Goal: Information Seeking & Learning: Find specific fact

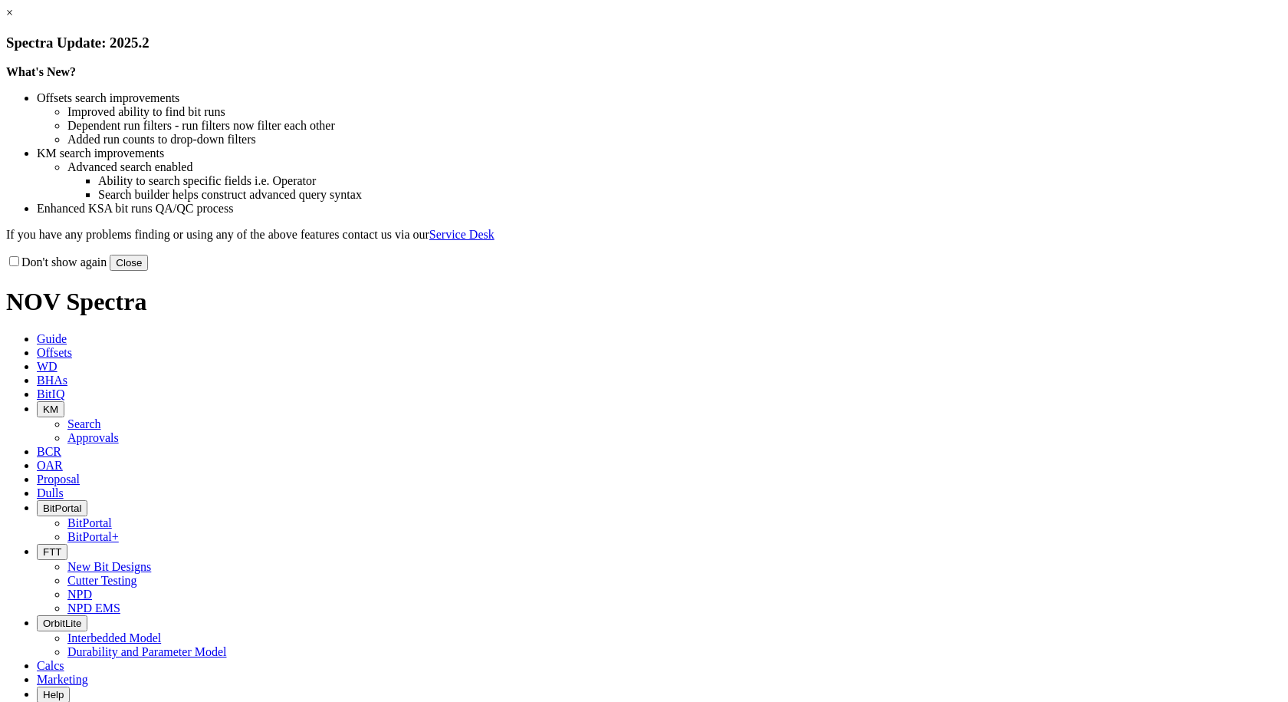
click at [148, 271] on button "Close" at bounding box center [129, 263] width 38 height 16
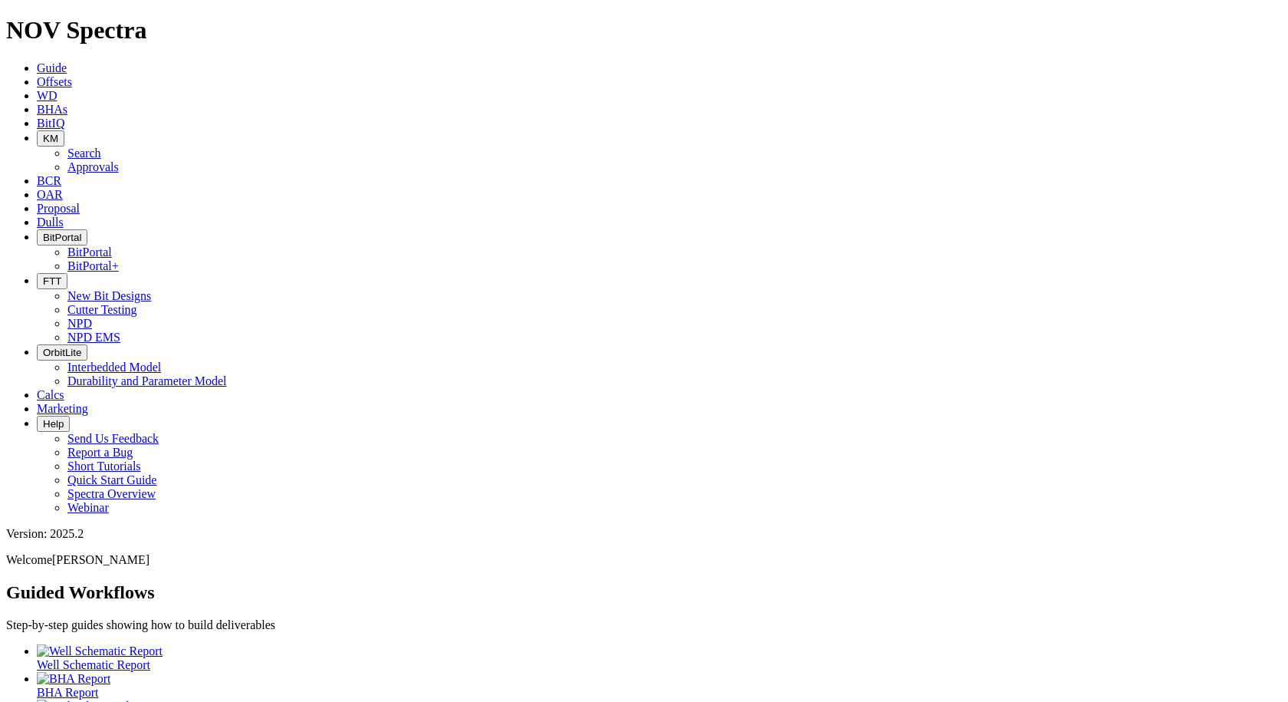
click at [43, 133] on icon "button" at bounding box center [43, 139] width 0 height 12
click at [101, 146] on link "Search" at bounding box center [84, 152] width 34 height 13
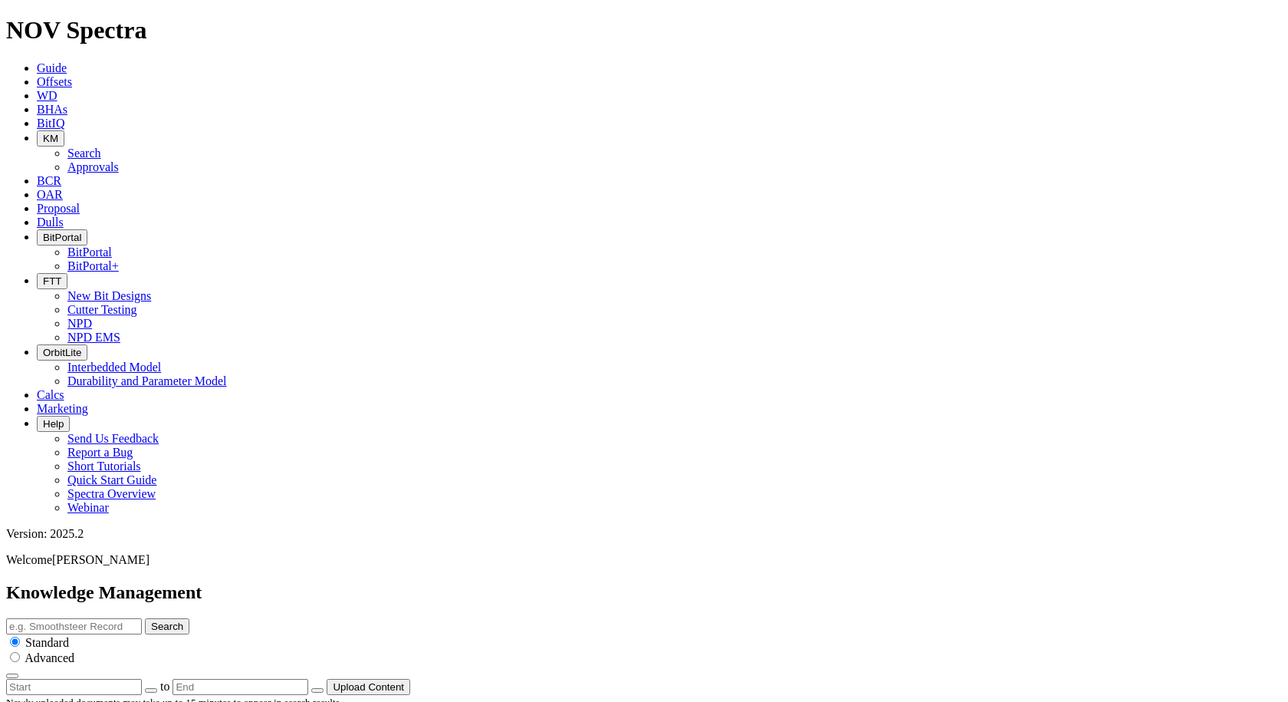
click at [142, 618] on input "text" at bounding box center [74, 626] width 136 height 16
click at [37, 75] on icon at bounding box center [37, 81] width 0 height 13
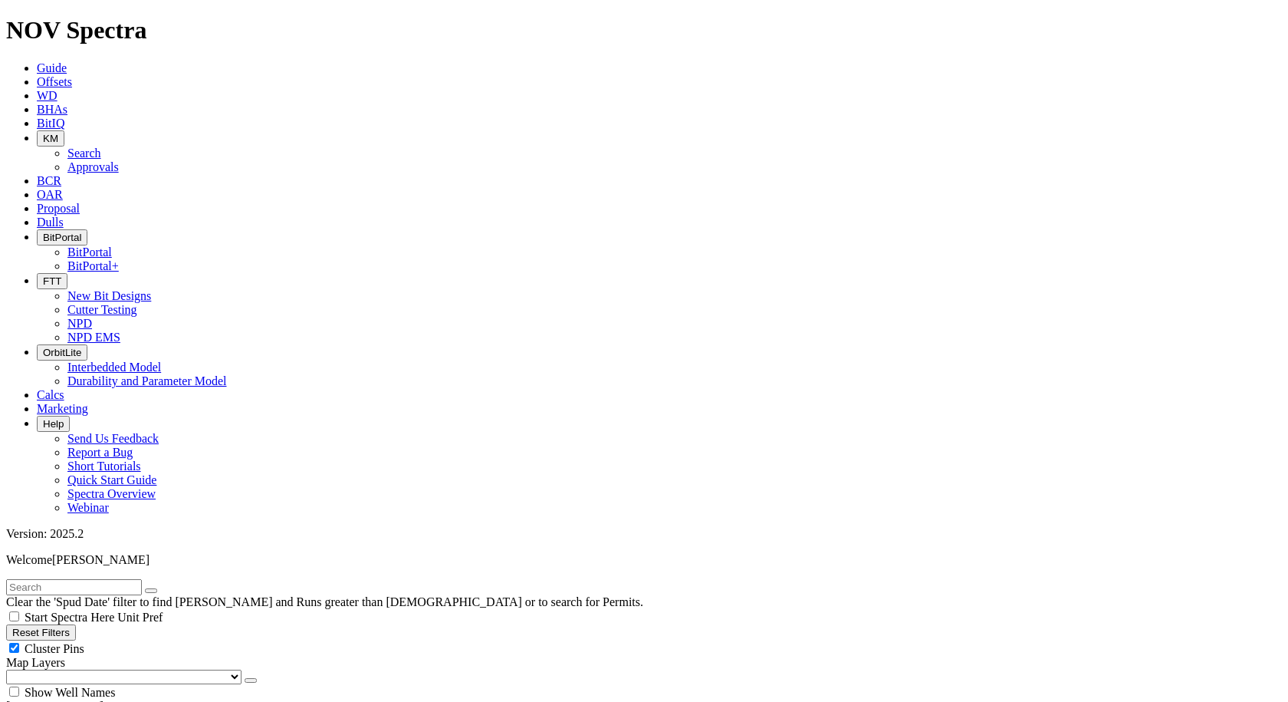
drag, startPoint x: 66, startPoint y: 240, endPoint x: 54, endPoint y: 97, distance: 143.9
radio input "true"
radio input "false"
click at [58, 579] on input "text" at bounding box center [74, 587] width 136 height 16
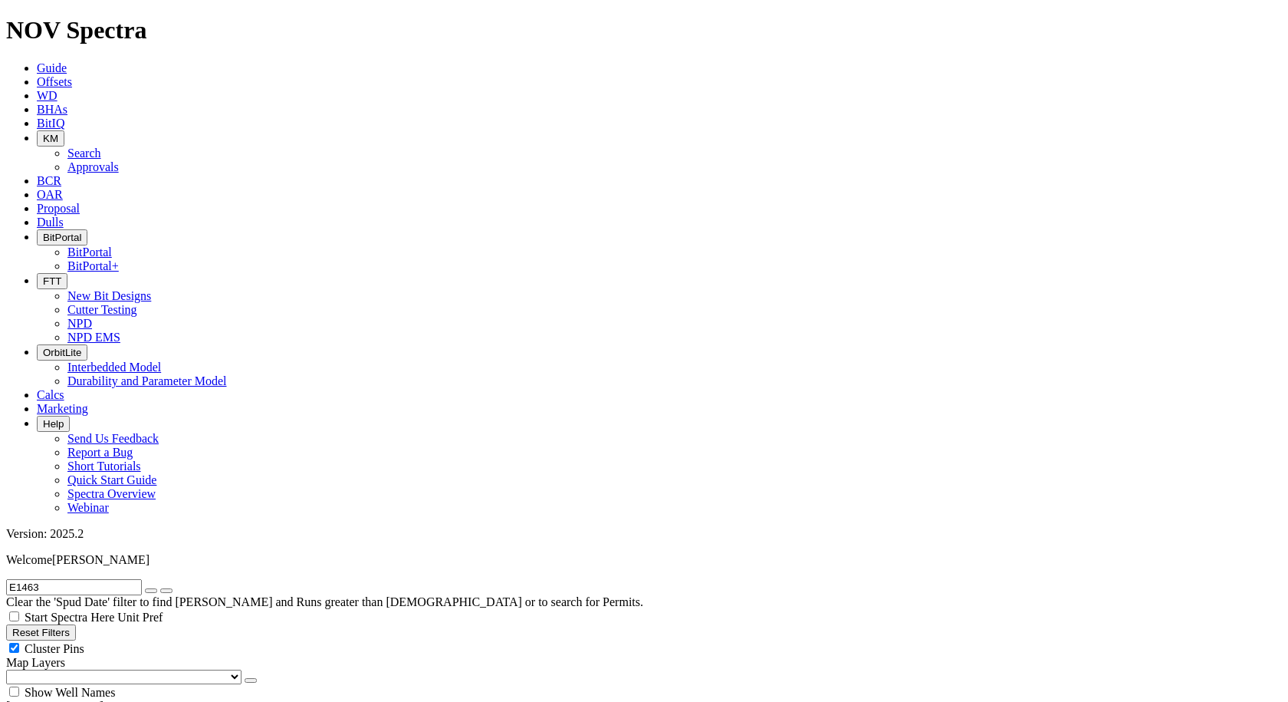
type input "E1463"
click at [160, 588] on button "submit" at bounding box center [166, 590] width 12 height 5
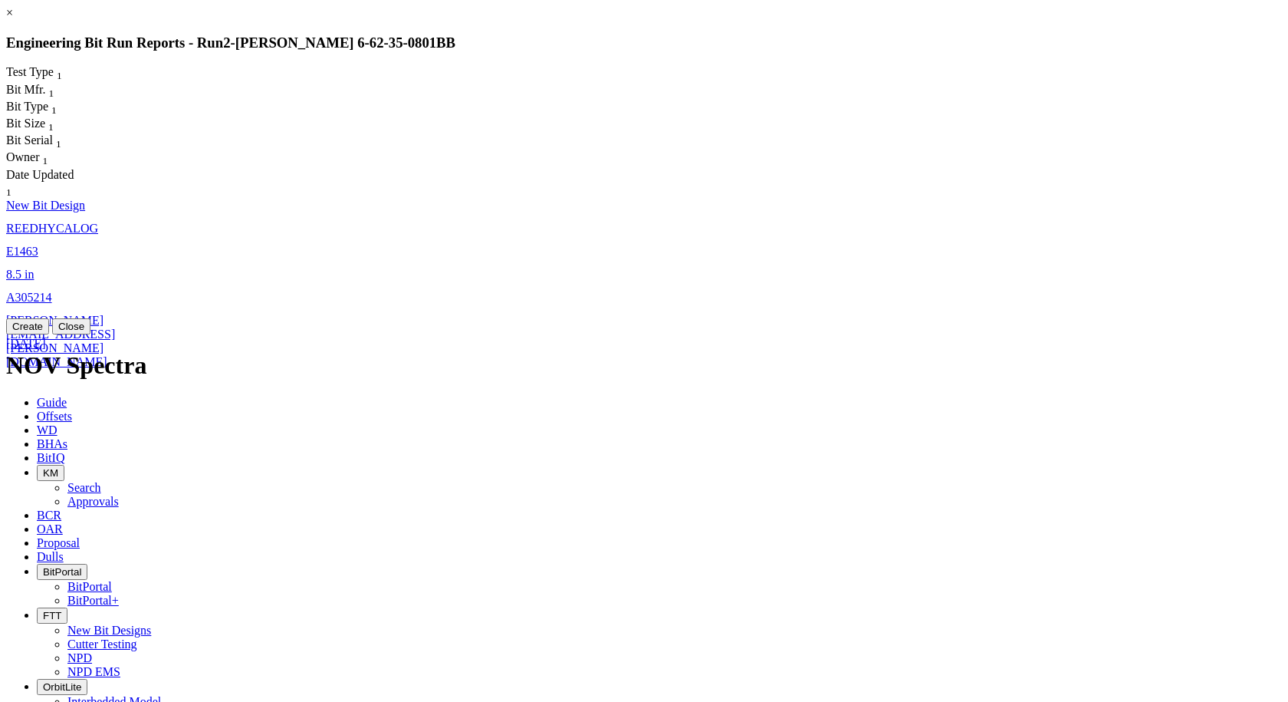
click at [38, 245] on span "E1463" at bounding box center [22, 251] width 32 height 13
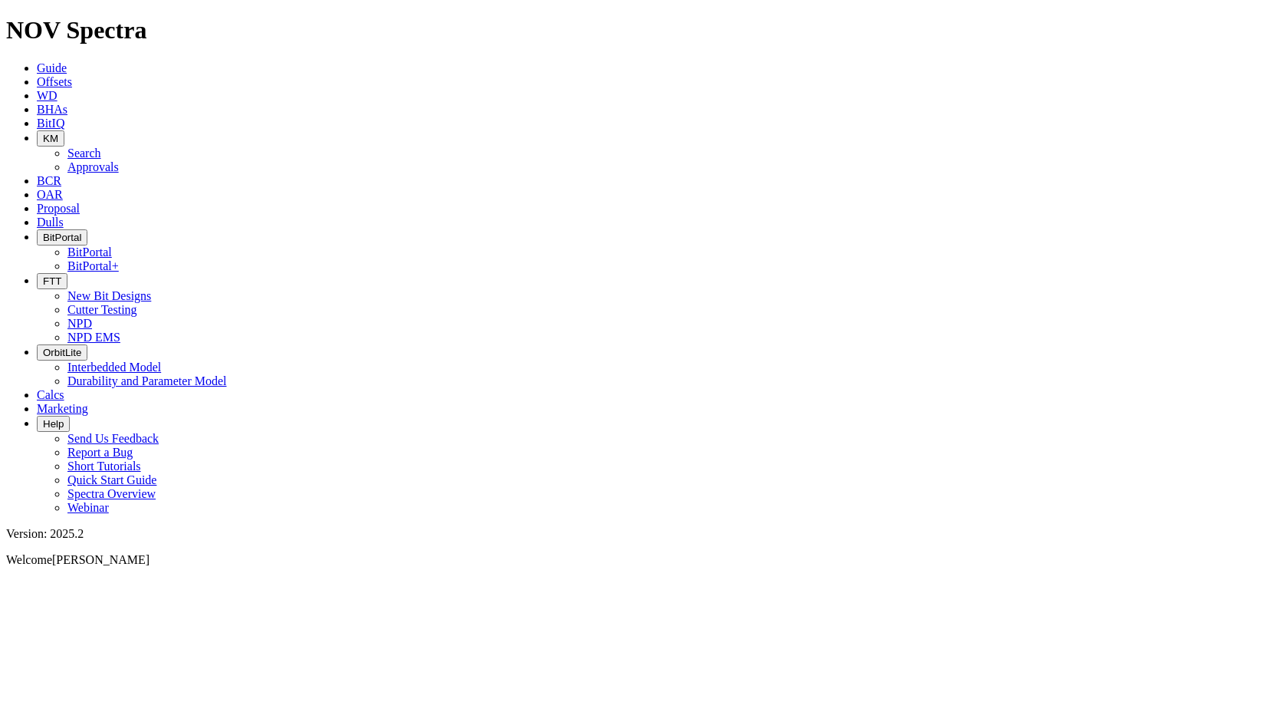
select select "New Bit Design"
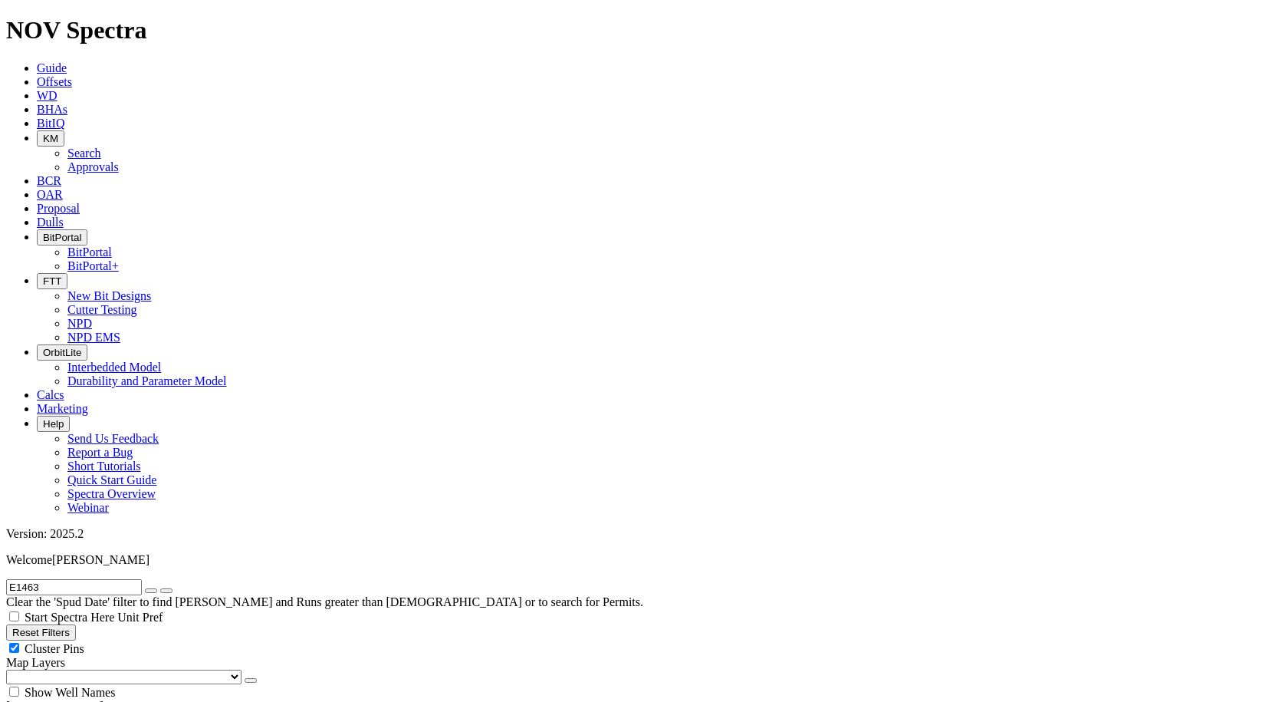
radio input "false"
radio input "true"
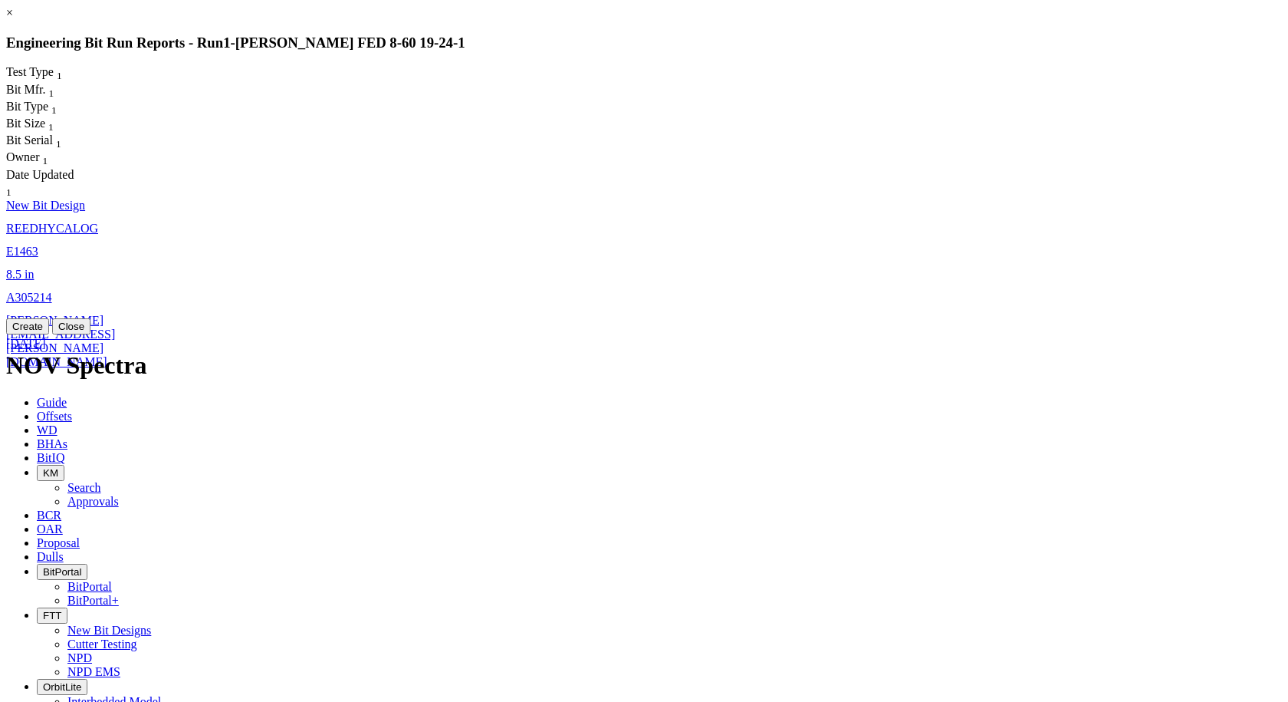
click at [38, 245] on link "E1463" at bounding box center [22, 251] width 32 height 13
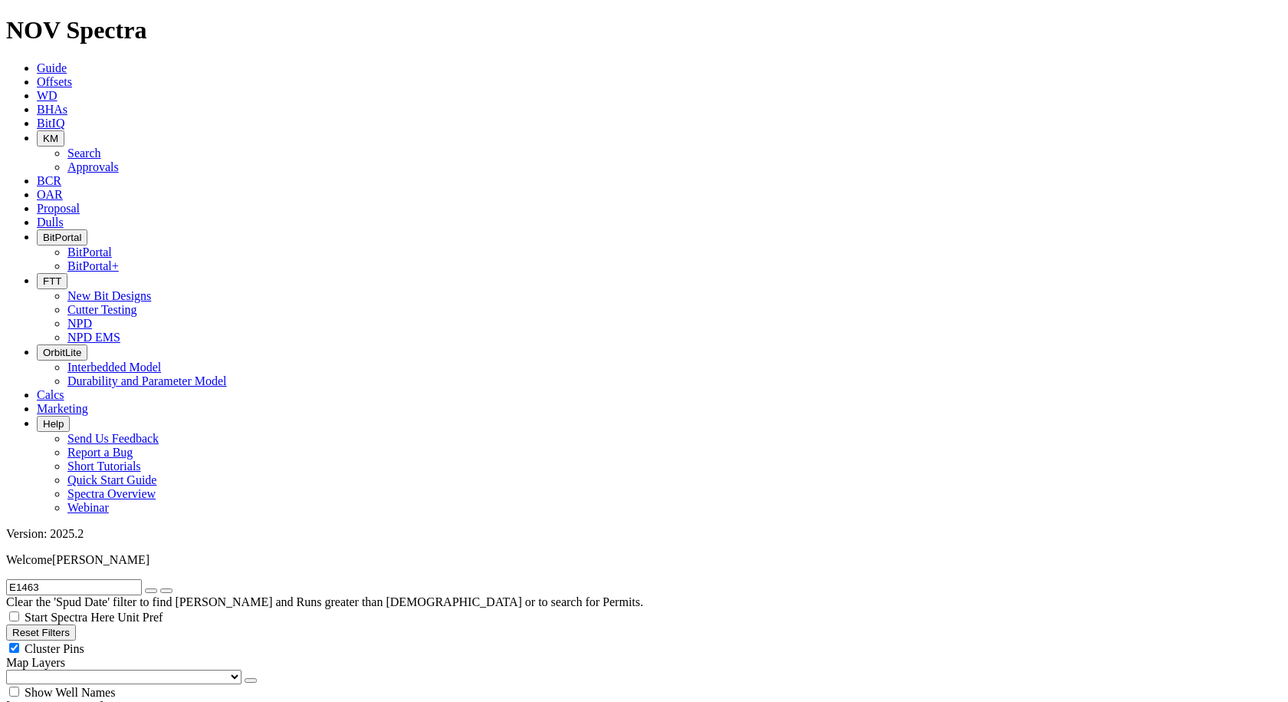
select select "New Bit Design"
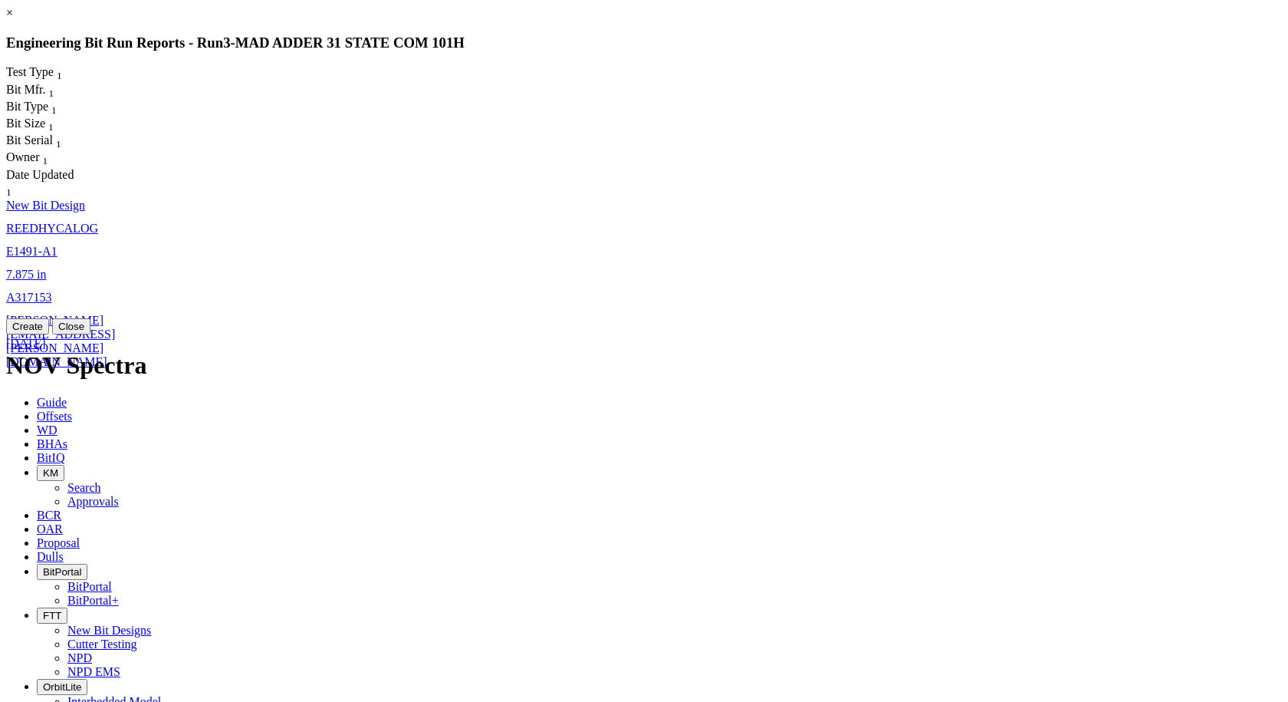
click at [46, 268] on link "7.875 in" at bounding box center [26, 274] width 40 height 13
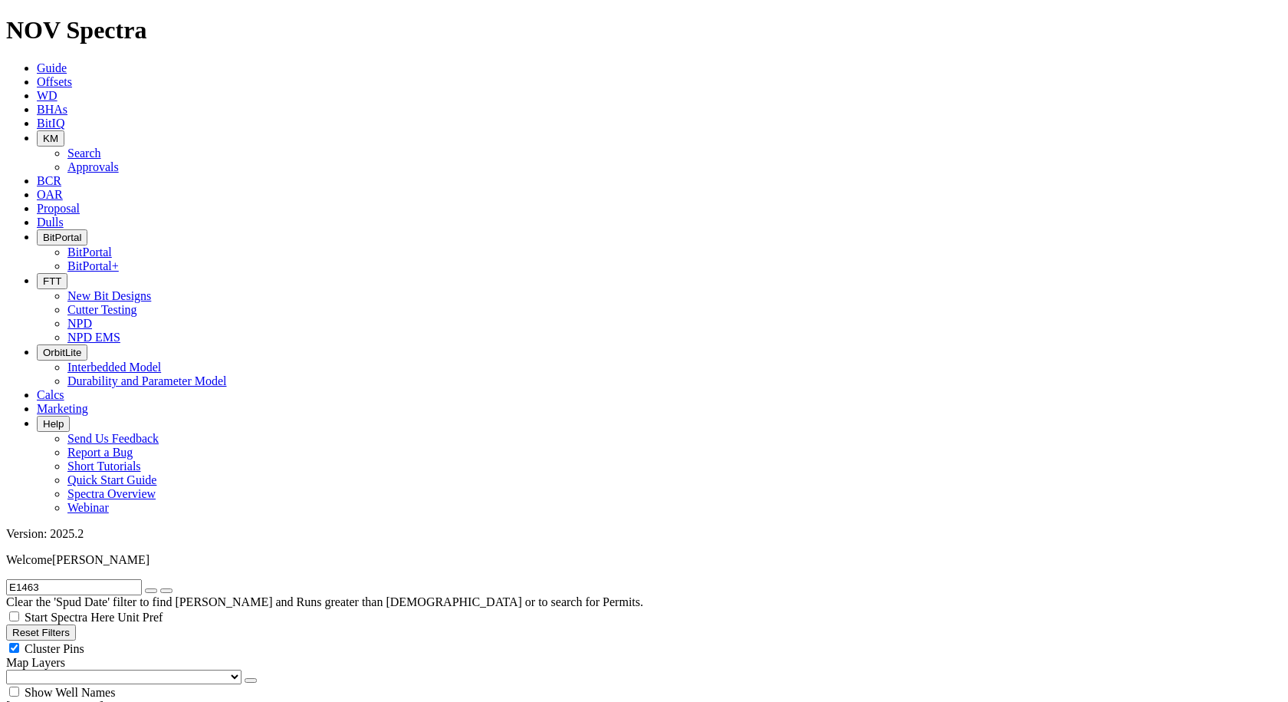
select select "New Bit Design"
drag, startPoint x: 76, startPoint y: 68, endPoint x: -9, endPoint y: 60, distance: 85.5
type input "E1469"
click at [160, 588] on button "submit" at bounding box center [166, 590] width 12 height 5
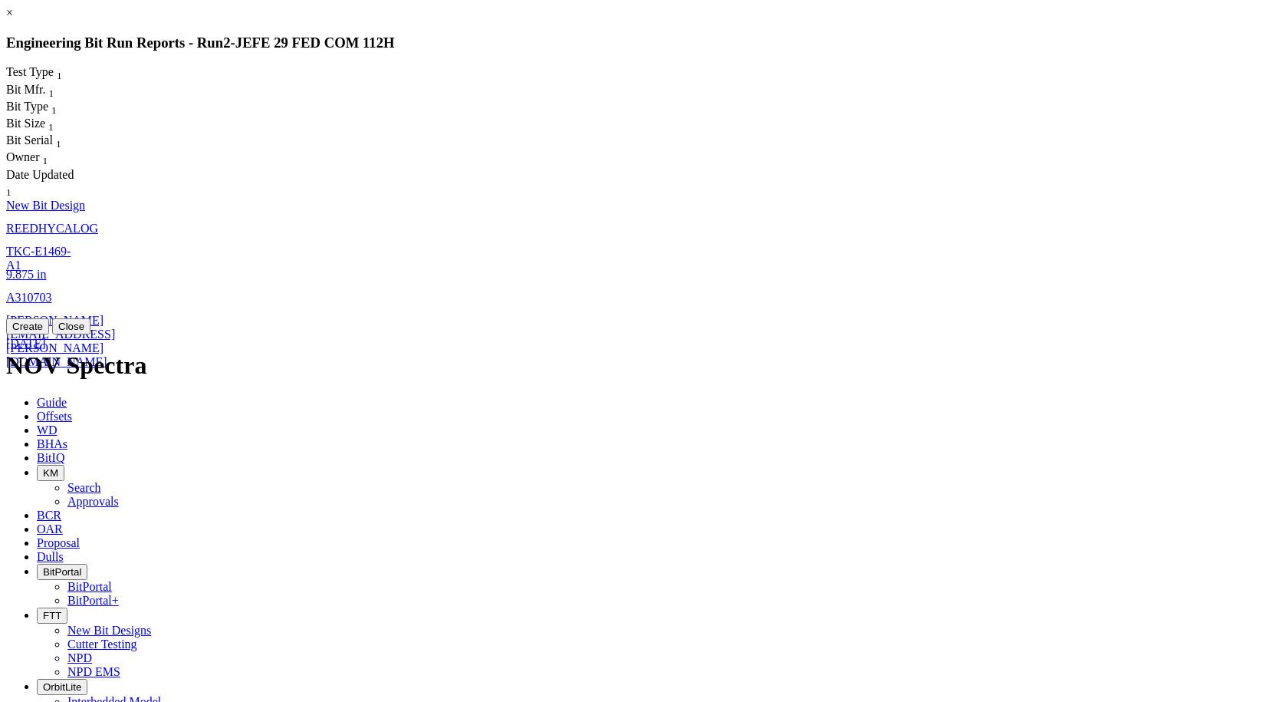
click at [34, 268] on span "9.875" at bounding box center [20, 274] width 28 height 13
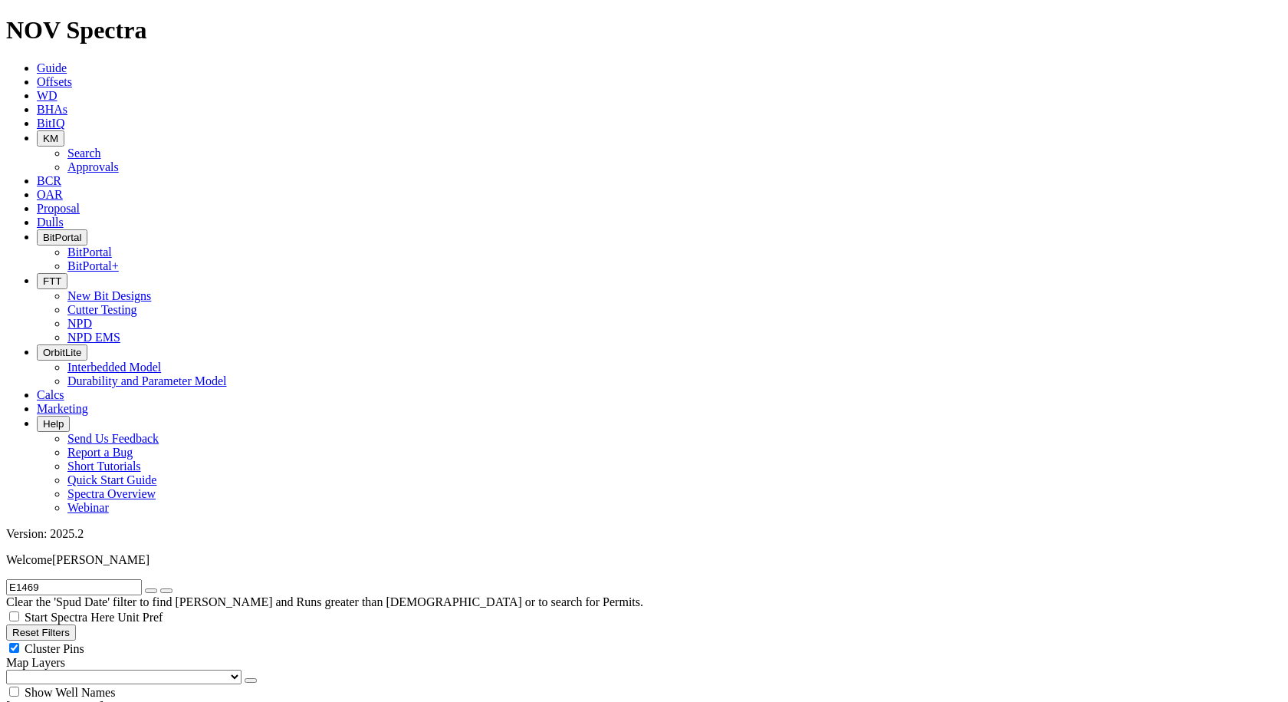
select select "New Bit Design"
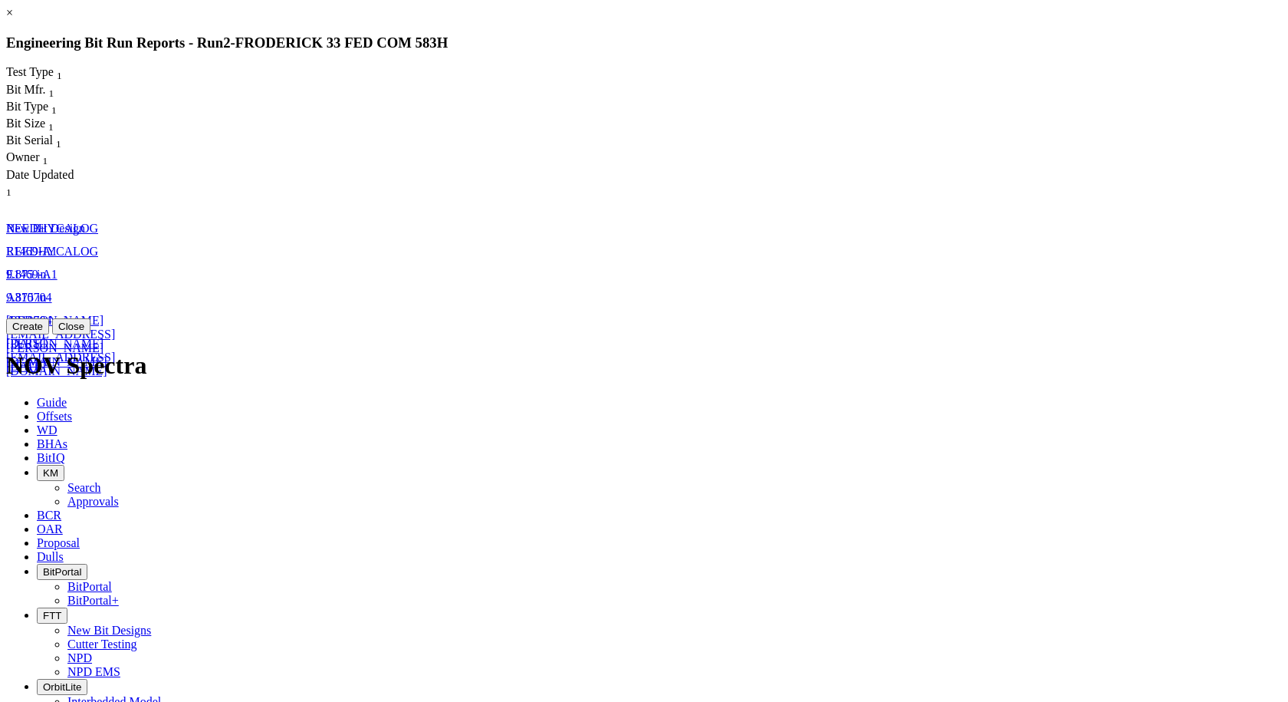
click at [58, 268] on span "E1469-A1" at bounding box center [31, 274] width 51 height 13
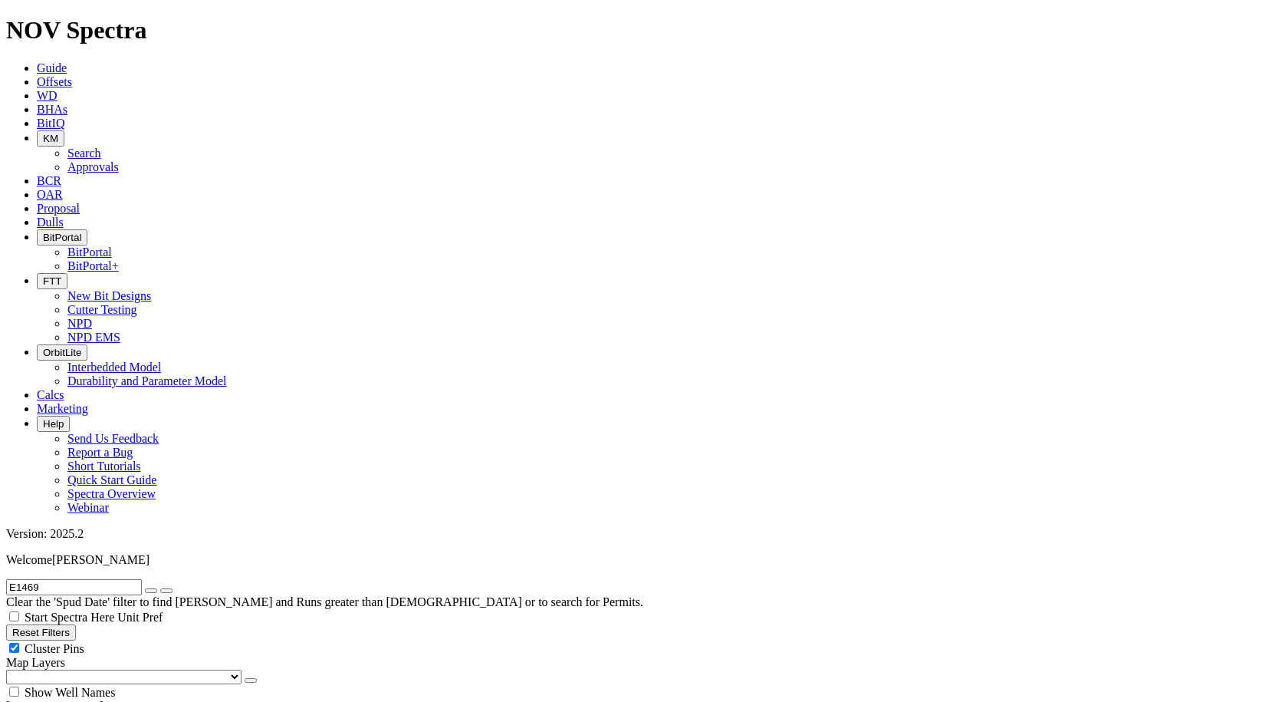
select select "New Bit Design"
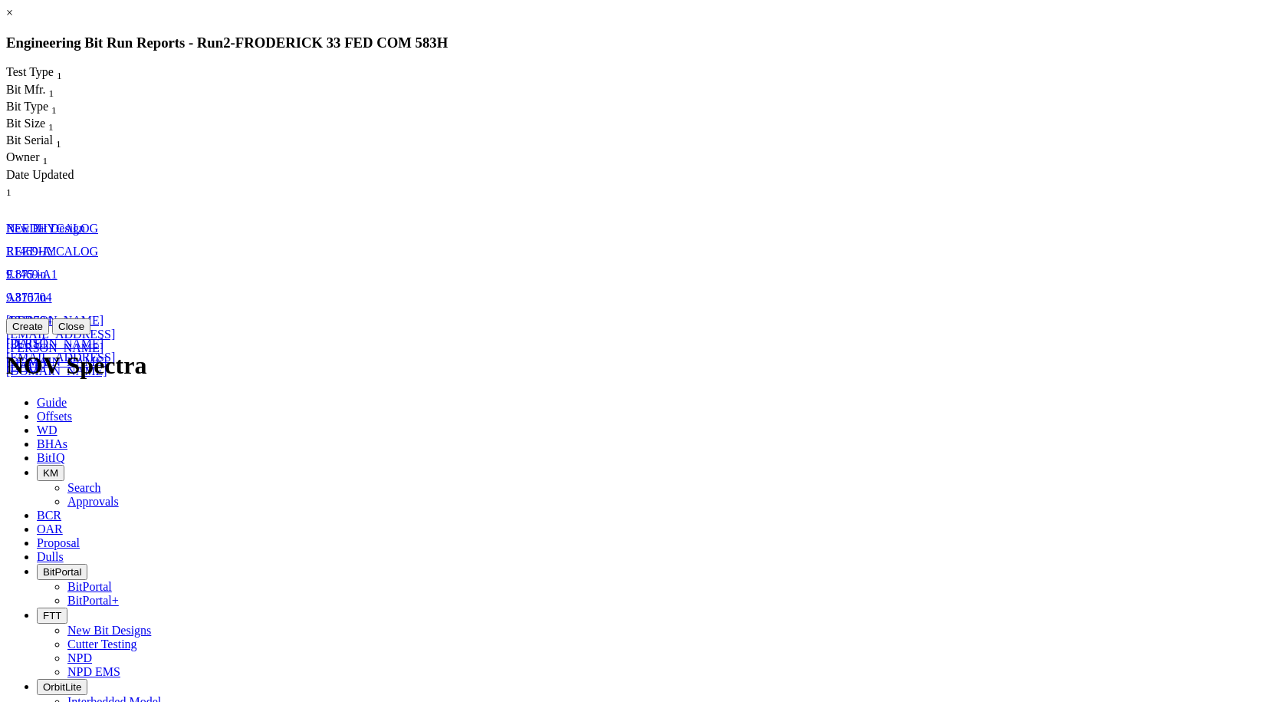
click at [58, 245] on span "E1469-A1" at bounding box center [31, 251] width 51 height 13
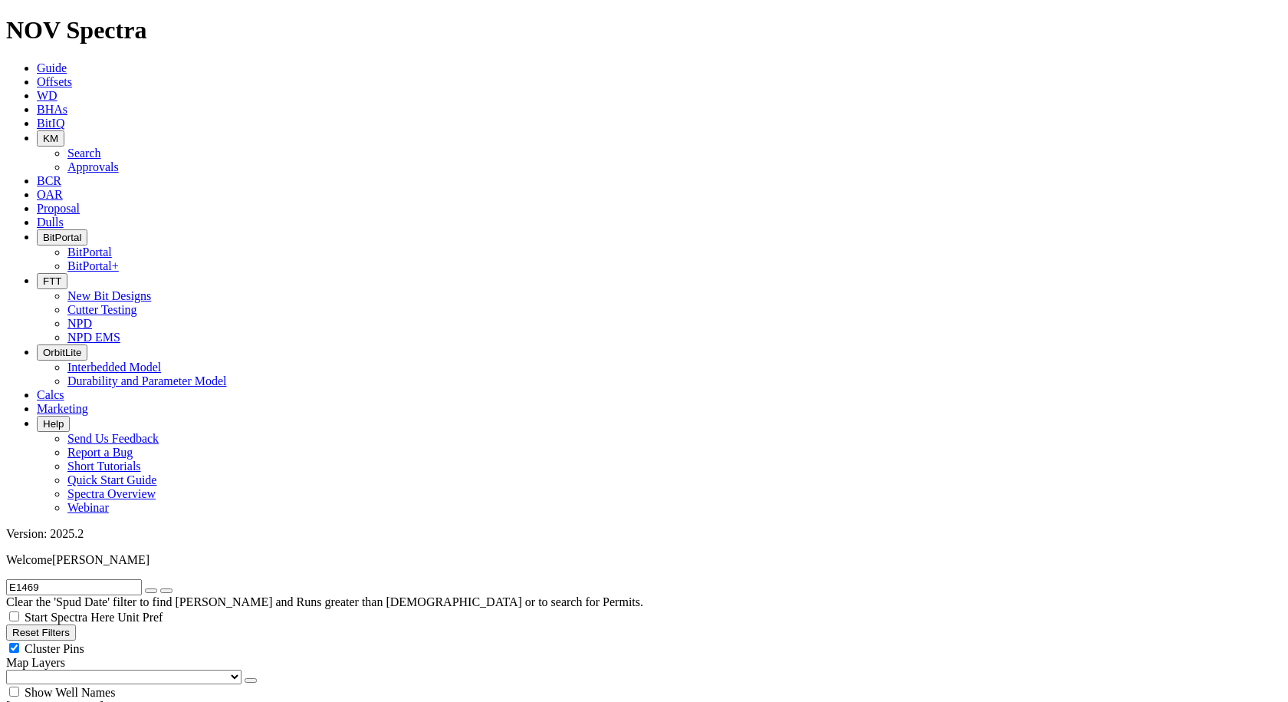
drag, startPoint x: 123, startPoint y: 64, endPoint x: 3, endPoint y: 82, distance: 121.7
paste input "A318926"
type input "A318926"
click at [166, 591] on icon "submit" at bounding box center [166, 591] width 0 height 0
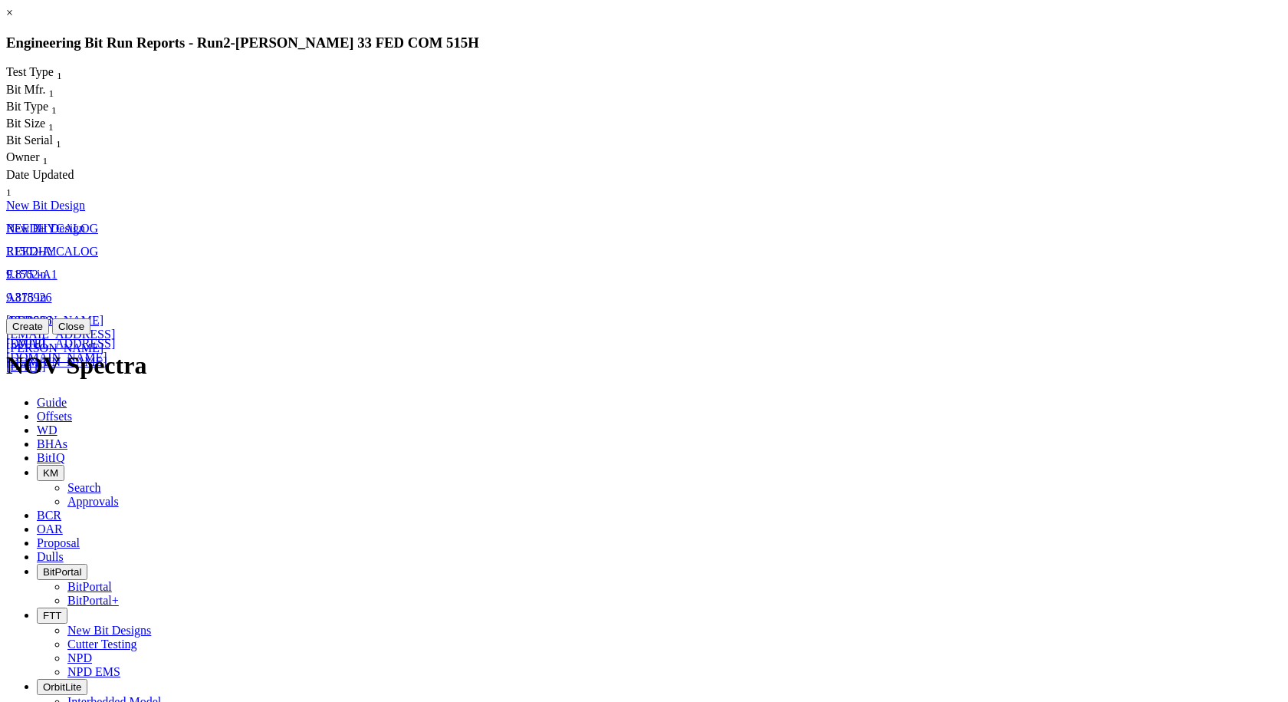
click at [34, 268] on span "9.875" at bounding box center [20, 274] width 28 height 13
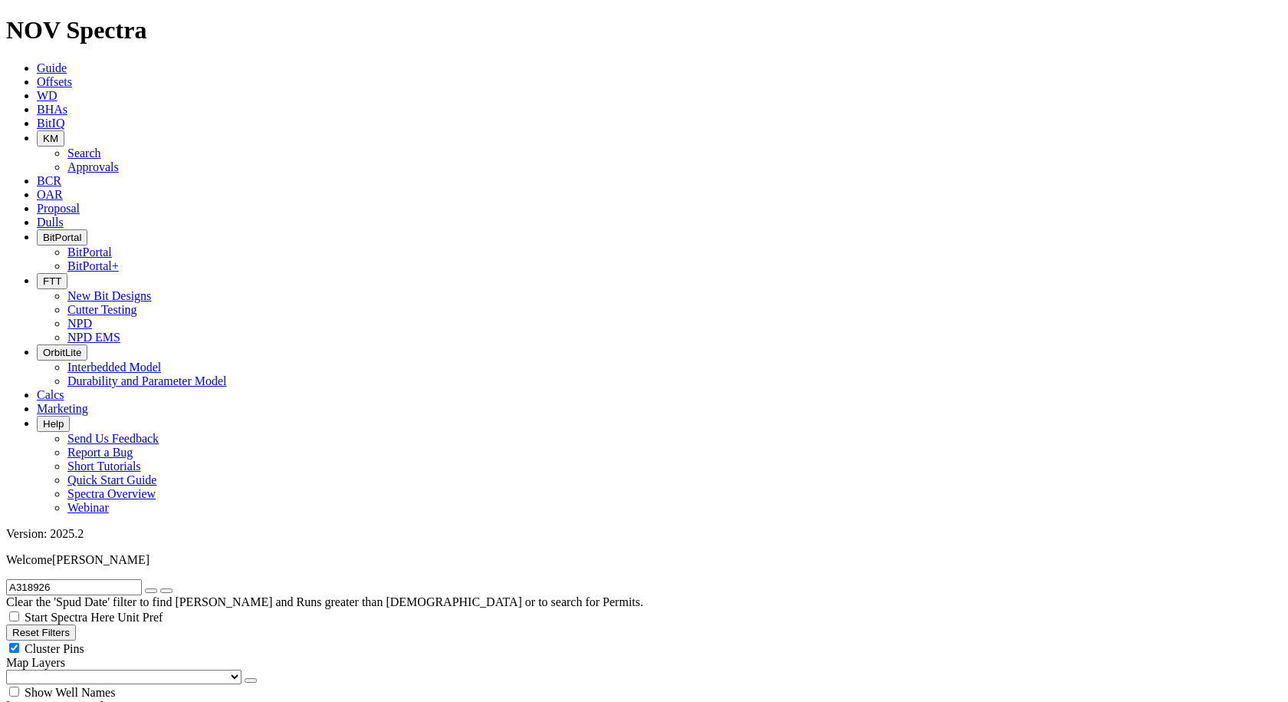
select select "New Bit Design"
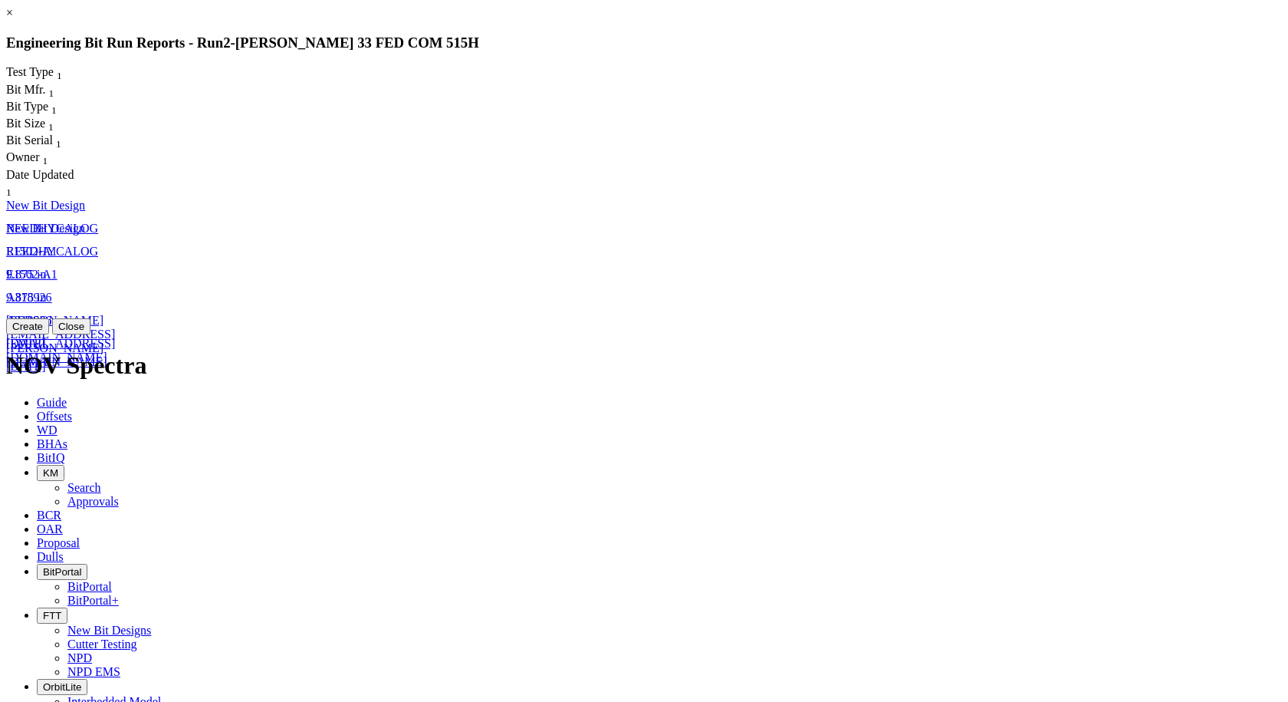
click at [34, 291] on span "9.875" at bounding box center [20, 297] width 28 height 13
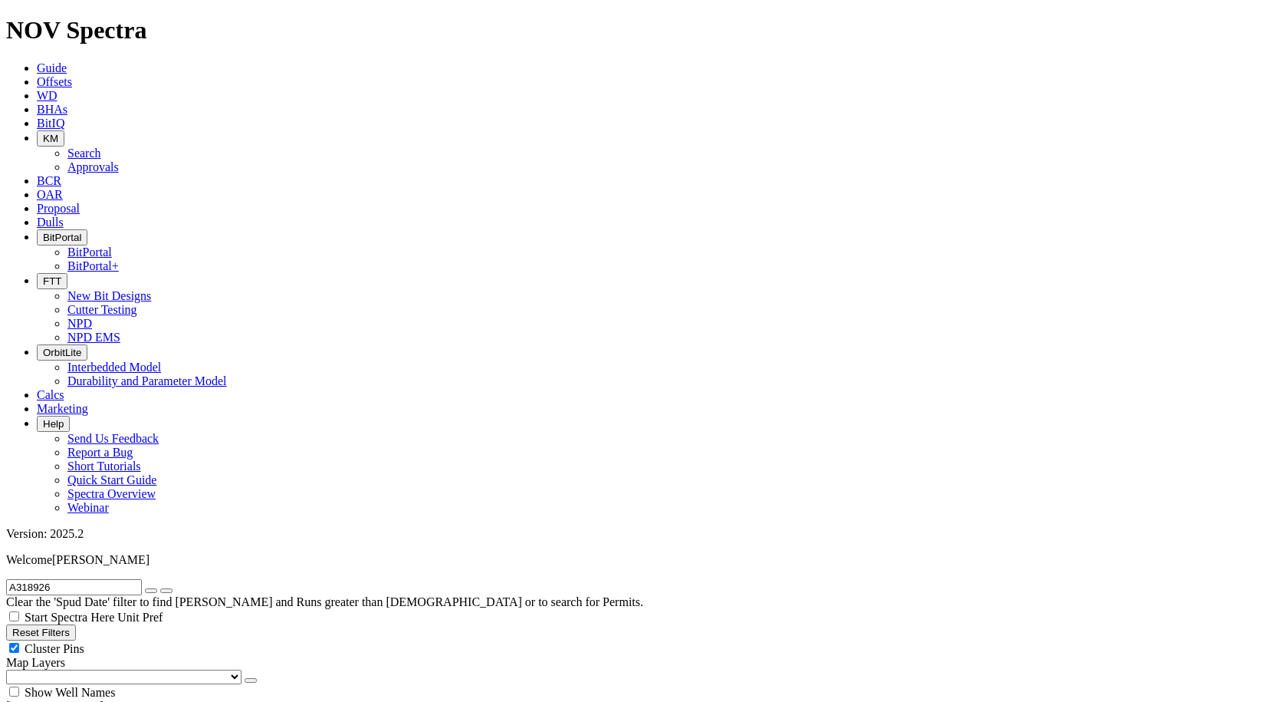
select select "New Bit Design"
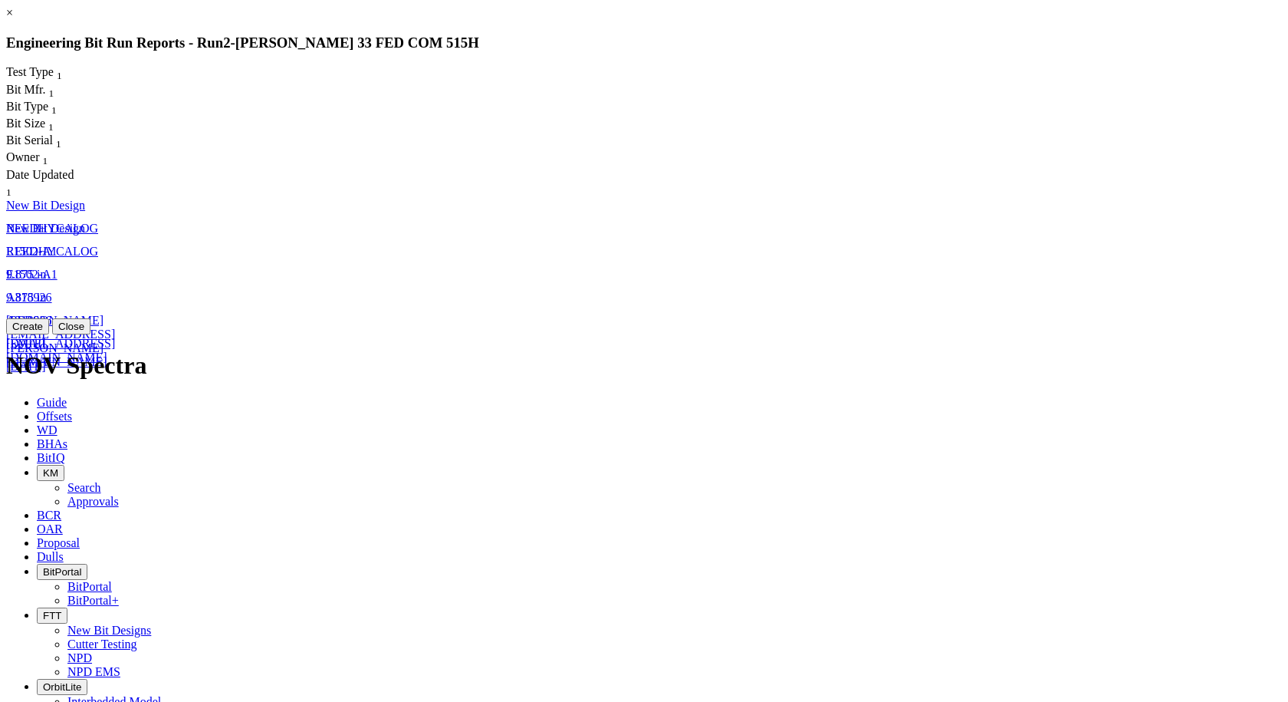
click at [90, 334] on button "Close" at bounding box center [71, 326] width 38 height 16
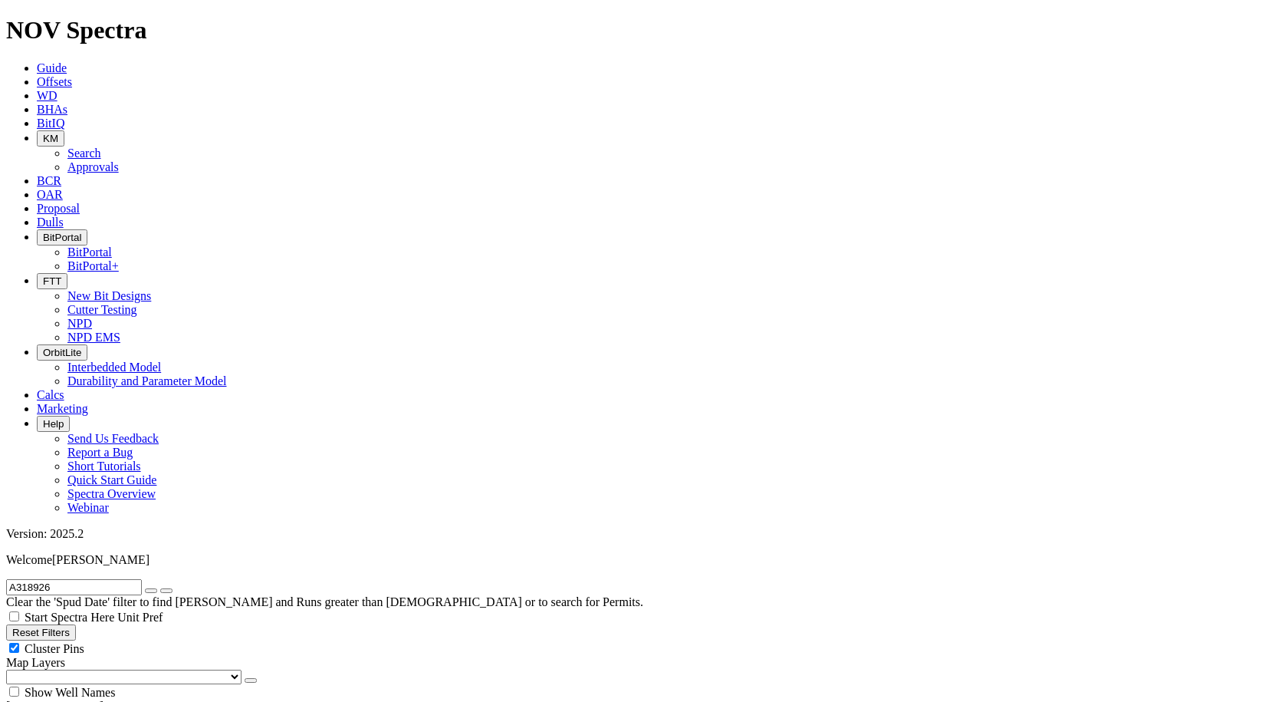
click at [173, 588] on button "submit" at bounding box center [166, 590] width 12 height 5
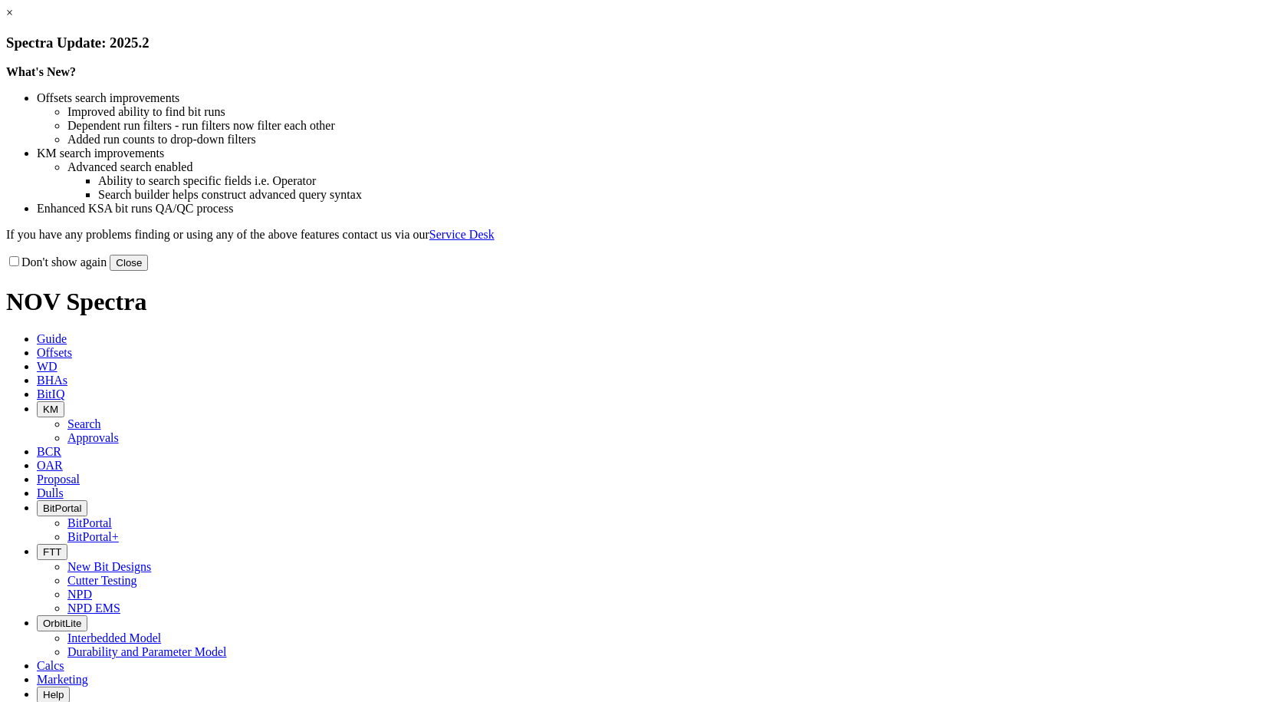
select select "New Bit Design"
click at [148, 271] on button "Close" at bounding box center [129, 263] width 38 height 16
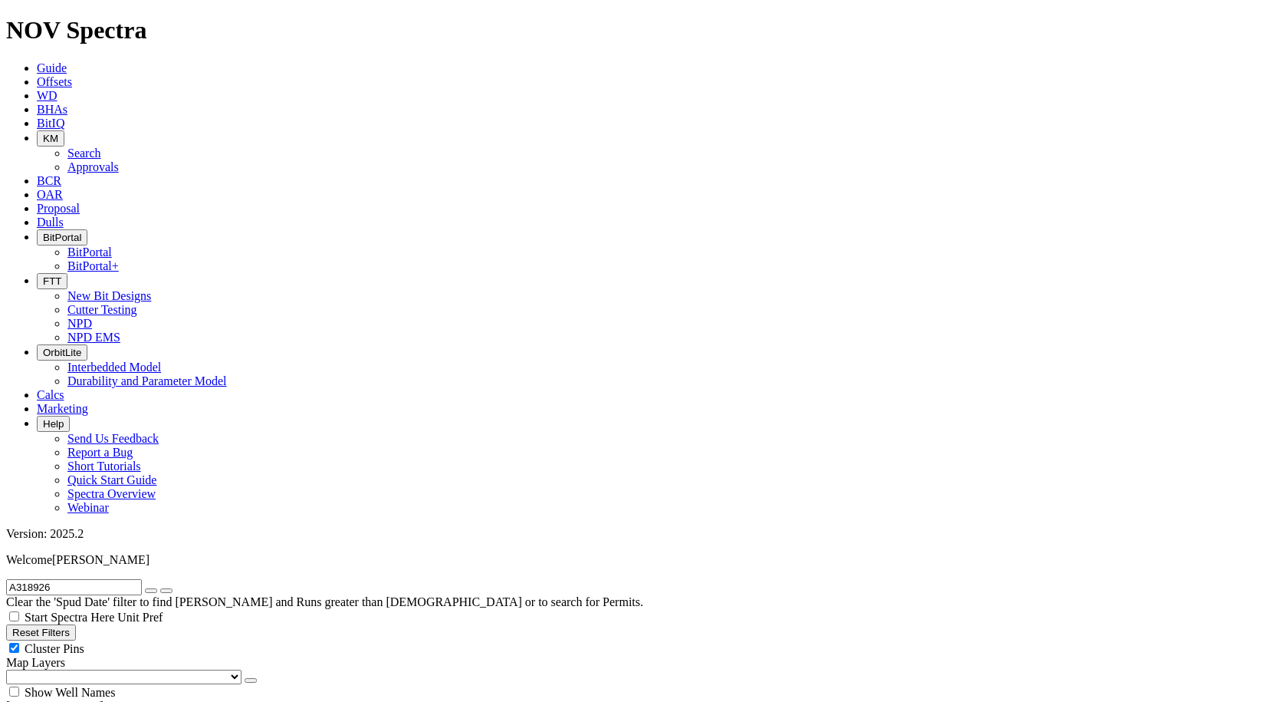
drag, startPoint x: 145, startPoint y: 67, endPoint x: -21, endPoint y: 77, distance: 166.0
paste input "E1469-A1"
type input "E1469-A1"
click at [166, 591] on icon "submit" at bounding box center [166, 591] width 0 height 0
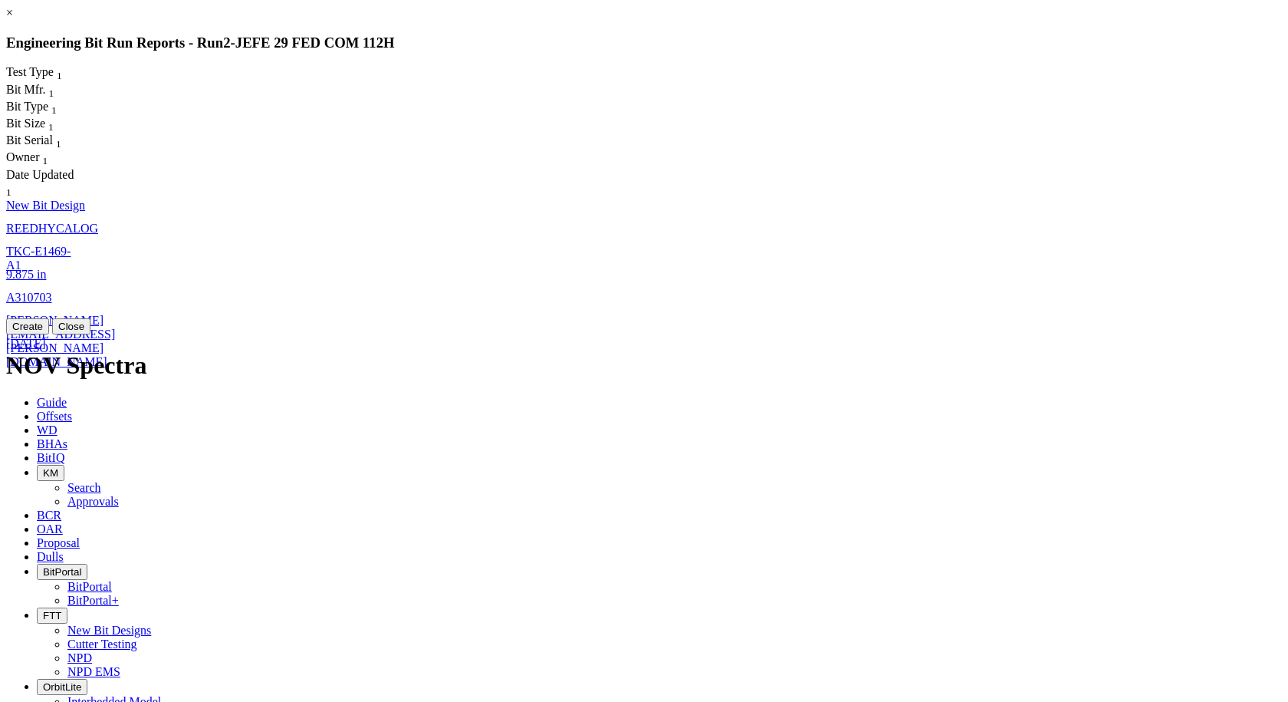
click at [46, 268] on link "9.875 in" at bounding box center [26, 274] width 40 height 13
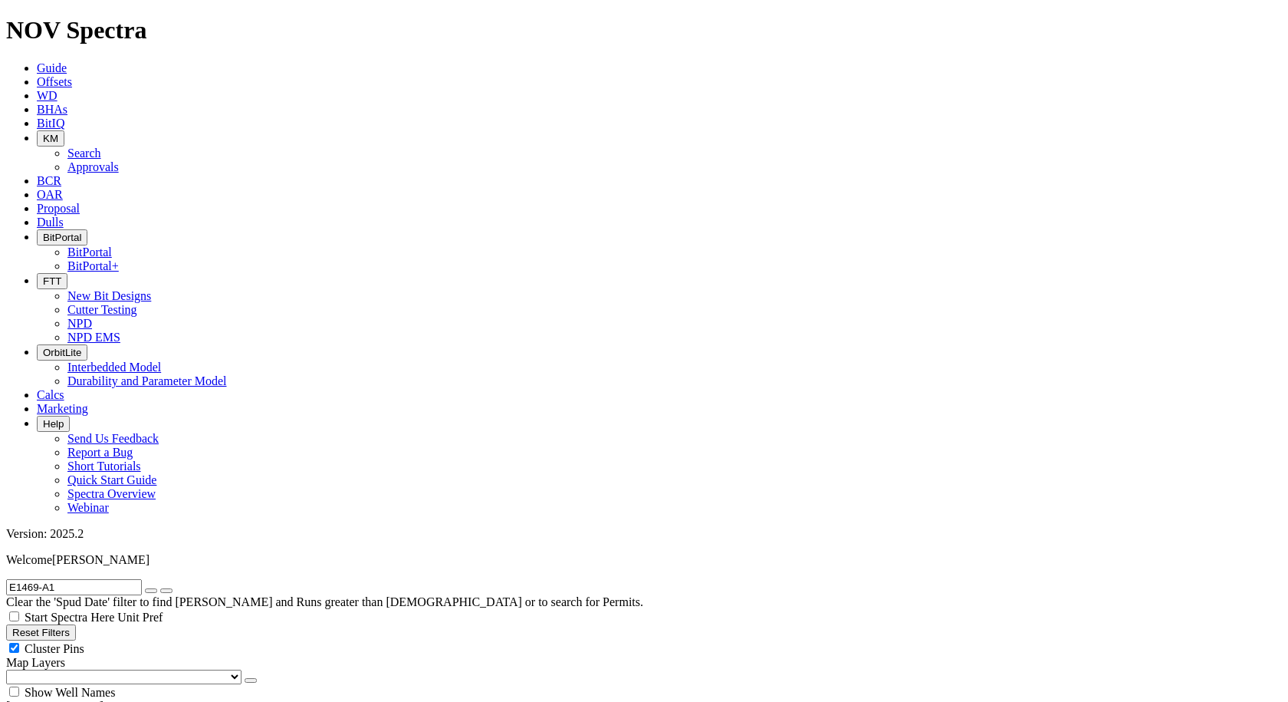
select select "New Bit Design"
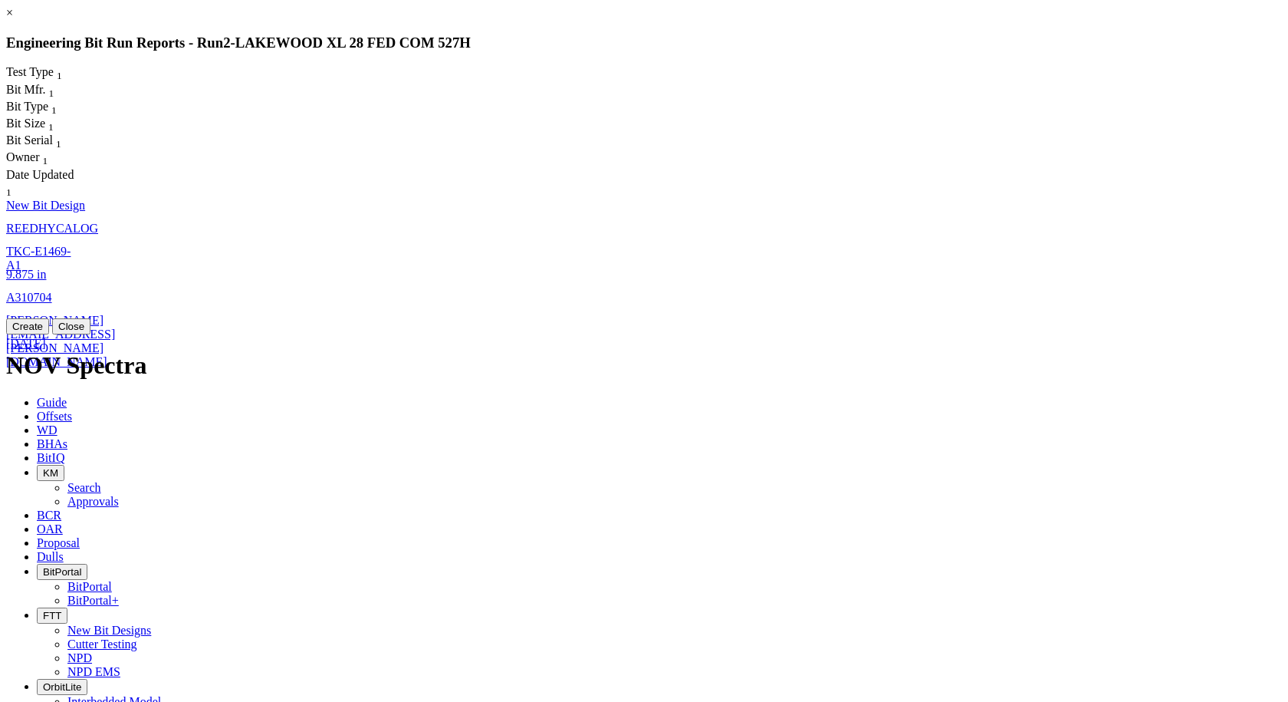
click at [71, 245] on link "TKC-E1469-A1" at bounding box center [38, 258] width 64 height 27
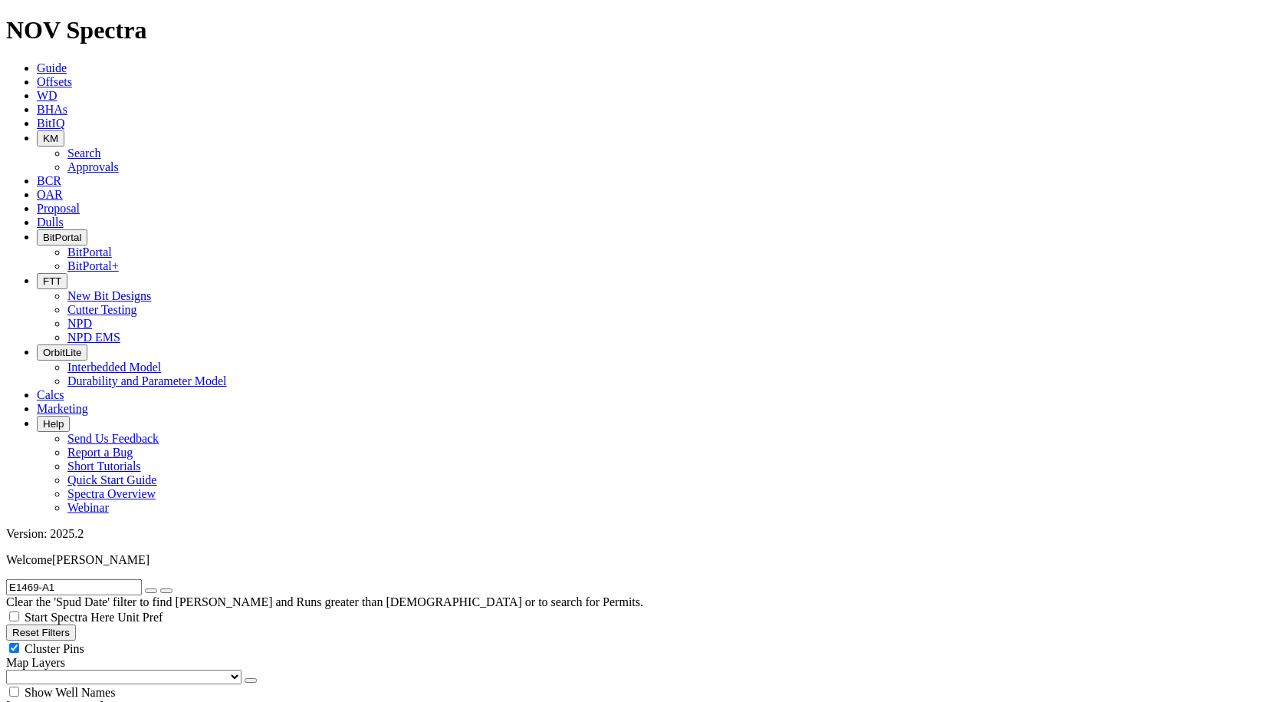
select select "New Bit Design"
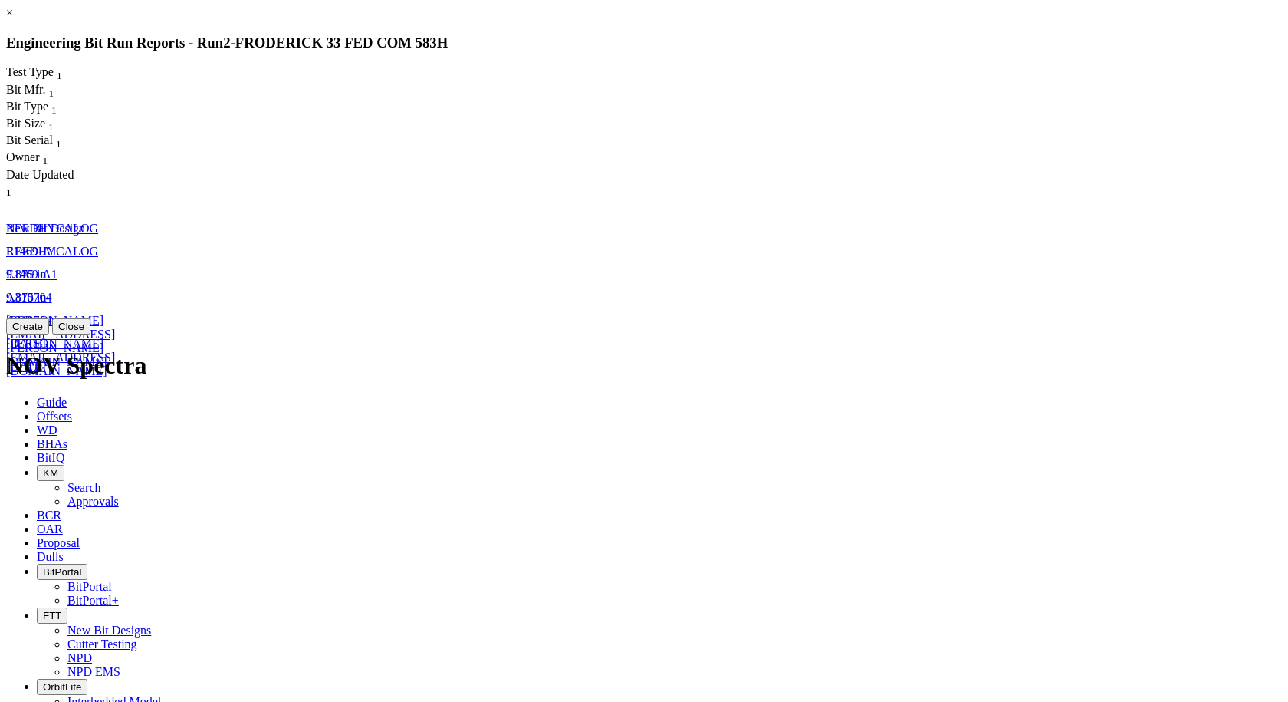
click at [46, 291] on link "9.875 in" at bounding box center [26, 297] width 40 height 13
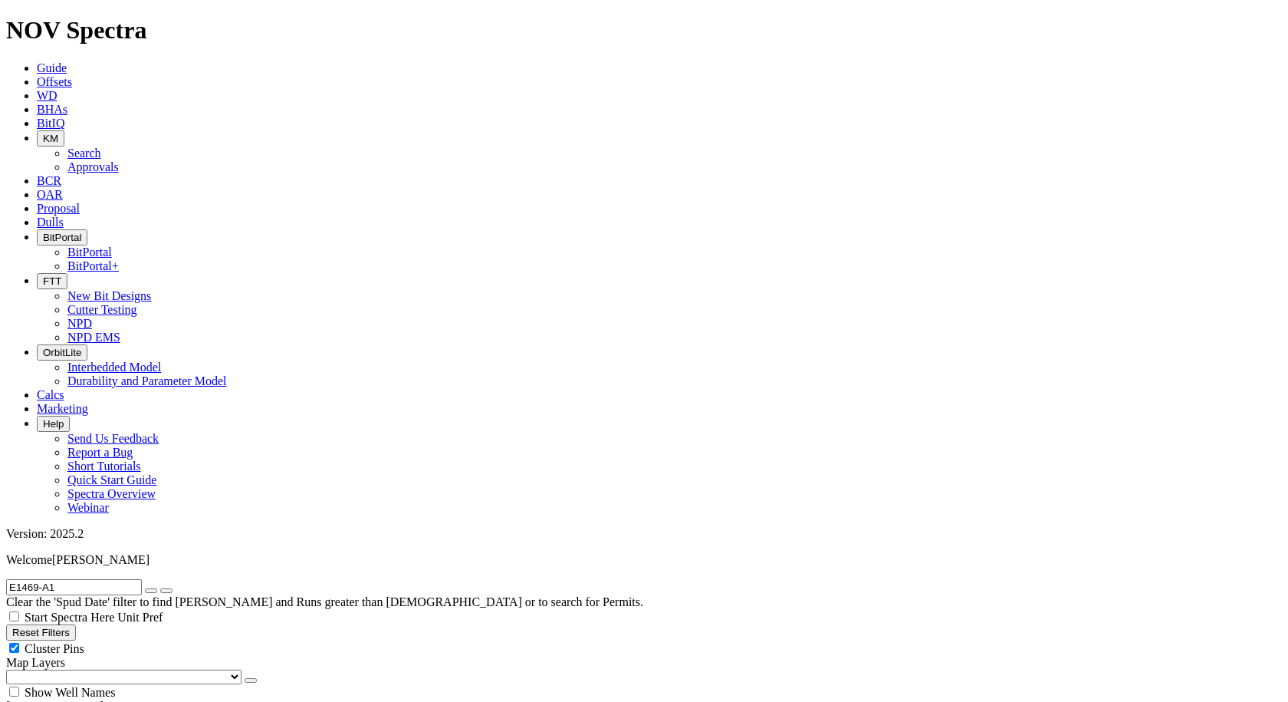
select select "New Bit Design"
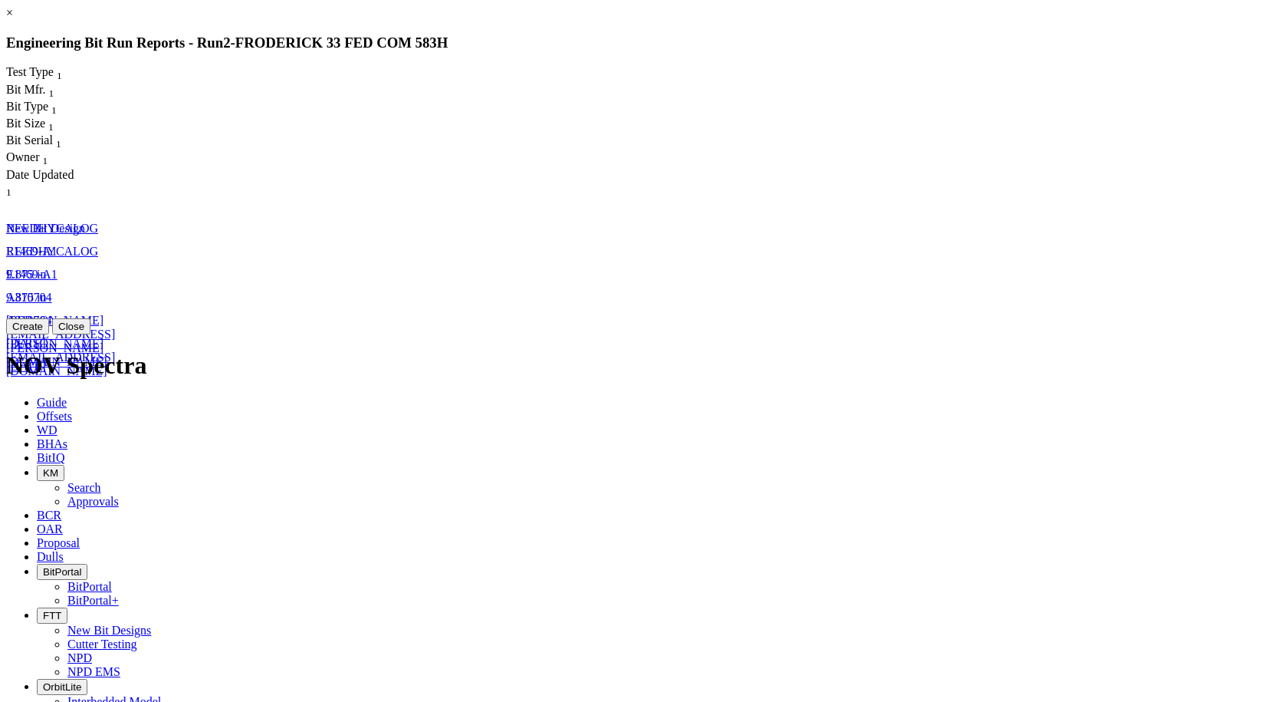
click at [58, 268] on link "E1469-A1" at bounding box center [31, 274] width 51 height 13
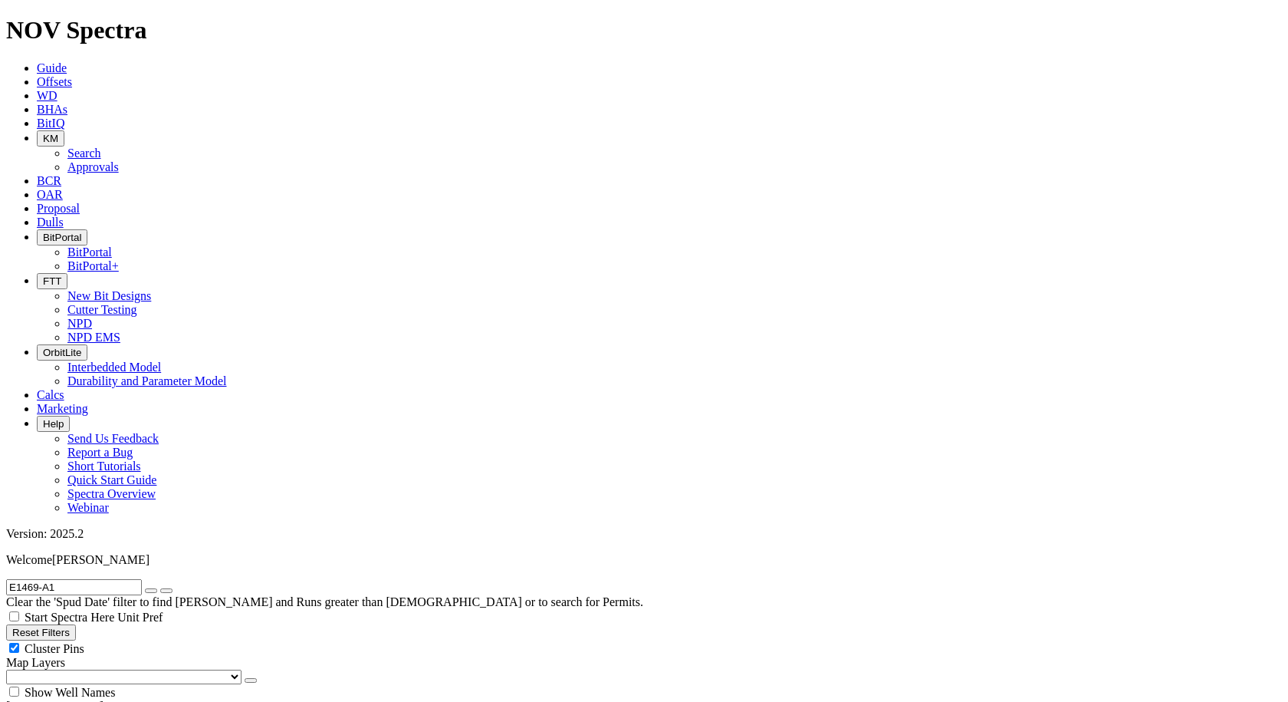
select select "New Bit Design"
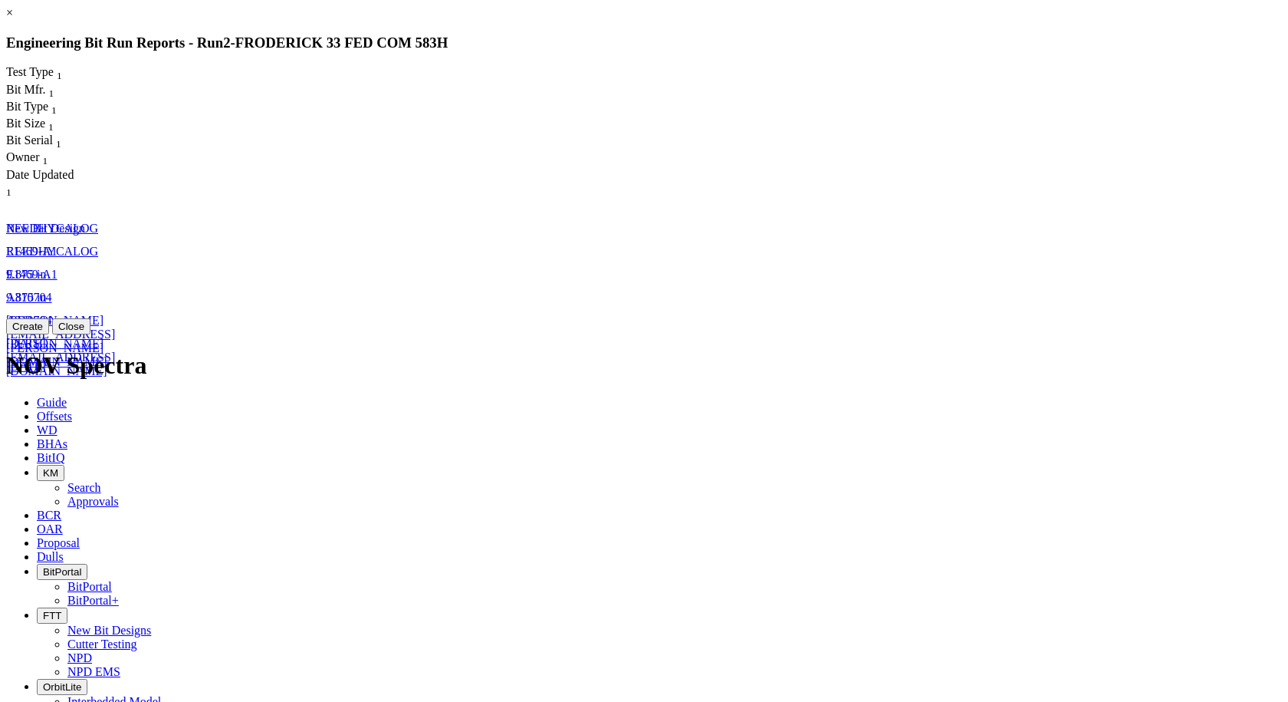
click at [58, 268] on span "E1469-A1" at bounding box center [31, 274] width 51 height 13
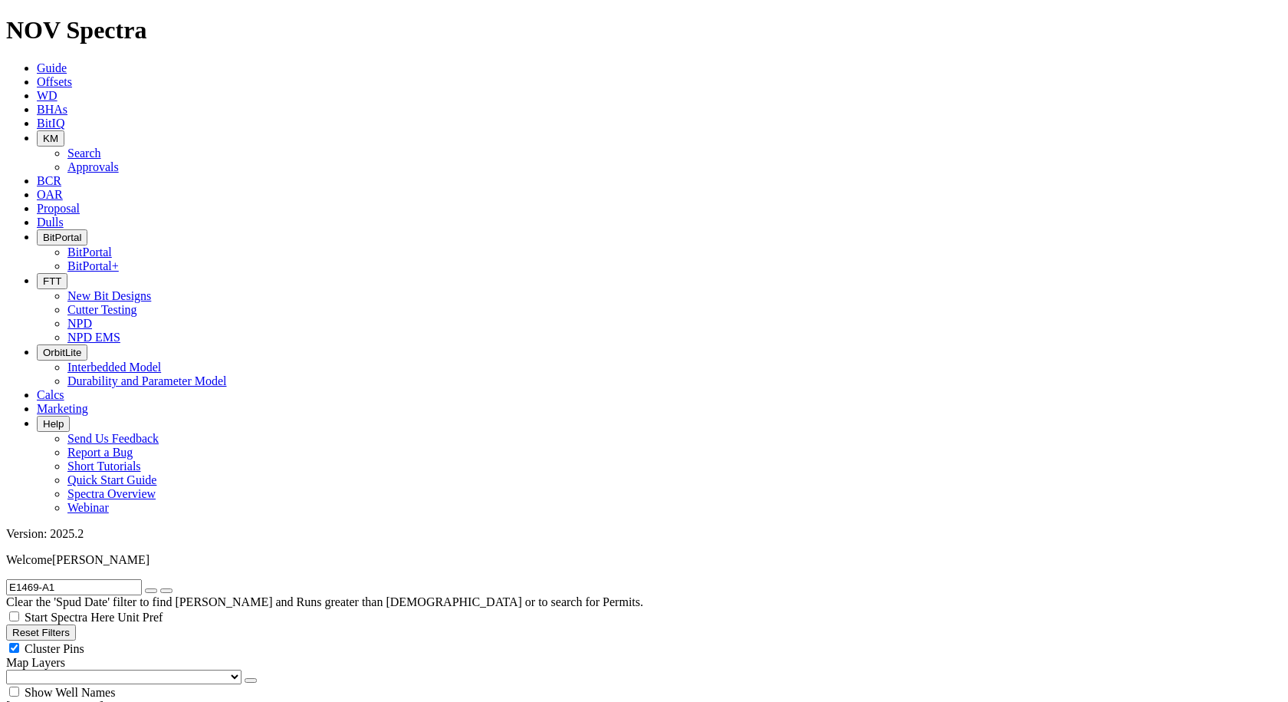
select select "New Bit Design"
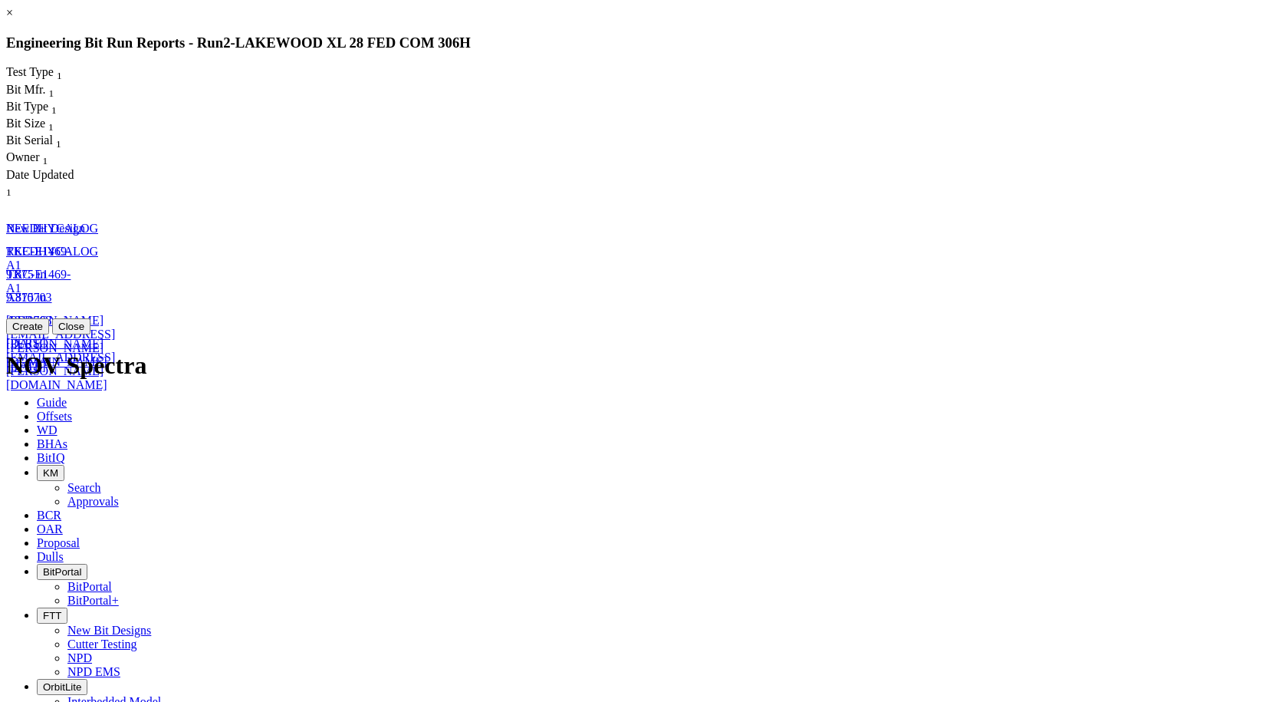
click at [46, 291] on link "9.875 in" at bounding box center [26, 297] width 40 height 13
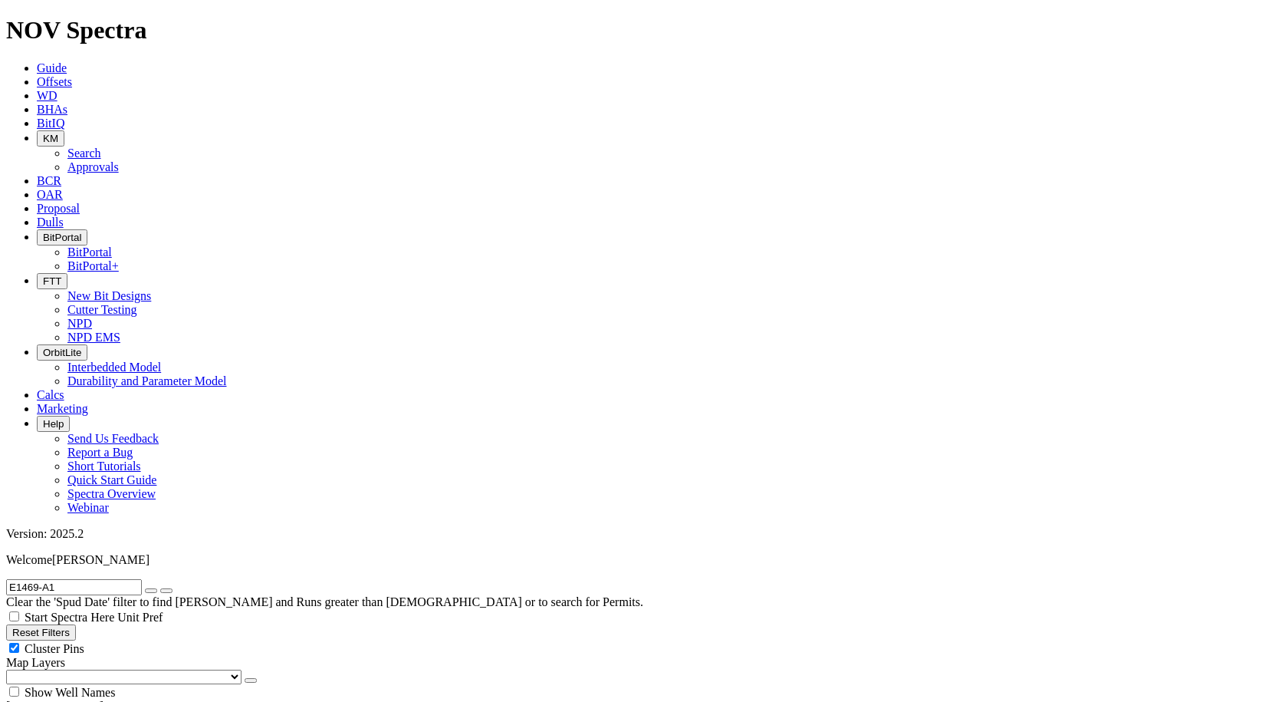
select select "New Bit Design"
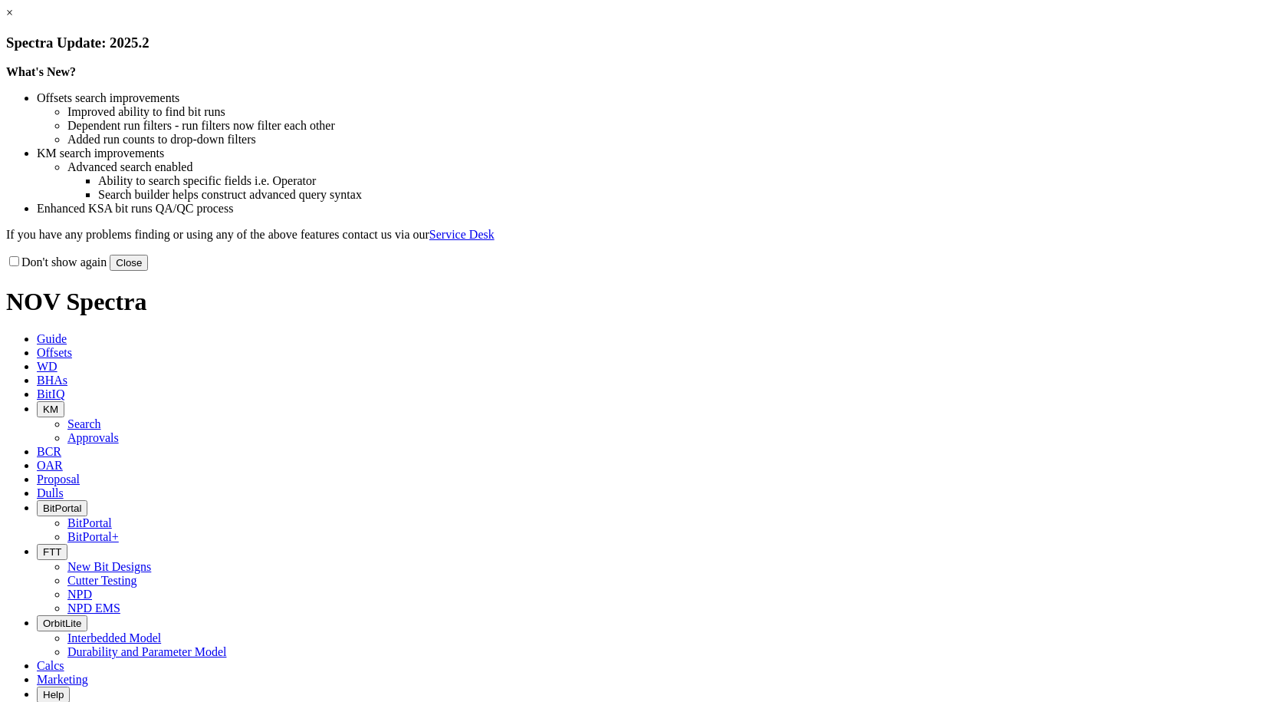
select select "New Bit Design"
click at [148, 271] on button "Close" at bounding box center [129, 263] width 38 height 16
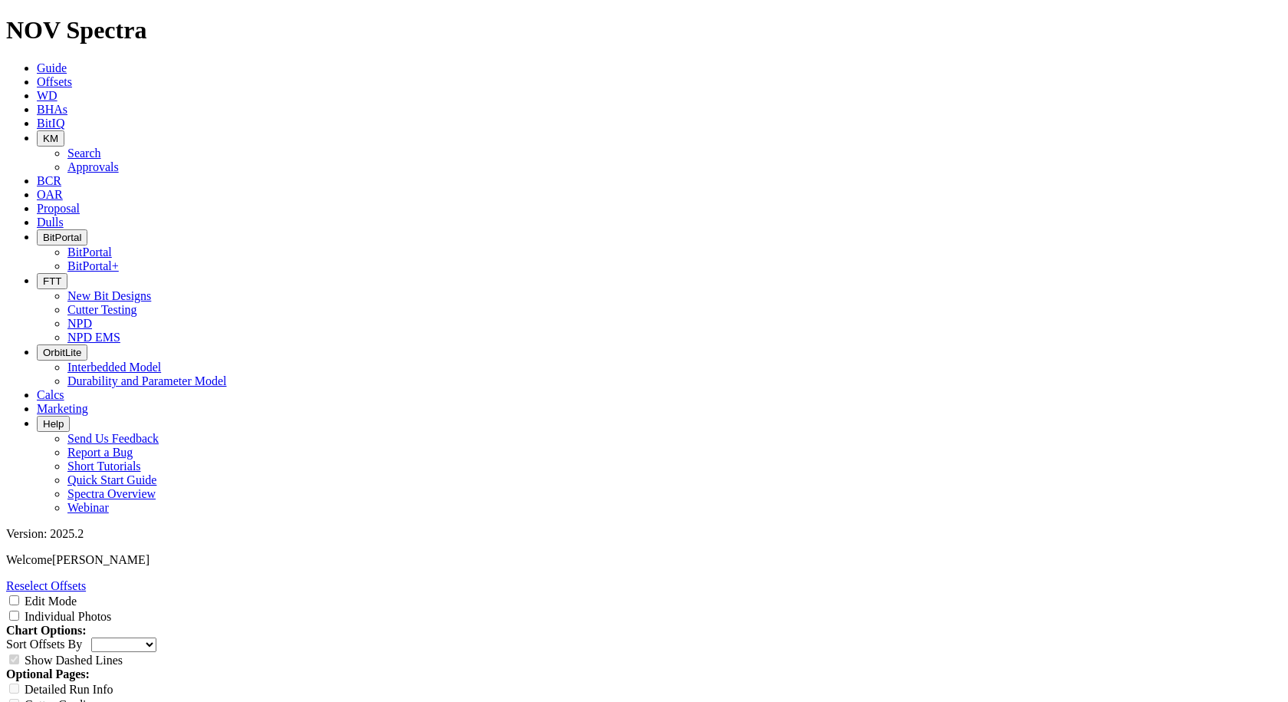
select select "New Bit Design"
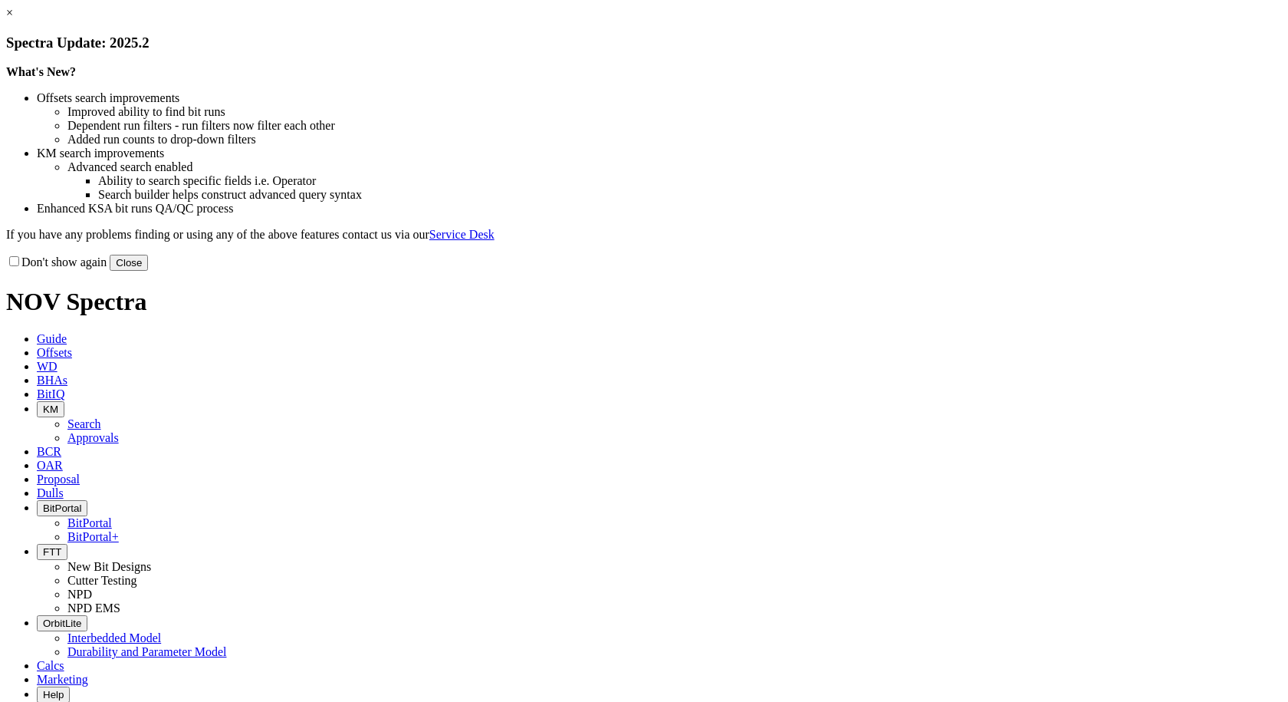
select select "New Bit Design"
click at [148, 271] on button "Close" at bounding box center [129, 263] width 38 height 16
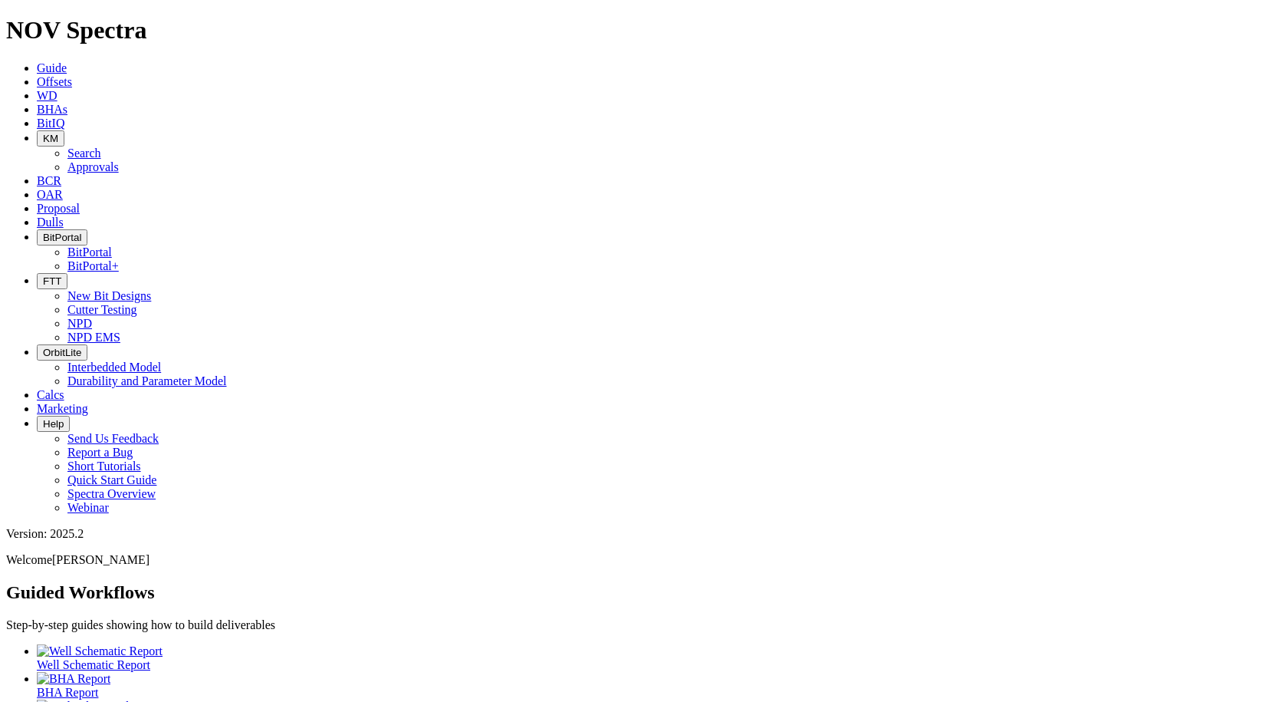
click at [64, 130] on button "KM" at bounding box center [51, 138] width 28 height 16
click at [101, 146] on link "Search" at bounding box center [84, 152] width 34 height 13
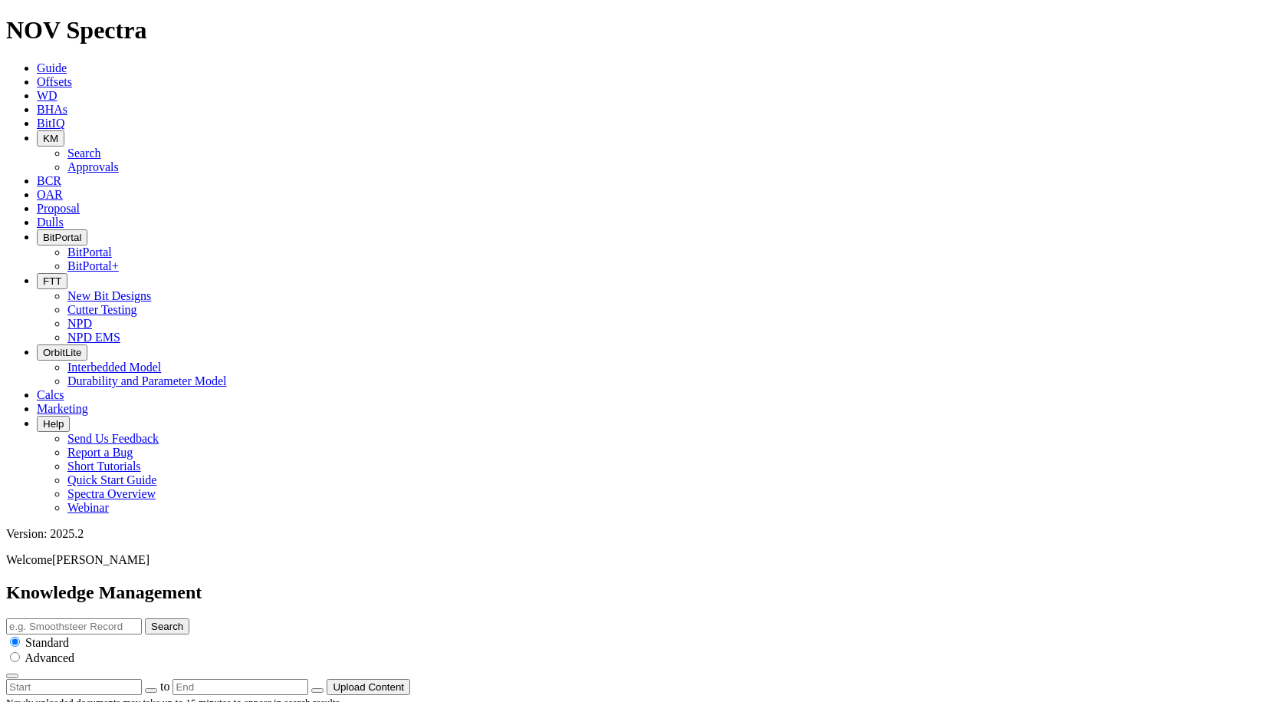
click at [410, 679] on button "Upload Content" at bounding box center [369, 687] width 84 height 16
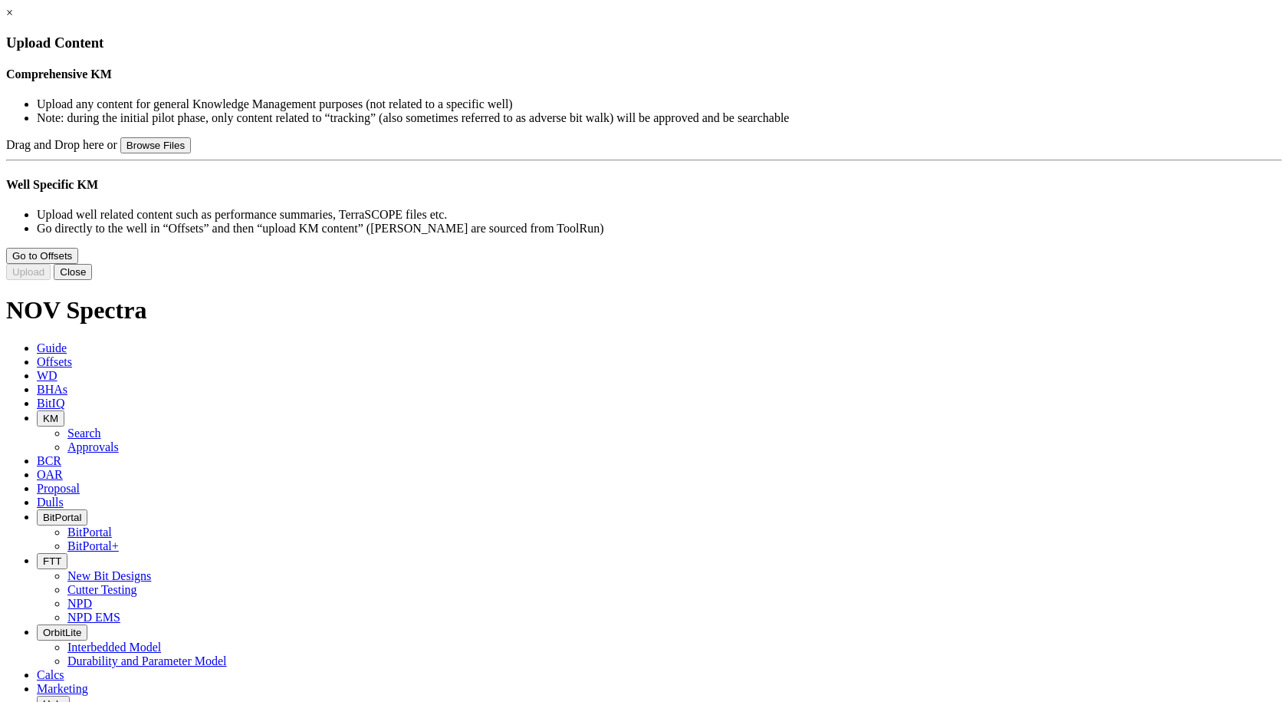
type input "ION+ Freedom Technical Summary.pptx"
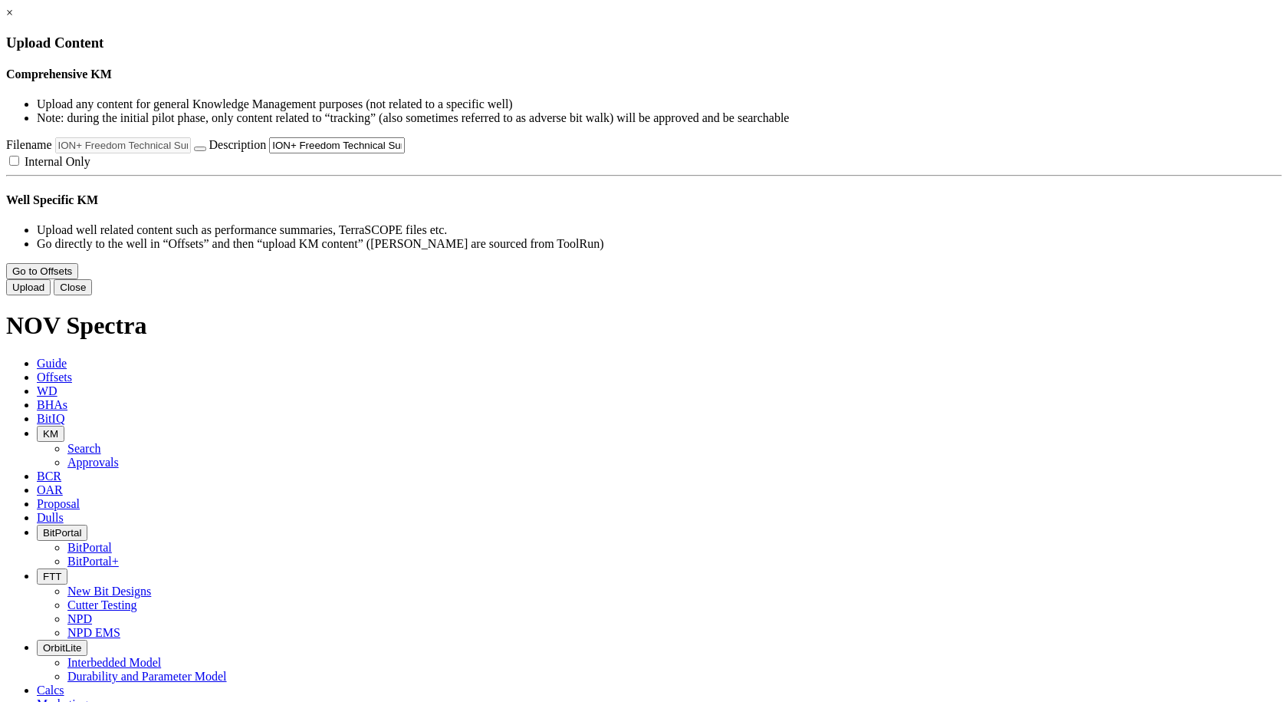
click at [51, 295] on button "Upload" at bounding box center [28, 287] width 44 height 16
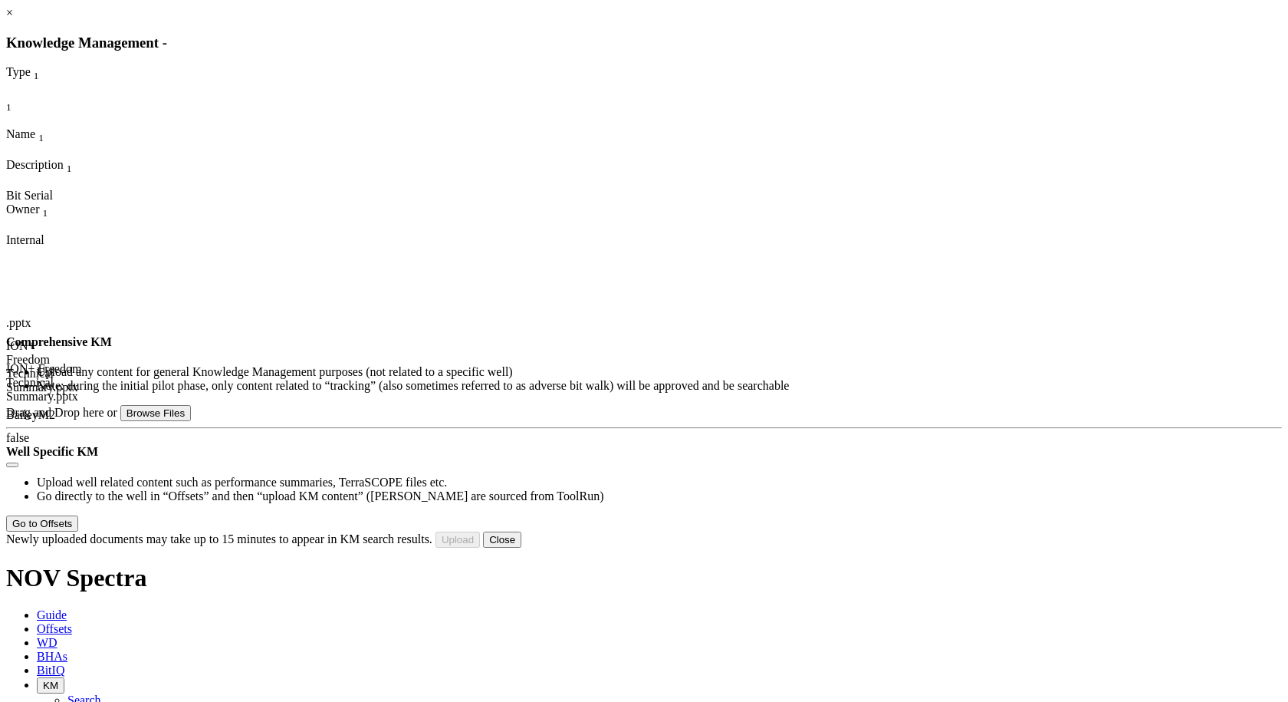
drag, startPoint x: 933, startPoint y: 40, endPoint x: 882, endPoint y: 48, distance: 51.2
click at [13, 19] on link "×" at bounding box center [9, 12] width 7 height 13
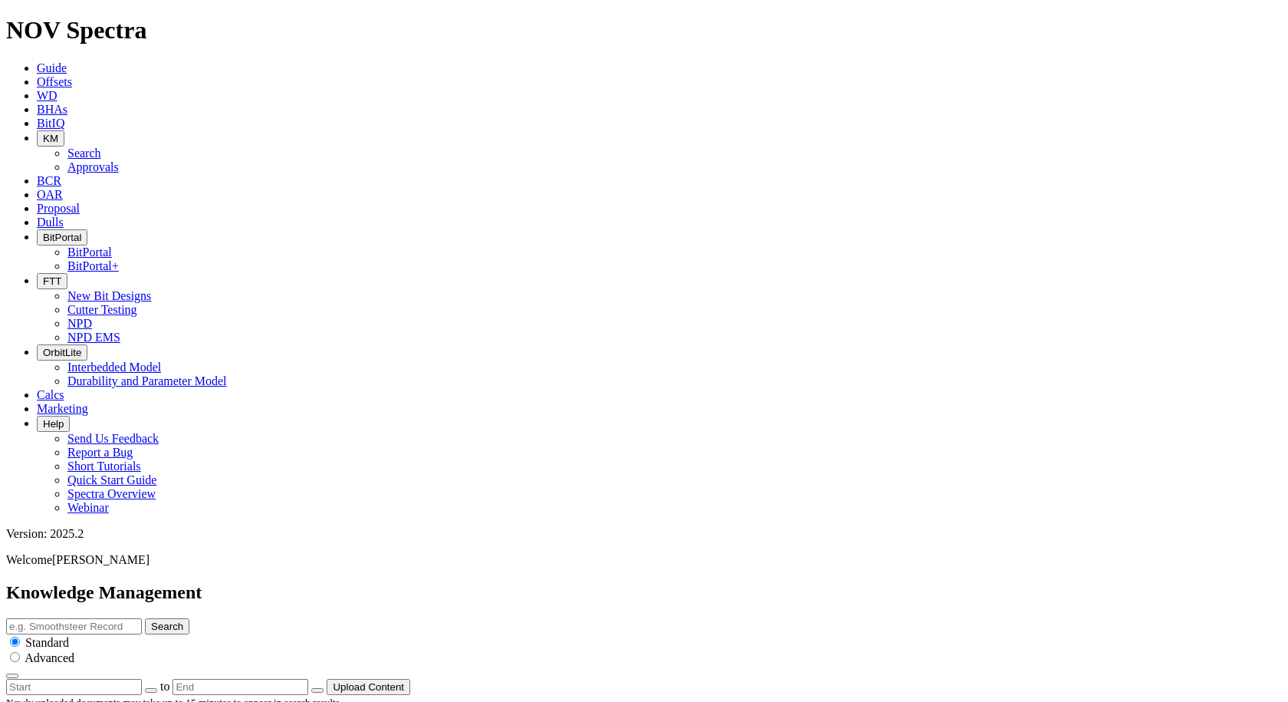
click at [67, 61] on link "Guide" at bounding box center [52, 67] width 30 height 13
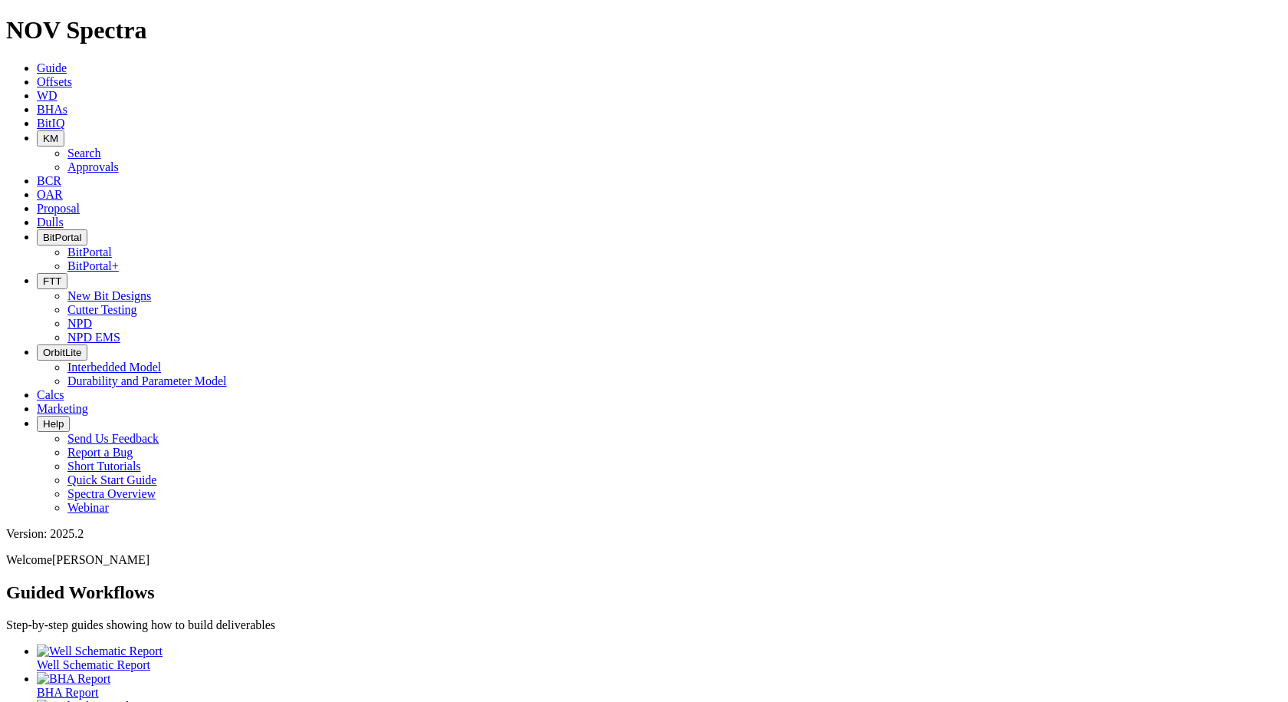
click at [72, 75] on span "Offsets" at bounding box center [54, 81] width 35 height 13
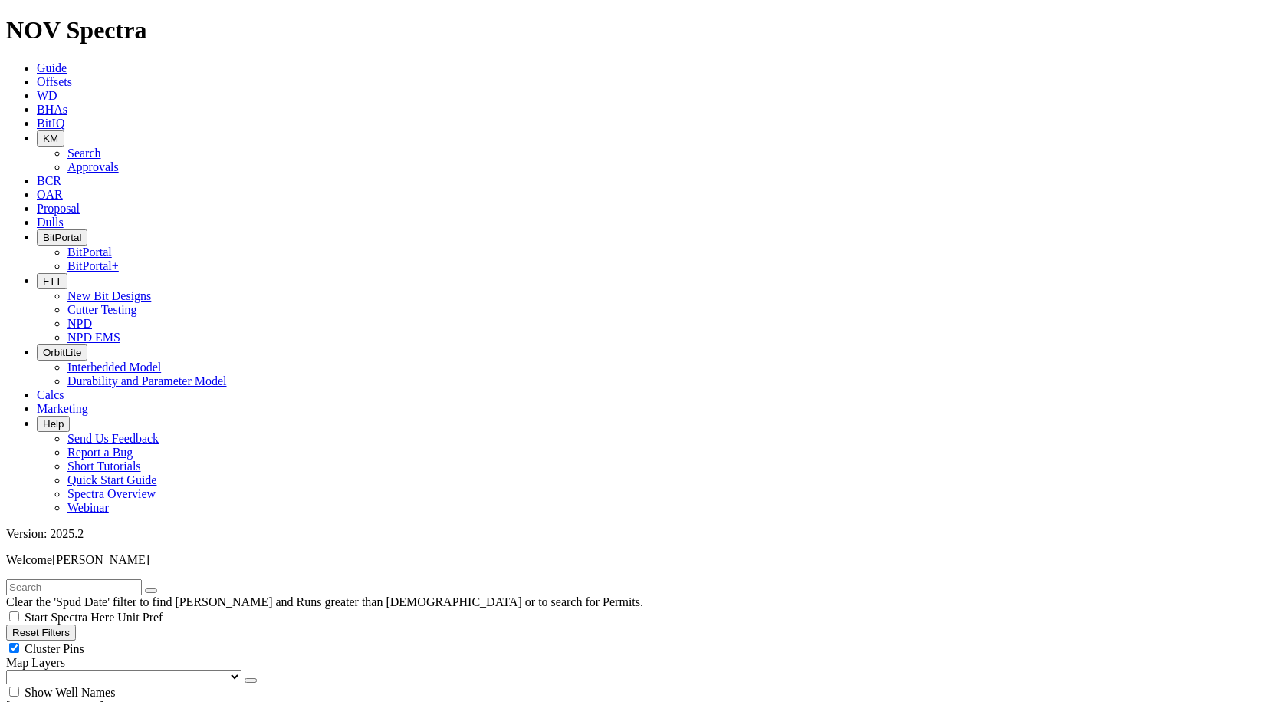
click at [142, 579] on input "text" at bounding box center [74, 587] width 136 height 16
type input "17.76"
click at [173, 588] on button "submit" at bounding box center [166, 590] width 12 height 5
radio input "true"
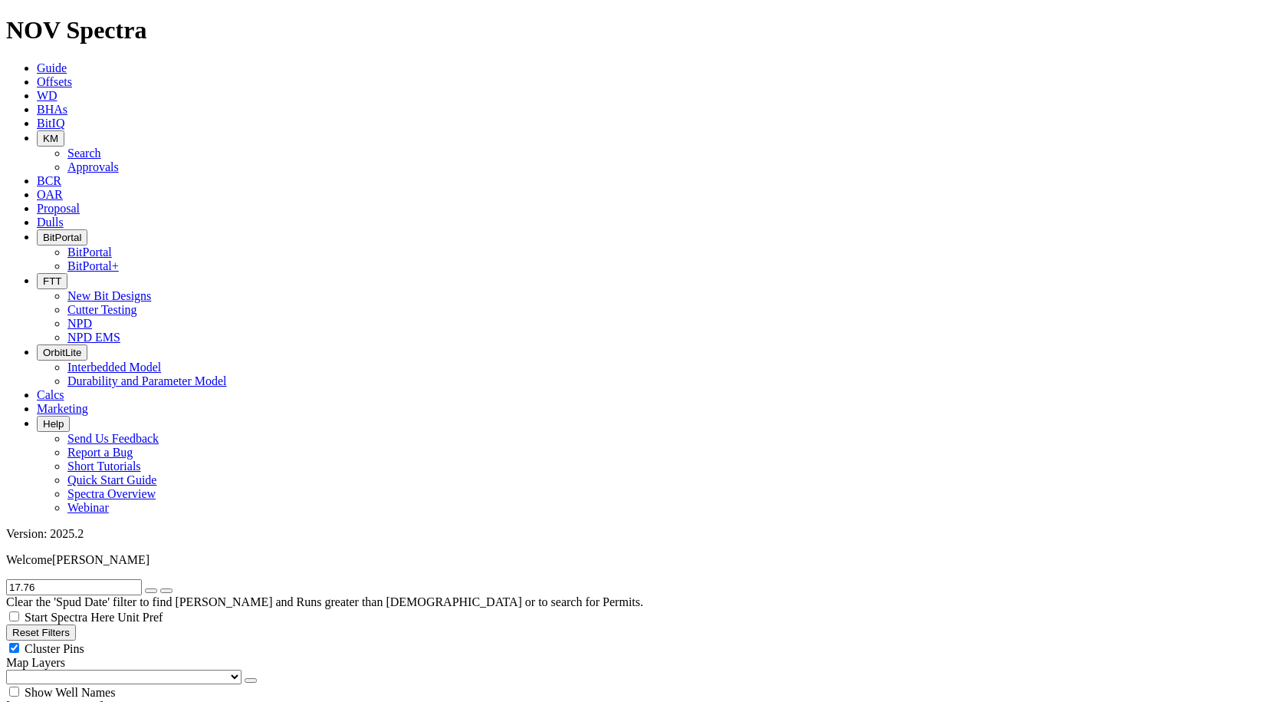
radio input "false"
click at [54, 579] on input "17.76" at bounding box center [74, 587] width 136 height 16
click at [166, 591] on icon "submit" at bounding box center [166, 591] width 0 height 0
click at [128, 579] on input "17mm" at bounding box center [74, 587] width 136 height 16
type input "17.76"
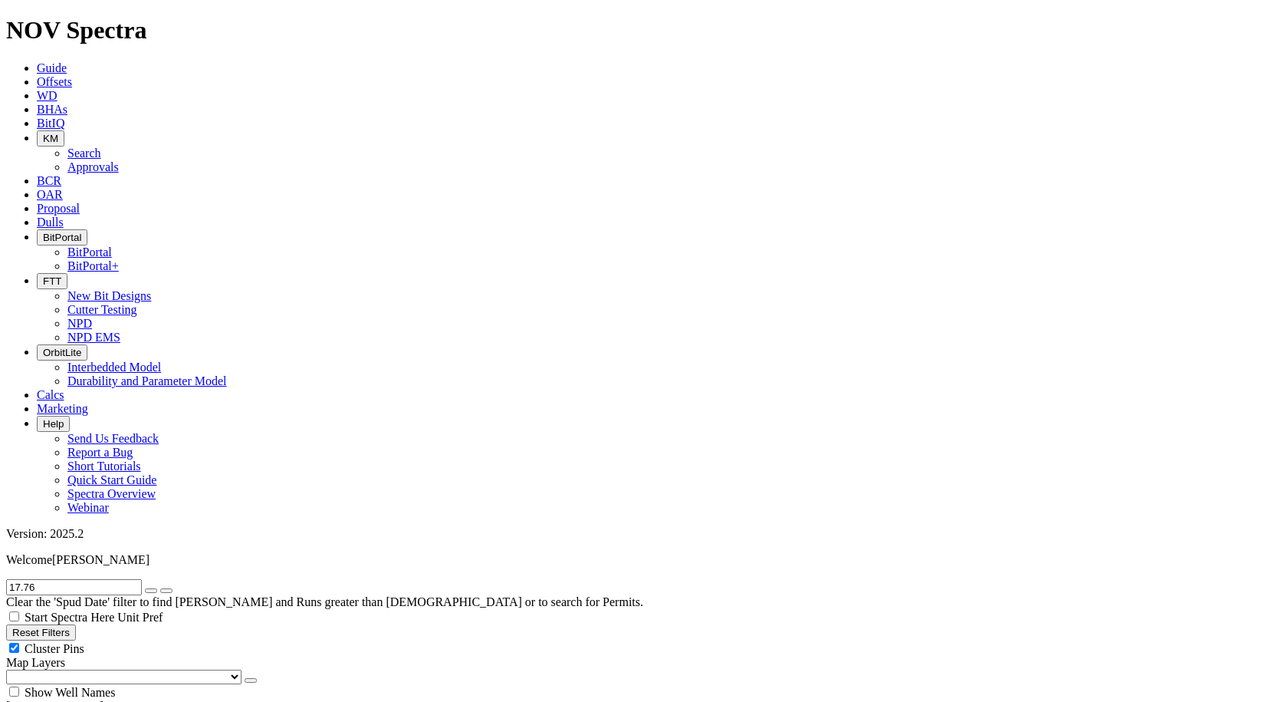
click at [160, 588] on button "submit" at bounding box center [166, 590] width 12 height 5
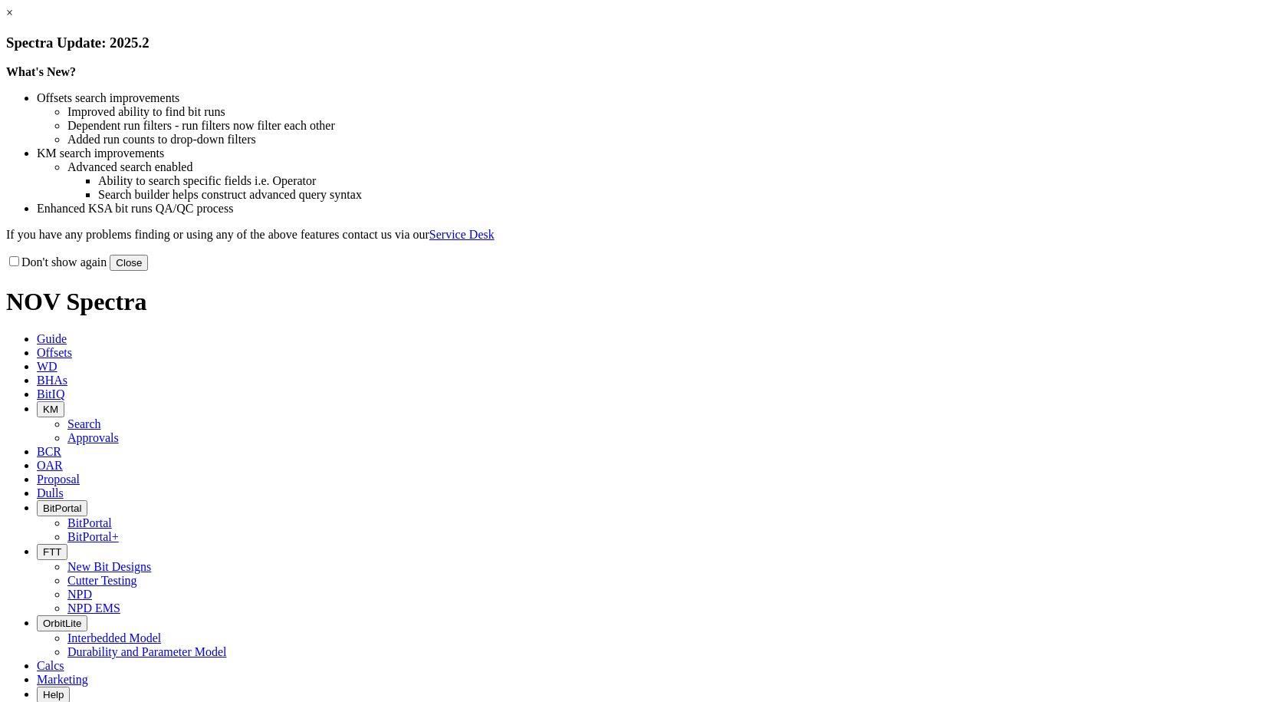
click at [148, 271] on button "Close" at bounding box center [129, 263] width 38 height 16
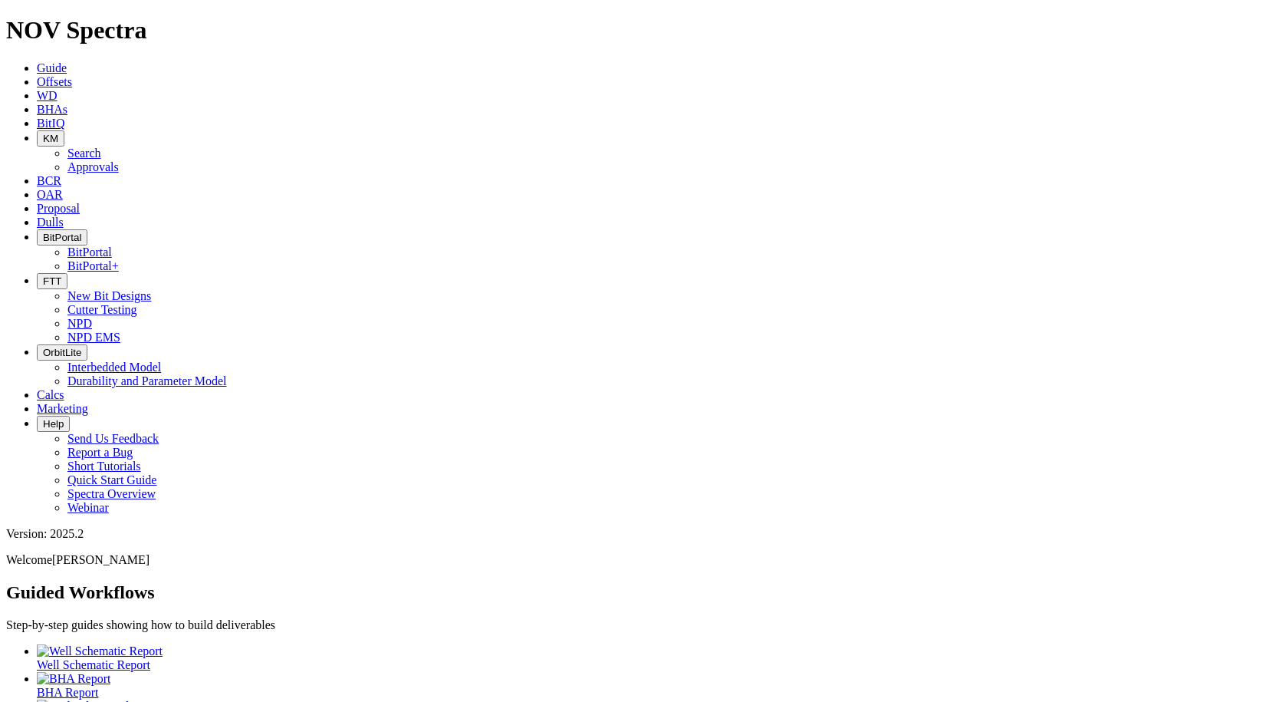
click at [64, 130] on button "KM" at bounding box center [51, 138] width 28 height 16
click at [101, 146] on link "Search" at bounding box center [84, 152] width 34 height 13
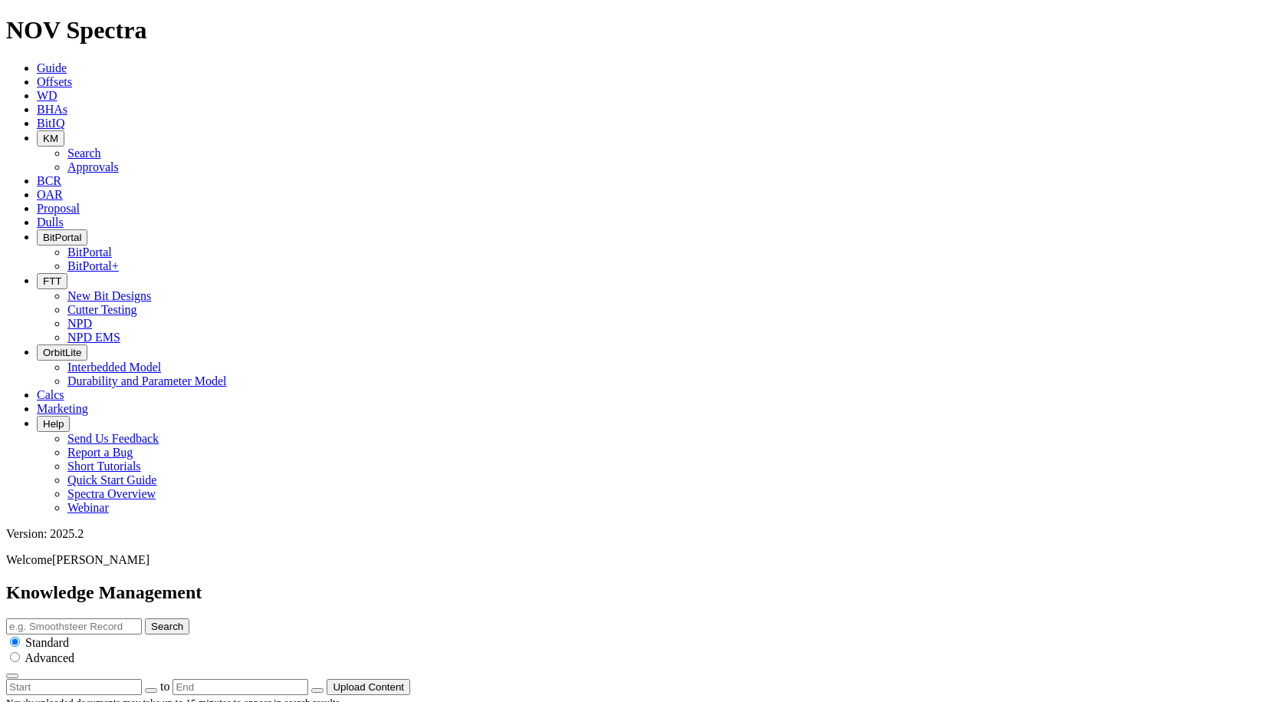
click at [544, 618] on div "Search Standard Advanced" at bounding box center [644, 648] width 1276 height 61
click at [142, 618] on input "text" at bounding box center [74, 626] width 136 height 16
type input "Freedom"
click at [145, 618] on button "Search" at bounding box center [167, 626] width 44 height 16
drag, startPoint x: 550, startPoint y: 81, endPoint x: 454, endPoint y: 80, distance: 95.9
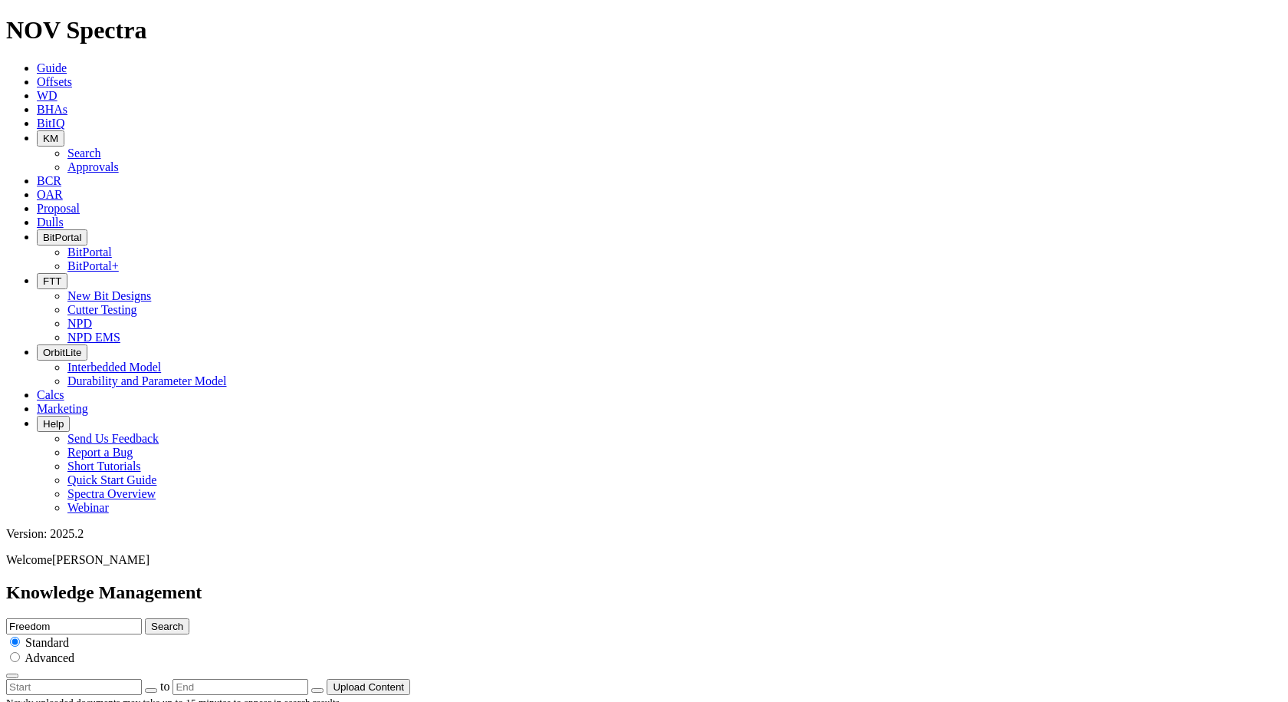
click at [454, 582] on div "Knowledge Management Freedom Search Standard Advanced to Upload Content" at bounding box center [644, 638] width 1276 height 113
type input "Lynx"
click at [145, 618] on button "Search" at bounding box center [167, 626] width 44 height 16
drag, startPoint x: 542, startPoint y: 83, endPoint x: 425, endPoint y: 89, distance: 117.5
click at [425, 582] on div "Knowledge Management Lynx Search Standard Advanced to Upload Content" at bounding box center [644, 638] width 1276 height 113
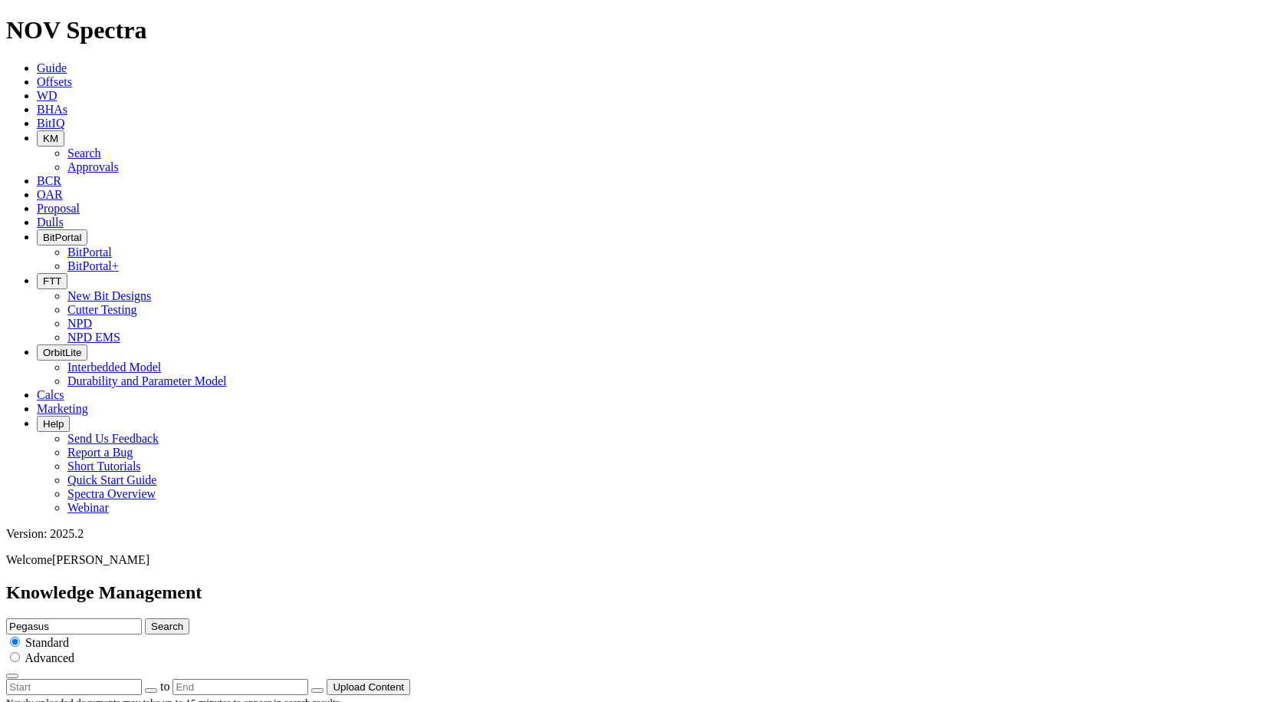
type input "Pegasus"
click at [145, 618] on button "Search" at bounding box center [167, 626] width 44 height 16
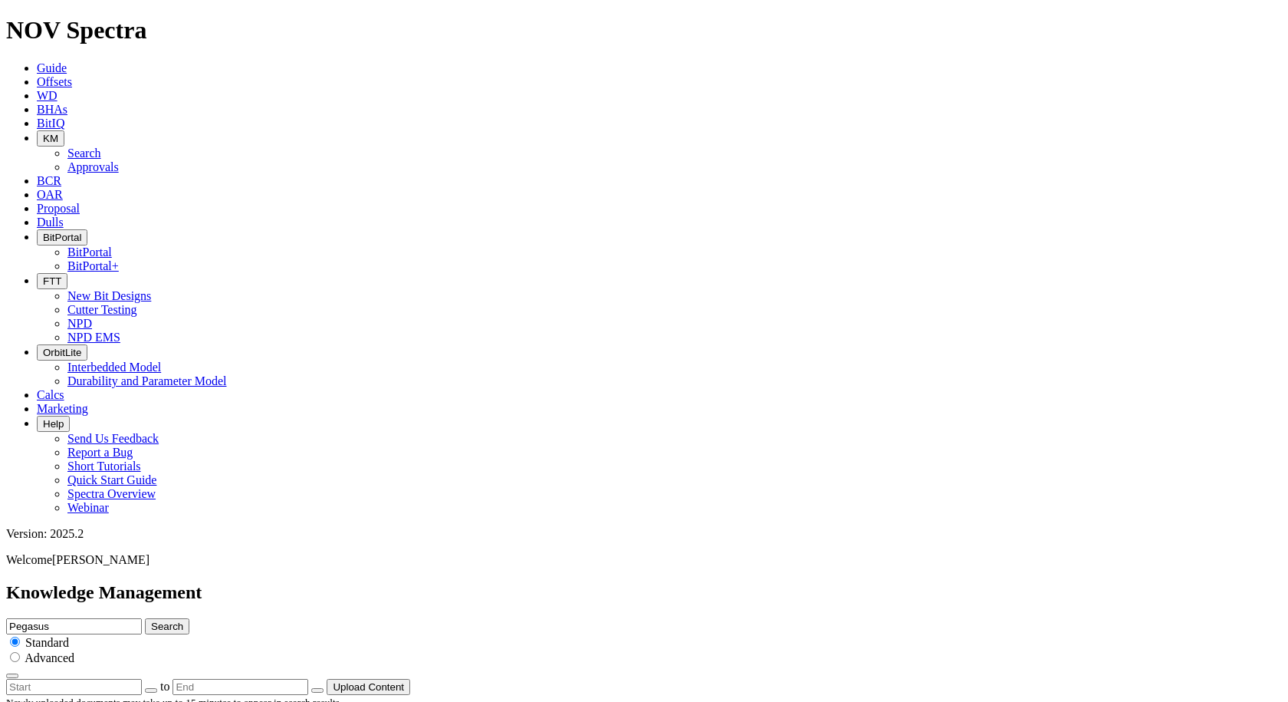
drag, startPoint x: 448, startPoint y: 74, endPoint x: 433, endPoint y: 74, distance: 14.6
click at [435, 582] on div "Knowledge Management Pegasus Search Standard Advanced to Upload Content" at bounding box center [644, 638] width 1276 height 113
type input "Infinity"
click at [145, 618] on button "Search" at bounding box center [167, 626] width 44 height 16
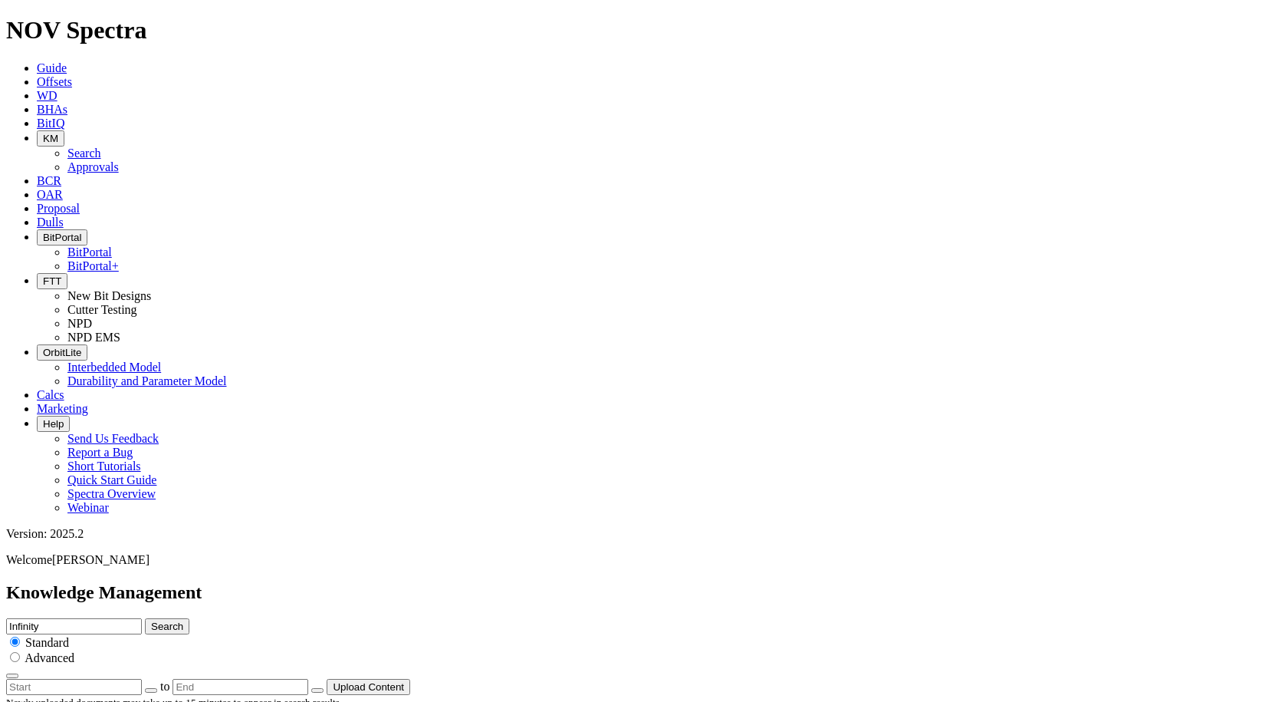
drag, startPoint x: 531, startPoint y: 77, endPoint x: 415, endPoint y: 71, distance: 116.8
click at [415, 582] on div "Knowledge Management Infinity Search Standard Advanced to Upload Content" at bounding box center [644, 638] width 1276 height 113
type input "Janbiya"
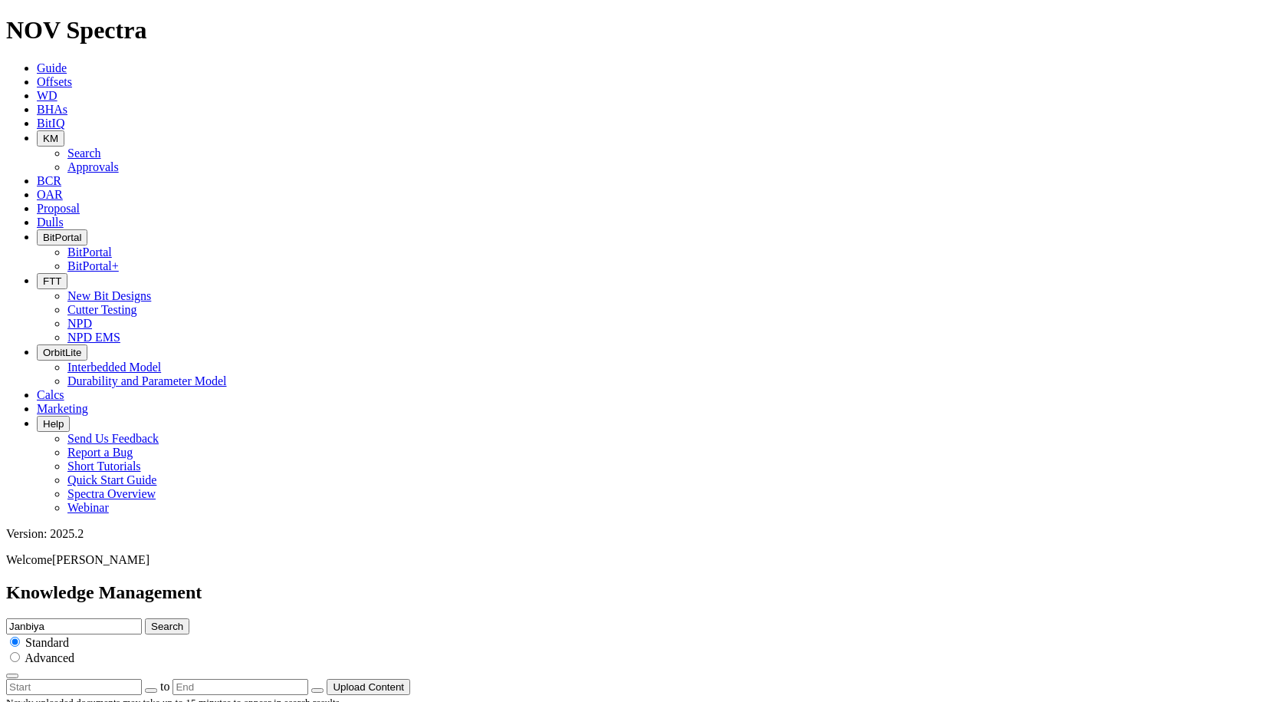
click at [145, 618] on button "Search" at bounding box center [167, 626] width 44 height 16
drag, startPoint x: 564, startPoint y: 84, endPoint x: 412, endPoint y: 80, distance: 151.9
click at [411, 582] on div "Knowledge Management Janbiya Search Standard Advanced to Upload Content" at bounding box center [644, 638] width 1276 height 113
type input "Intrepid"
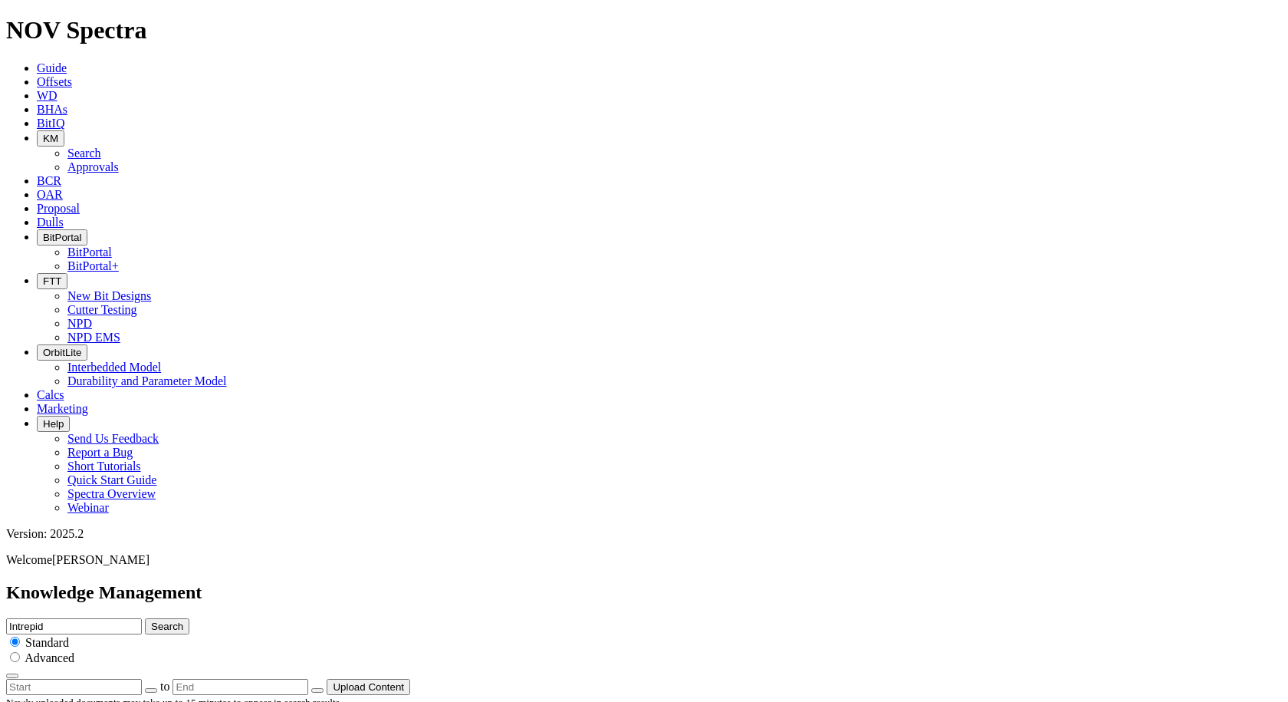
click at [145, 618] on button "Search" at bounding box center [167, 626] width 44 height 16
drag, startPoint x: 542, startPoint y: 86, endPoint x: 462, endPoint y: 71, distance: 82.0
click at [462, 582] on div "Knowledge Management Intrepid Search Standard Advanced to Upload Content" at bounding box center [644, 638] width 1276 height 113
type input "Freedom"
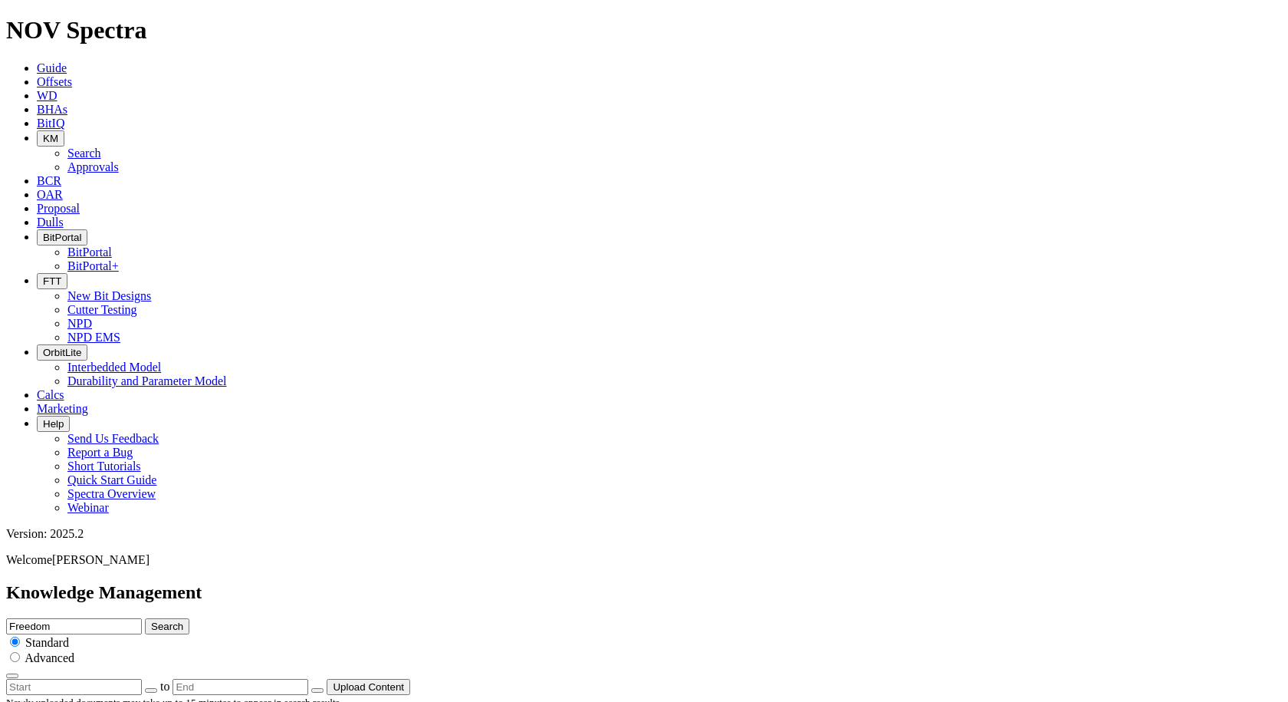
click at [145, 618] on button "Search" at bounding box center [167, 626] width 44 height 16
click at [64, 130] on button "KM" at bounding box center [51, 138] width 28 height 16
click at [119, 160] on link "Approvals" at bounding box center [92, 166] width 51 height 13
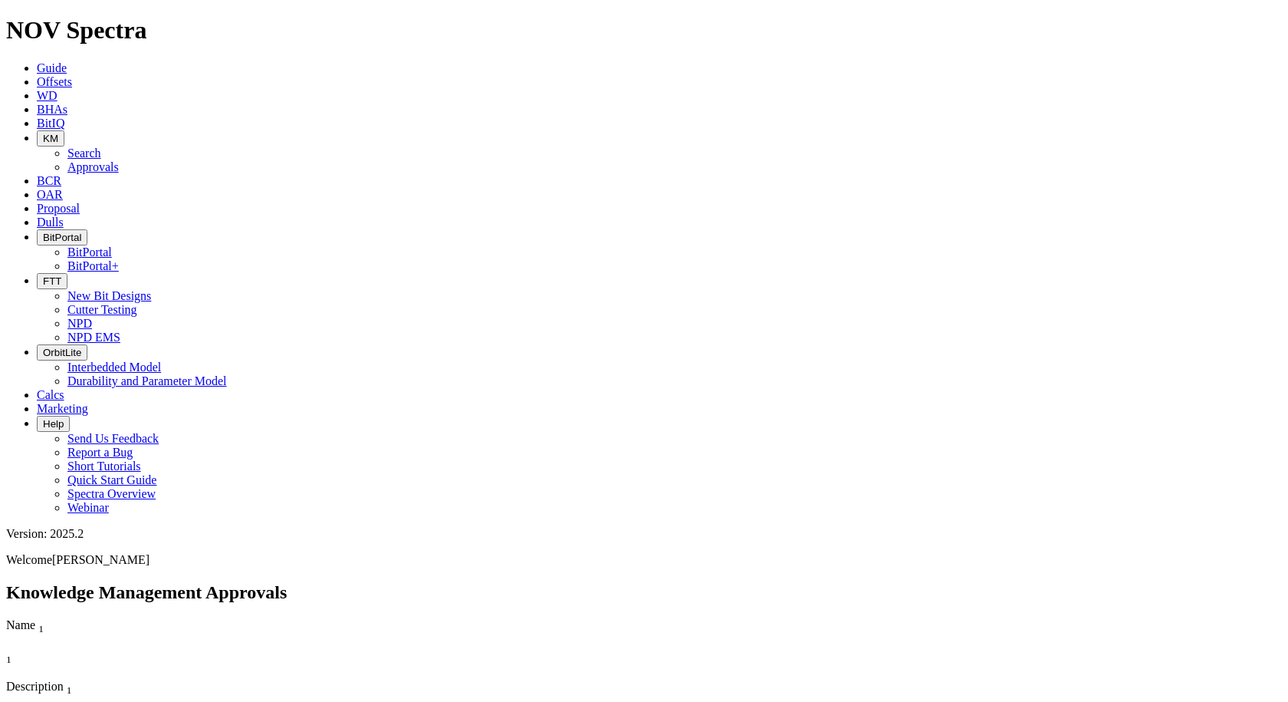
click at [43, 133] on icon "button" at bounding box center [43, 139] width 0 height 12
click at [101, 146] on link "Search" at bounding box center [84, 152] width 34 height 13
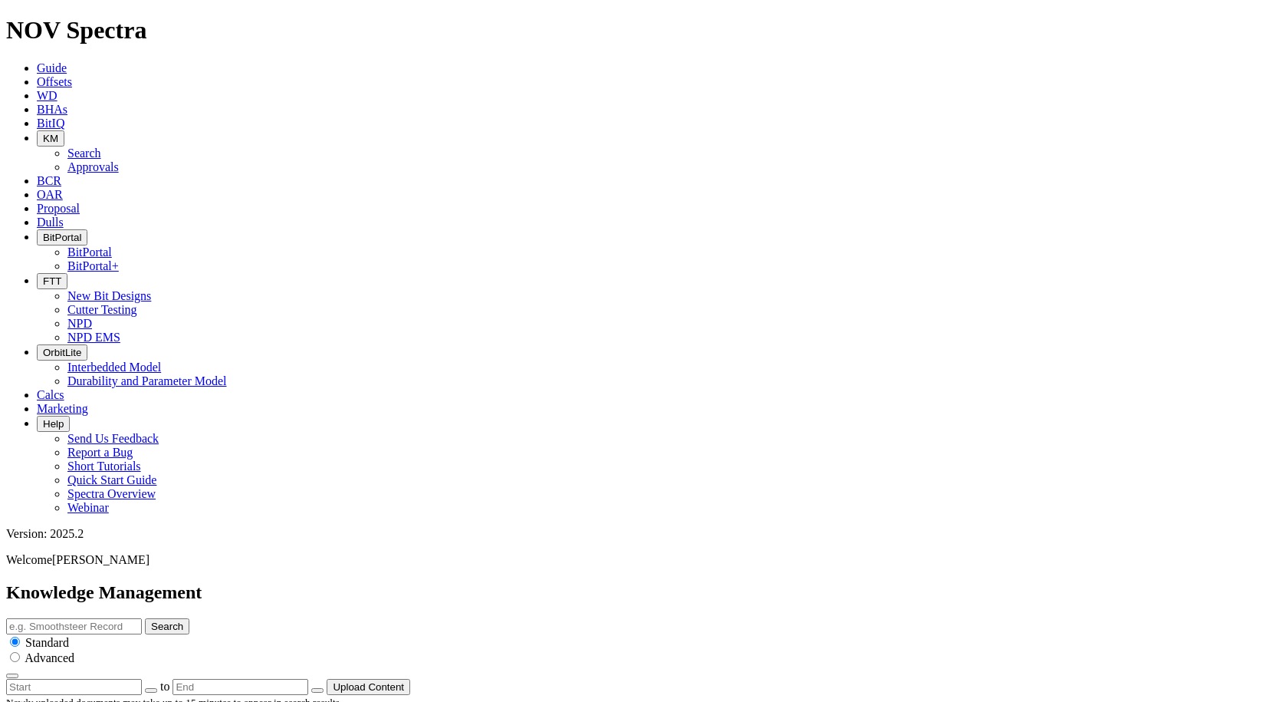
click at [142, 618] on input "text" at bounding box center [74, 626] width 136 height 16
type input "Carnis"
click at [145, 618] on button "Search" at bounding box center [167, 626] width 44 height 16
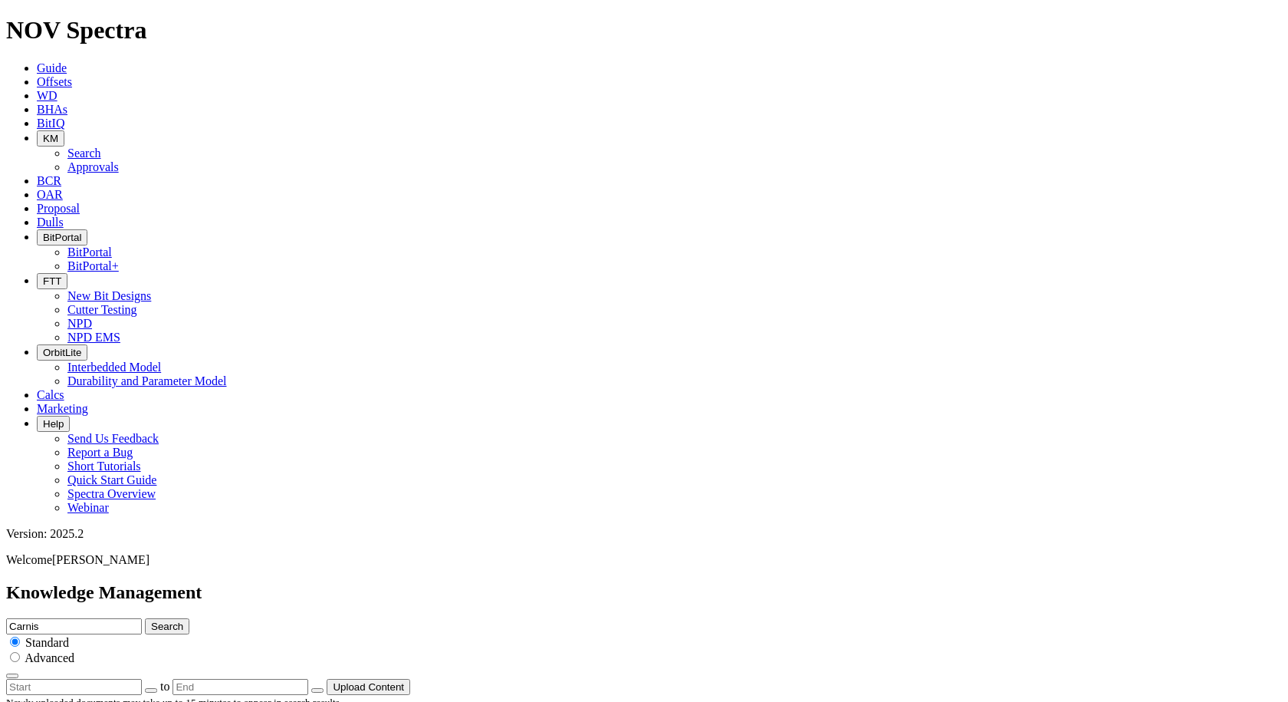
scroll to position [0, 0]
drag, startPoint x: 526, startPoint y: 85, endPoint x: 434, endPoint y: 78, distance: 92.3
click at [434, 582] on div "Knowledge Management Carnis Search Standard Advanced to Upload Content" at bounding box center [644, 638] width 1276 height 113
type input "Lynx"
click at [145, 618] on button "Search" at bounding box center [167, 626] width 44 height 16
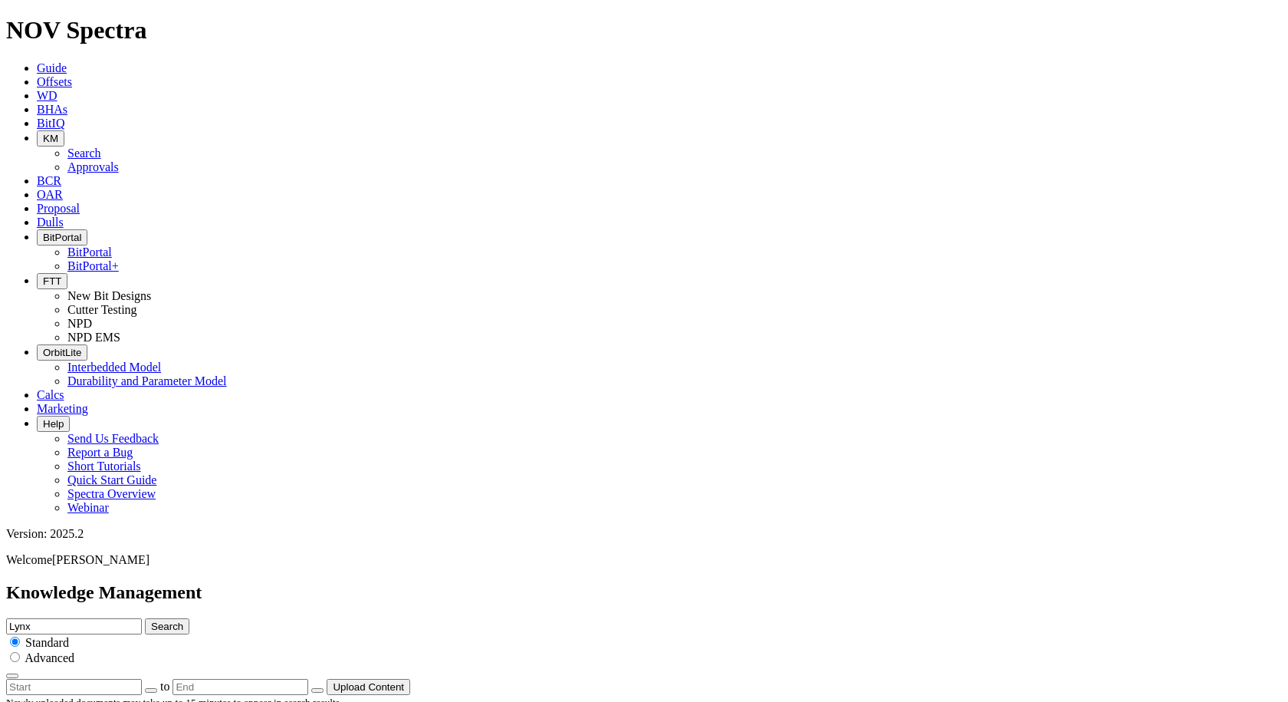
drag, startPoint x: 521, startPoint y: 86, endPoint x: 433, endPoint y: 90, distance: 88.3
click at [433, 582] on div "Knowledge Management Lynx Search Standard Advanced to Upload Content" at bounding box center [644, 638] width 1276 height 113
type input "EagleEye"
click at [145, 618] on button "Search" at bounding box center [167, 626] width 44 height 16
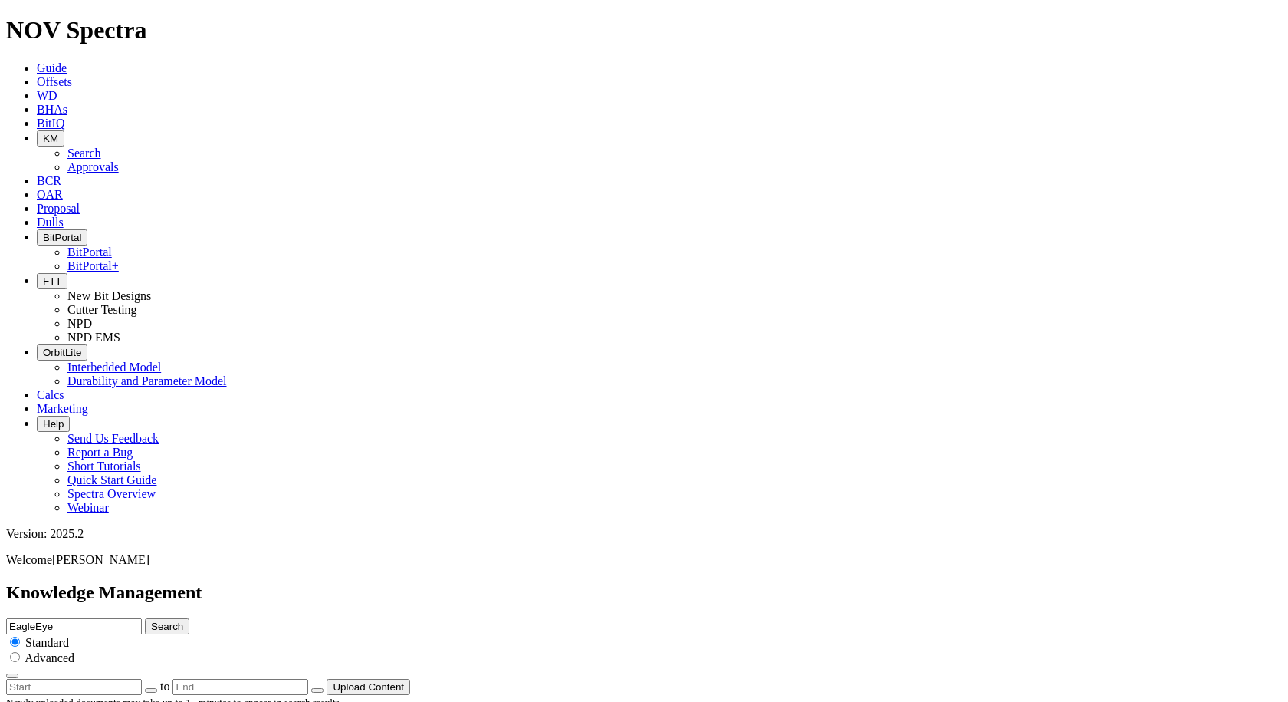
drag, startPoint x: 558, startPoint y: 86, endPoint x: 466, endPoint y: 78, distance: 91.6
click at [466, 582] on div "Knowledge Management EagleEye Search Standard Advanced to Upload Content" at bounding box center [644, 638] width 1276 height 113
type input "Polaris"
click at [145, 618] on button "Search" at bounding box center [167, 626] width 44 height 16
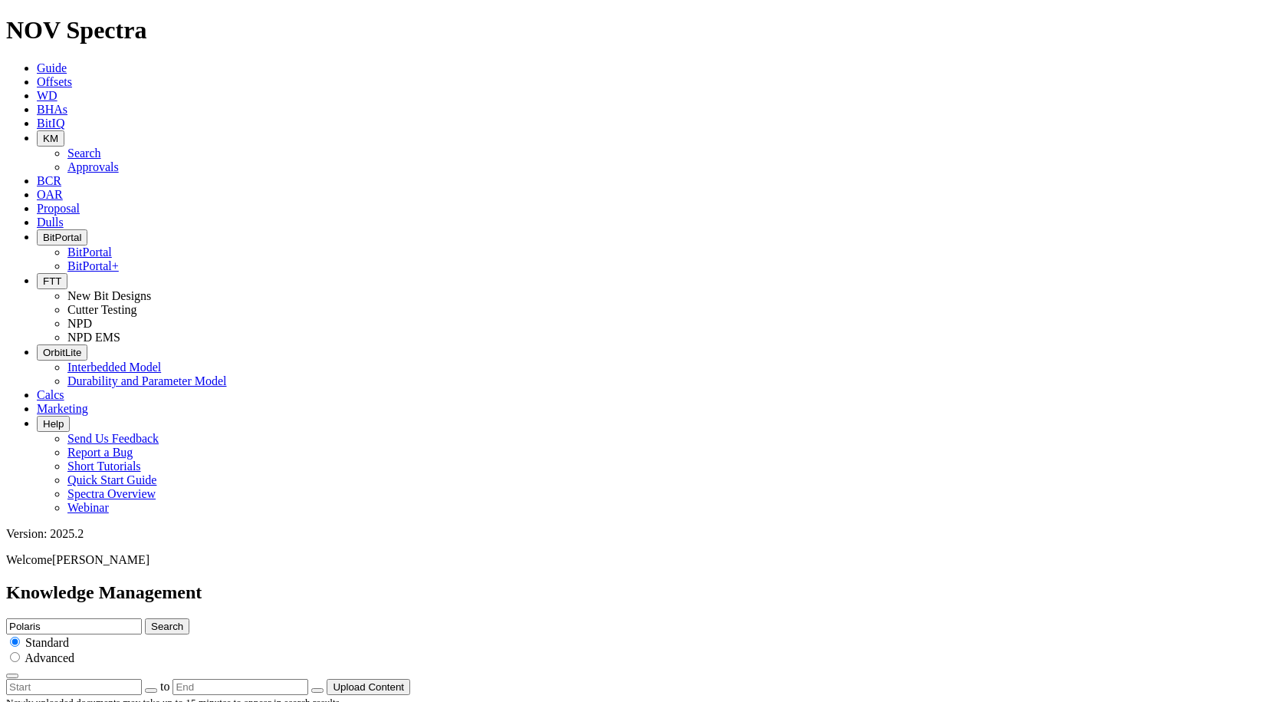
drag, startPoint x: 539, startPoint y: 84, endPoint x: 478, endPoint y: 83, distance: 61.4
click at [478, 582] on div "Knowledge Management Polaris Search Standard Advanced to Upload Content" at bounding box center [644, 638] width 1276 height 113
type input "Freedom"
click at [189, 618] on button "Search" at bounding box center [167, 626] width 44 height 16
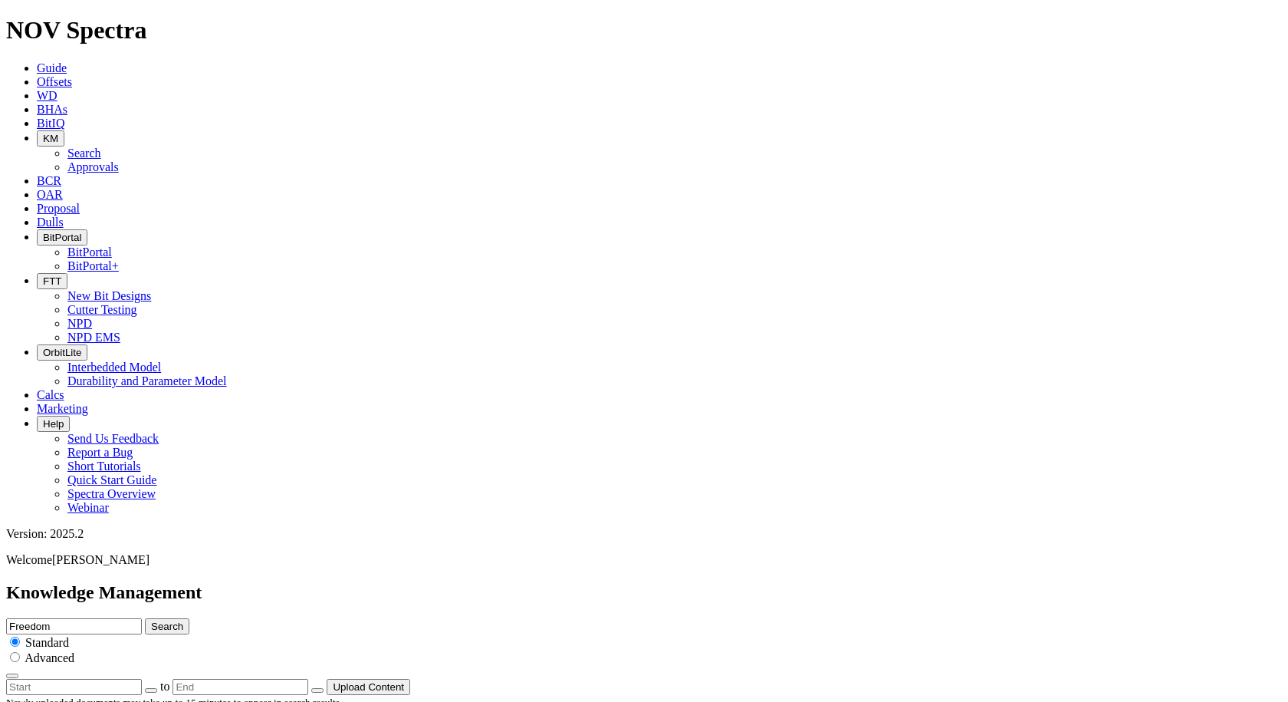
click at [189, 618] on button "Search" at bounding box center [167, 626] width 44 height 16
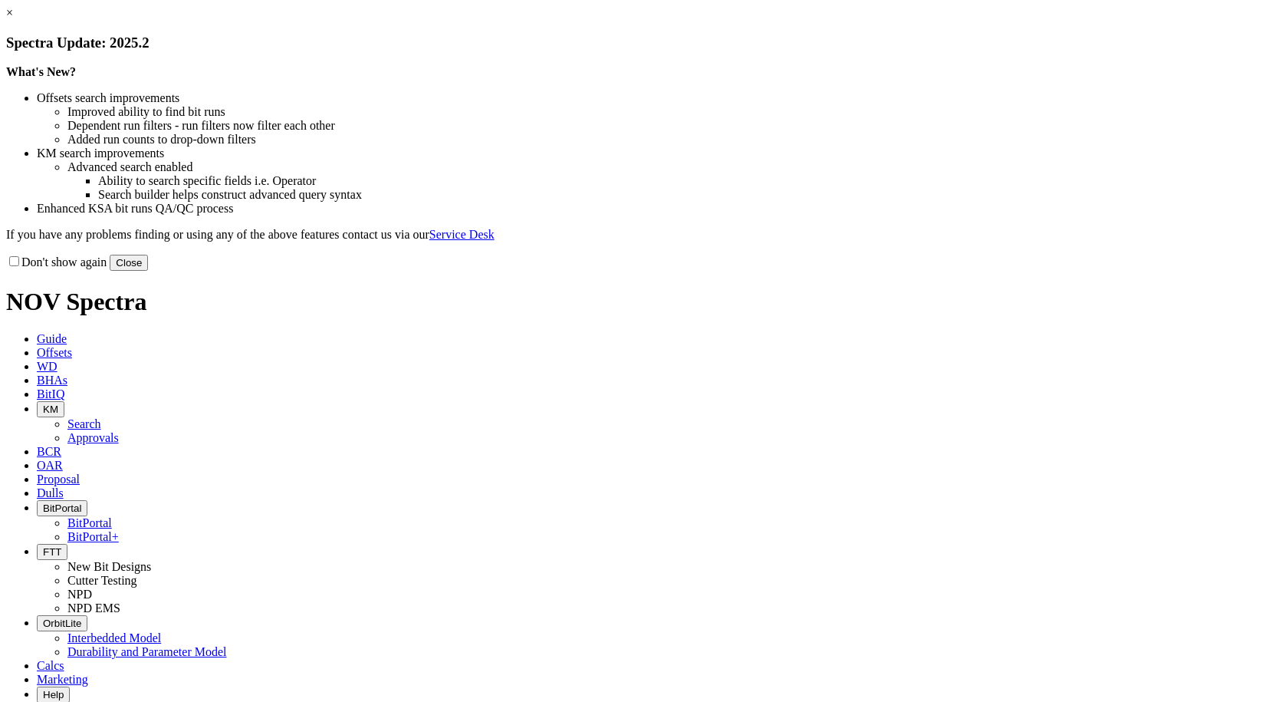
select select "New Bit Design"
drag, startPoint x: 949, startPoint y: 418, endPoint x: 962, endPoint y: 410, distance: 15.5
click at [148, 271] on button "Close" at bounding box center [129, 263] width 38 height 16
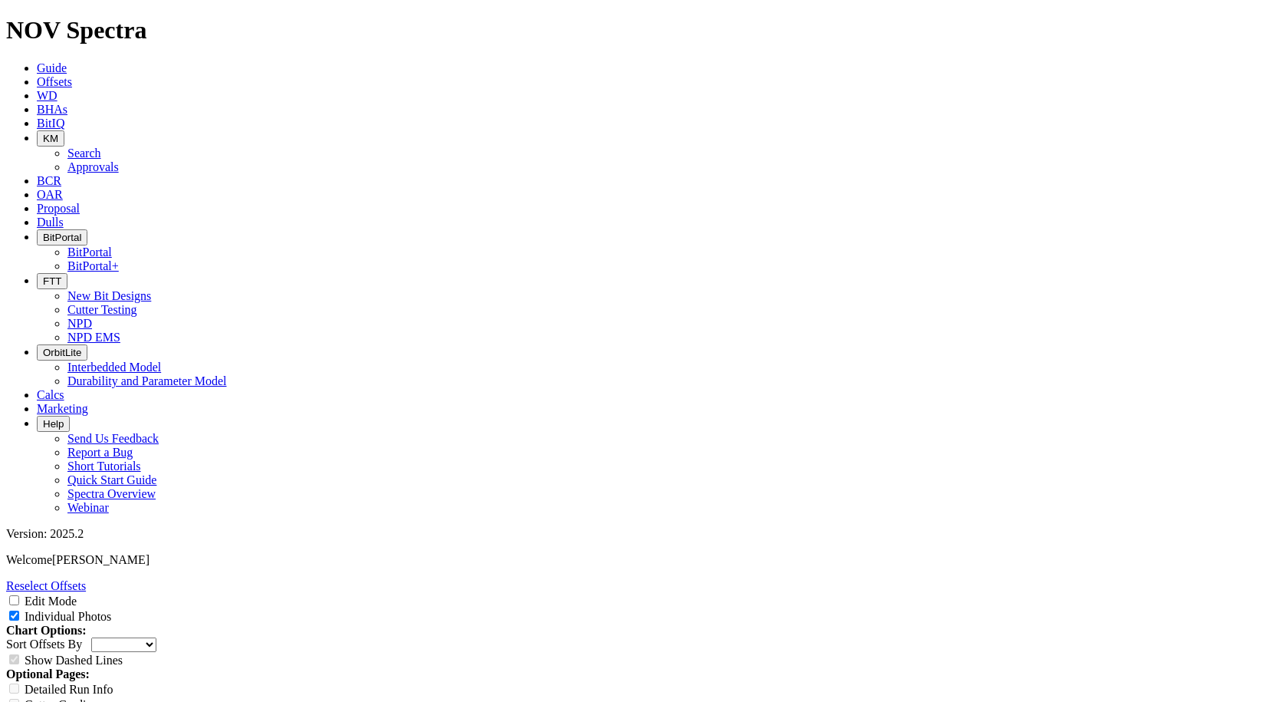
click at [37, 75] on icon at bounding box center [37, 81] width 0 height 13
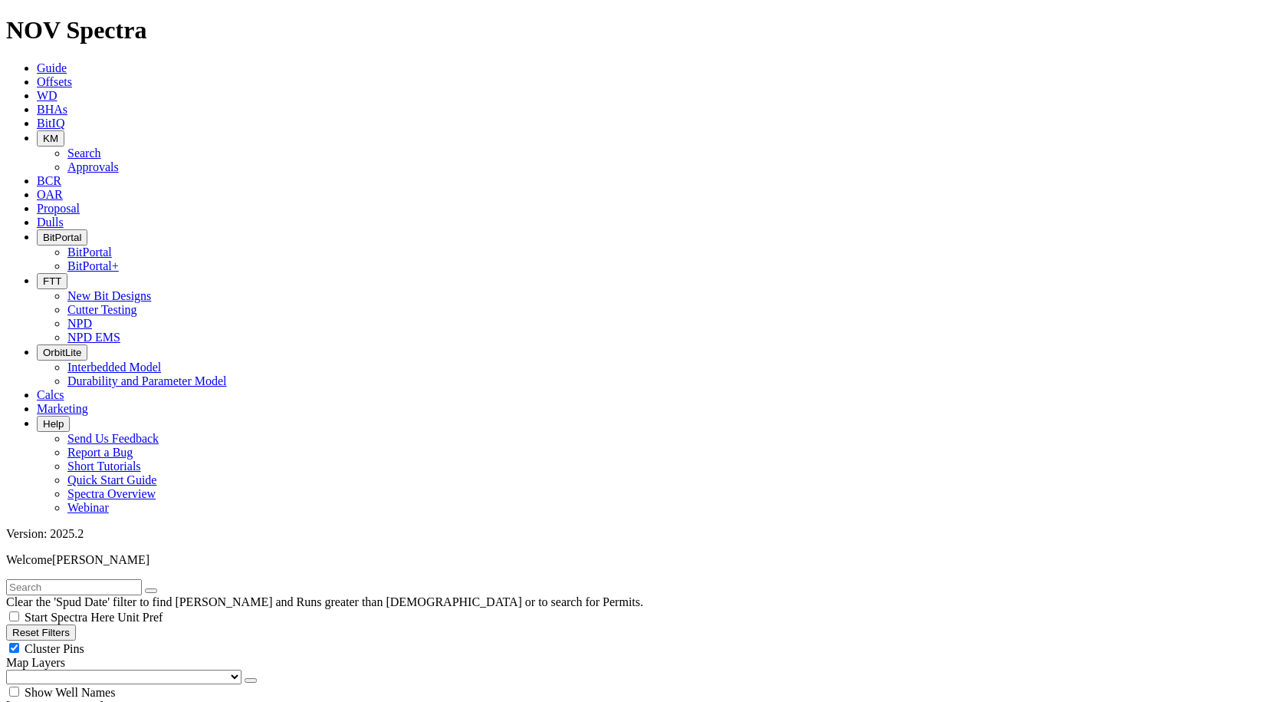
click at [142, 579] on input "text" at bounding box center [74, 587] width 136 height 16
click at [74, 579] on input "E1486" at bounding box center [74, 587] width 136 height 16
type input "E1486 E1493"
click at [160, 588] on button "submit" at bounding box center [166, 590] width 12 height 5
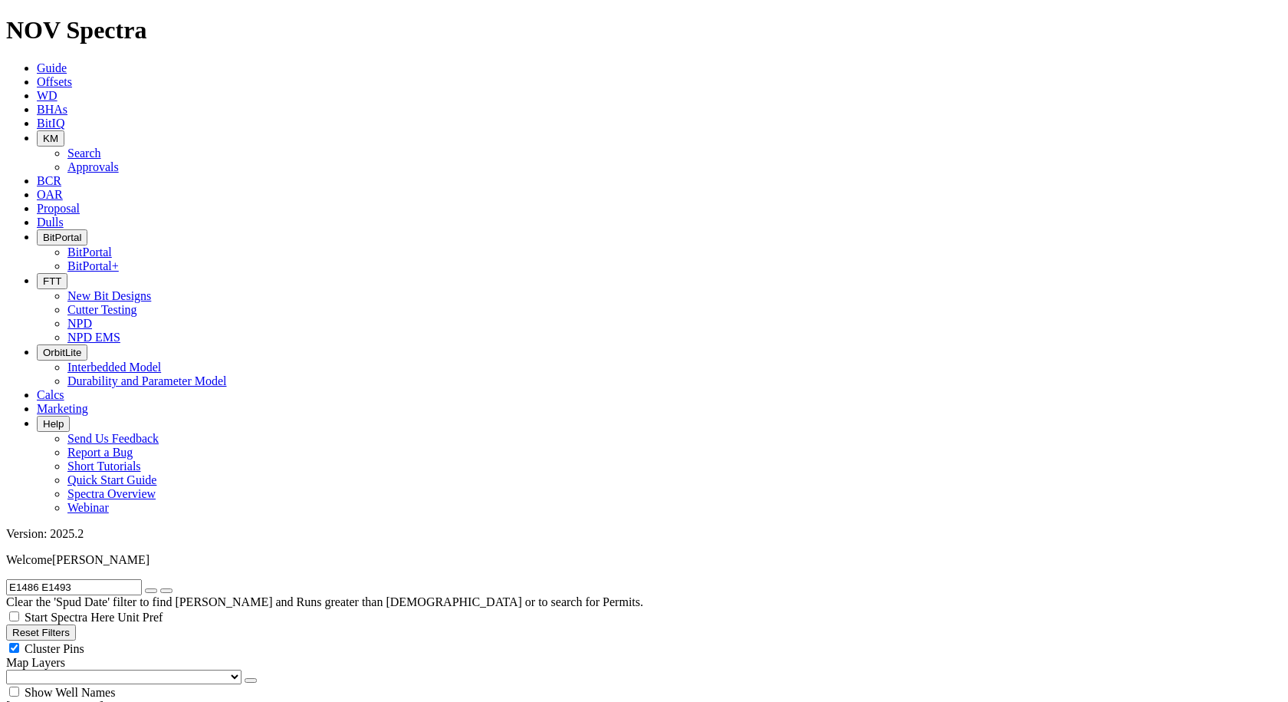
radio input "true"
radio input "false"
click at [142, 579] on input "E1486 E1493" at bounding box center [74, 587] width 136 height 16
type input "E1486"
click at [166, 591] on icon "submit" at bounding box center [166, 591] width 0 height 0
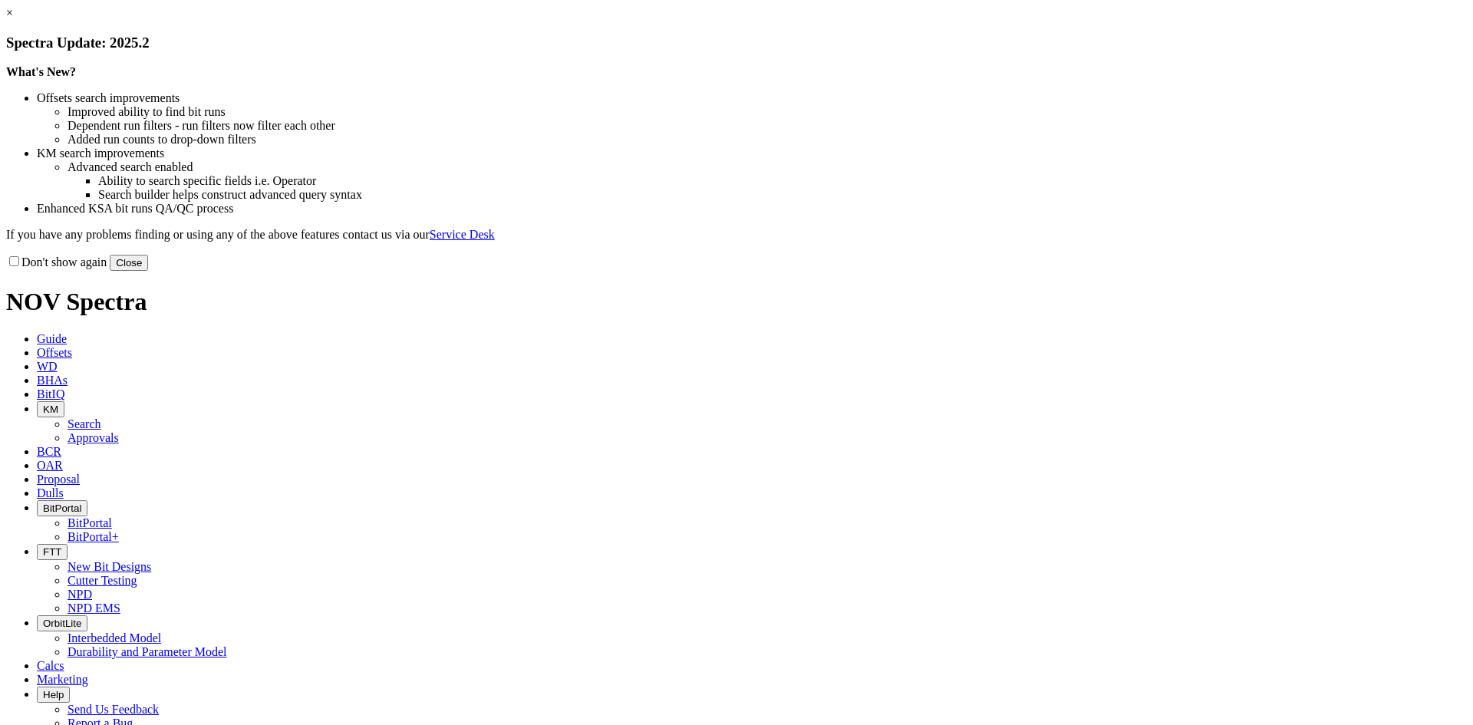
drag, startPoint x: 1035, startPoint y: 418, endPoint x: 903, endPoint y: 256, distance: 209.3
click at [148, 271] on button "Close" at bounding box center [129, 263] width 38 height 16
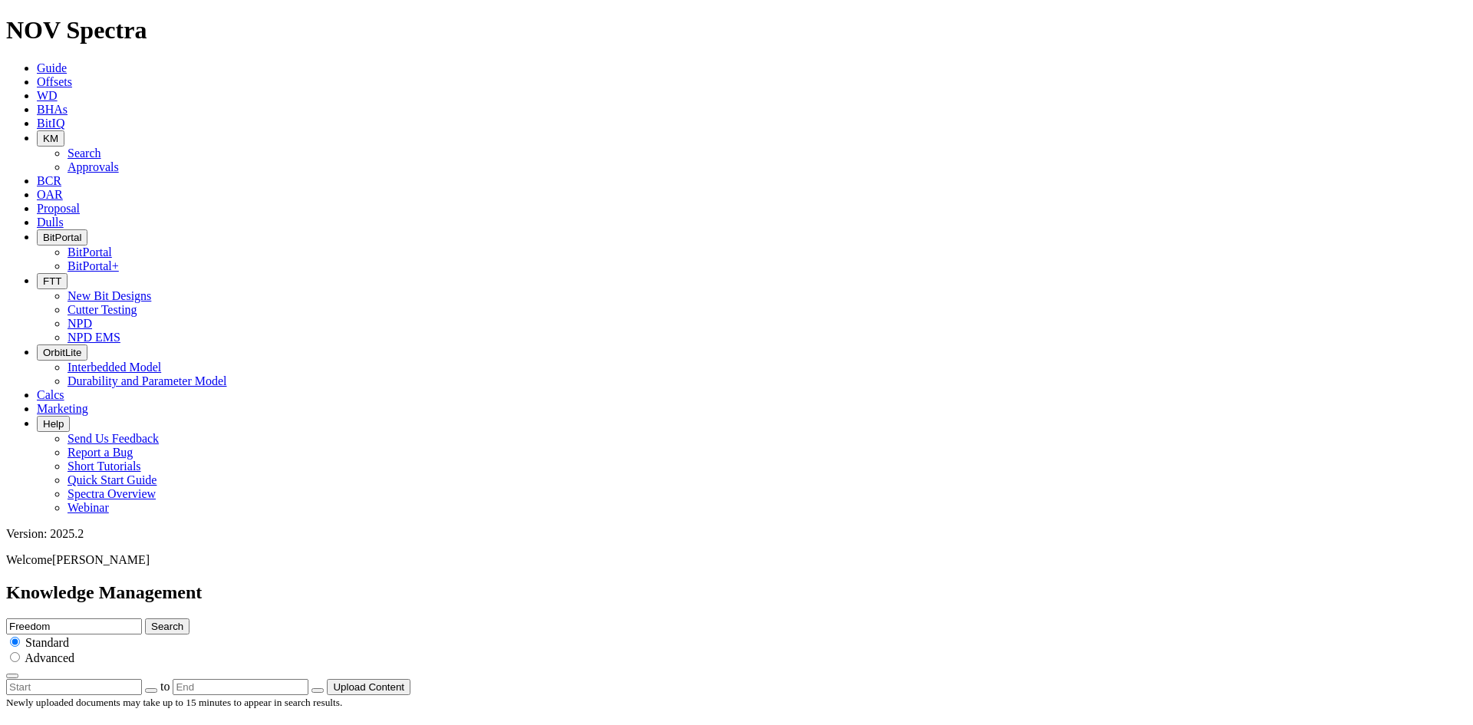
click at [151, 620] on icon "submit" at bounding box center [151, 626] width 0 height 12
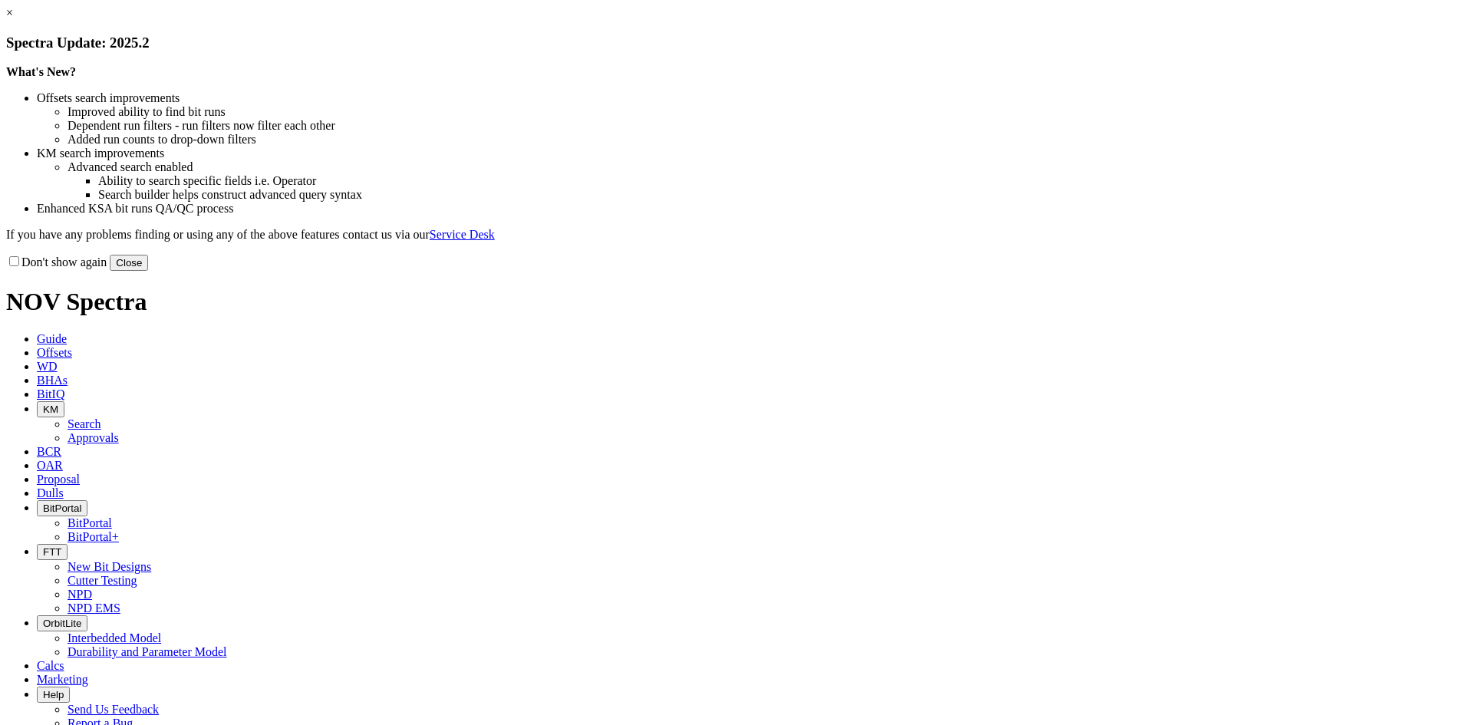
click at [148, 271] on button "Close" at bounding box center [129, 263] width 38 height 16
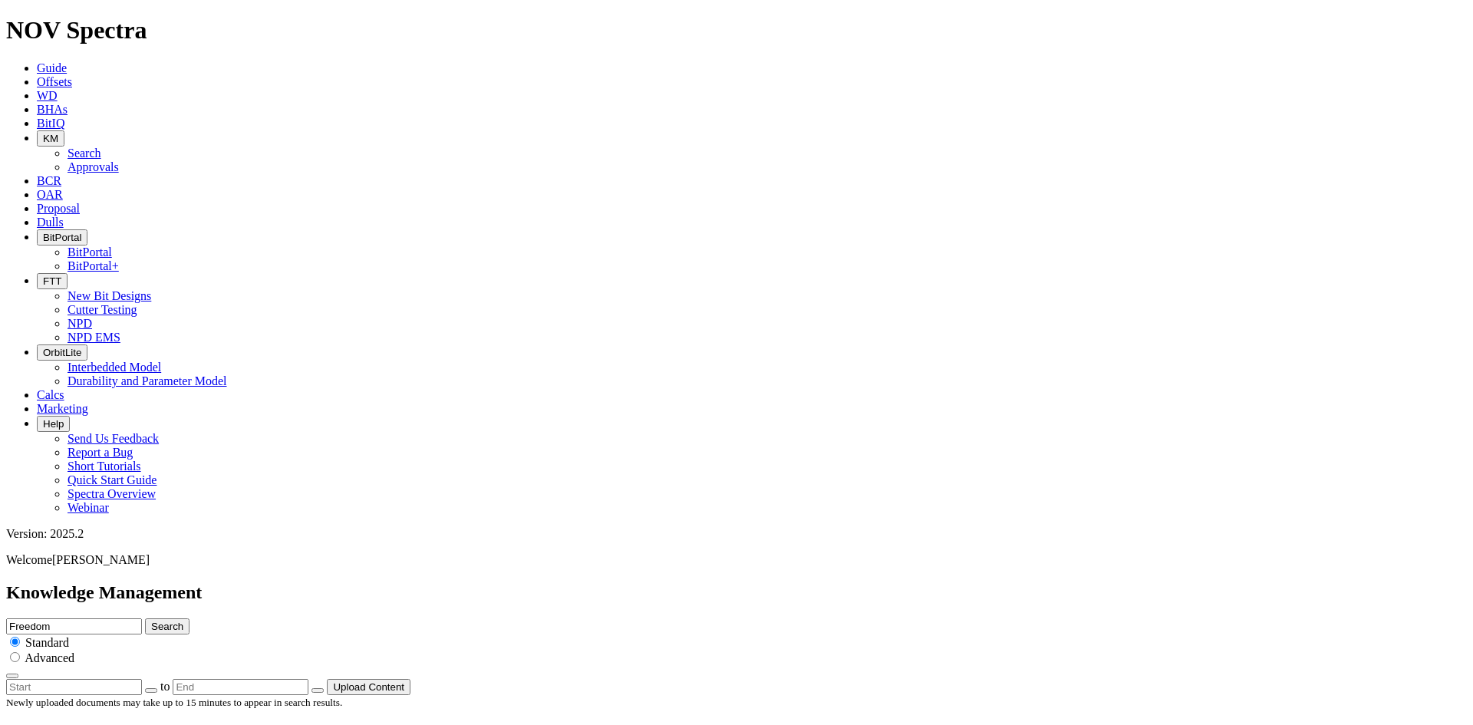
click at [189, 618] on button "Search" at bounding box center [167, 626] width 44 height 16
